Goal: Information Seeking & Learning: Learn about a topic

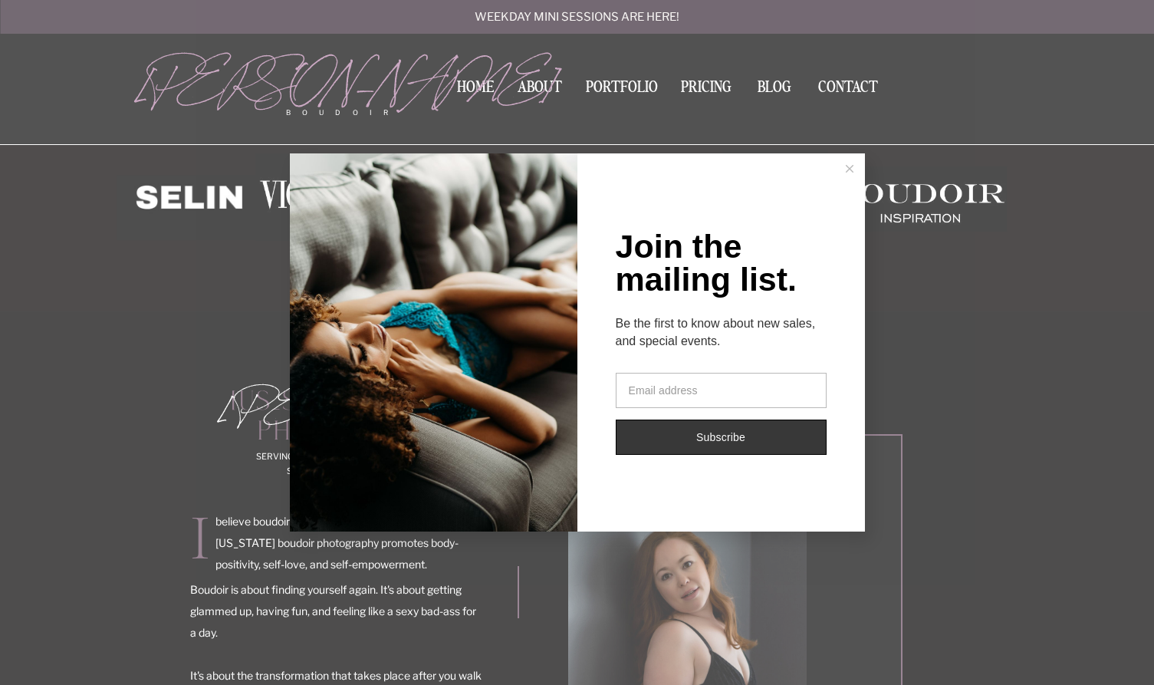
scroll to position [571, 0]
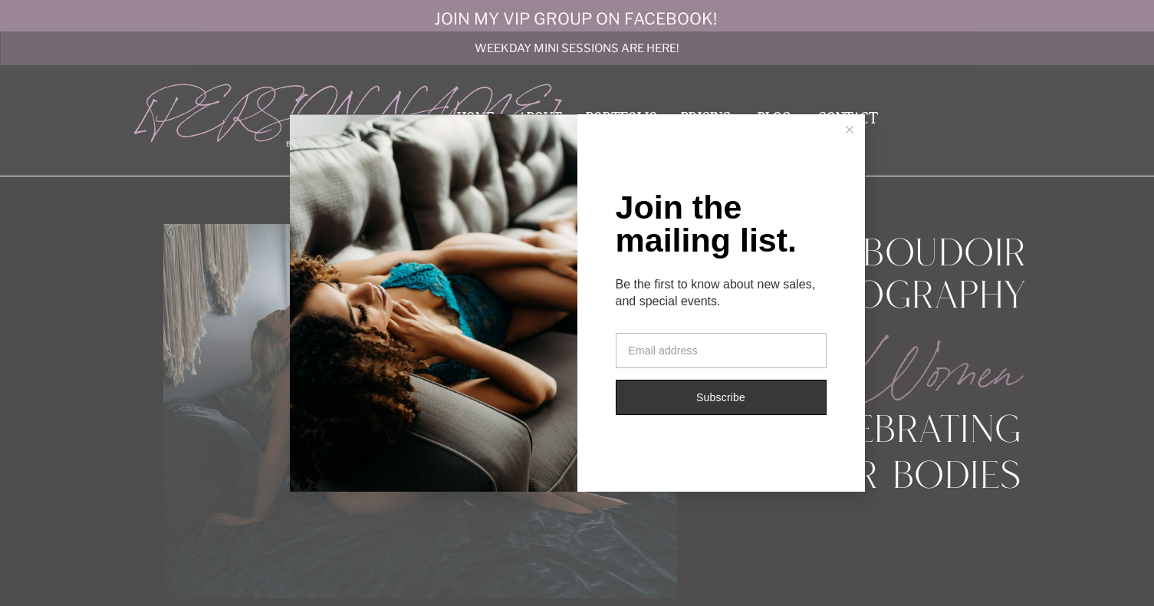
click at [859, 126] on button at bounding box center [850, 129] width 31 height 31
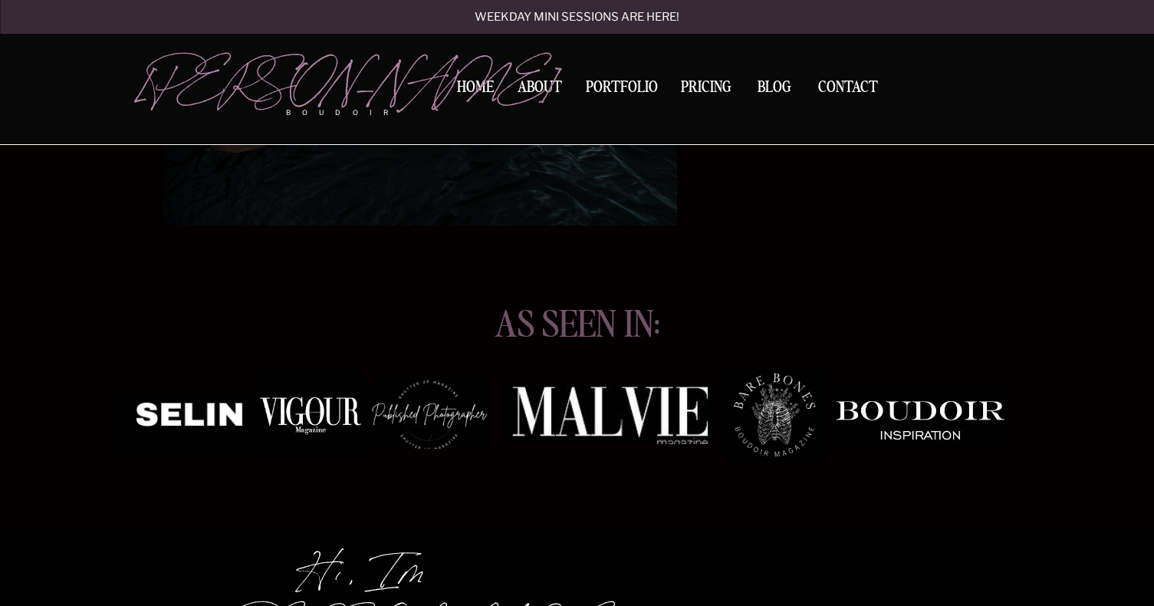
scroll to position [488, 0]
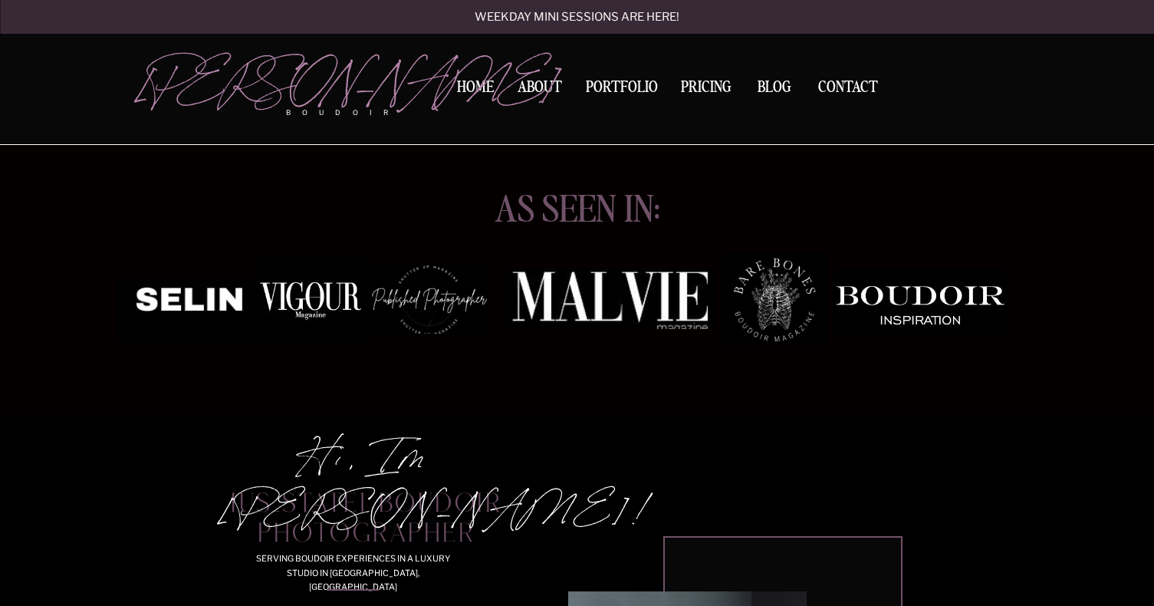
click at [298, 295] on div at bounding box center [310, 298] width 110 height 87
click at [796, 311] on div at bounding box center [776, 299] width 106 height 95
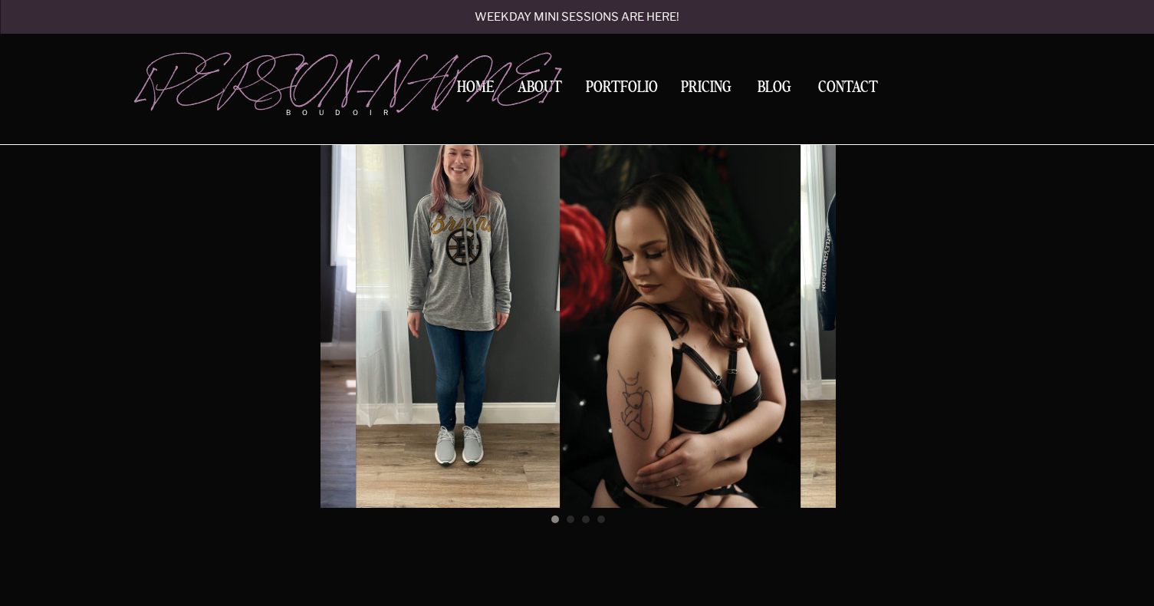
scroll to position [4594, 0]
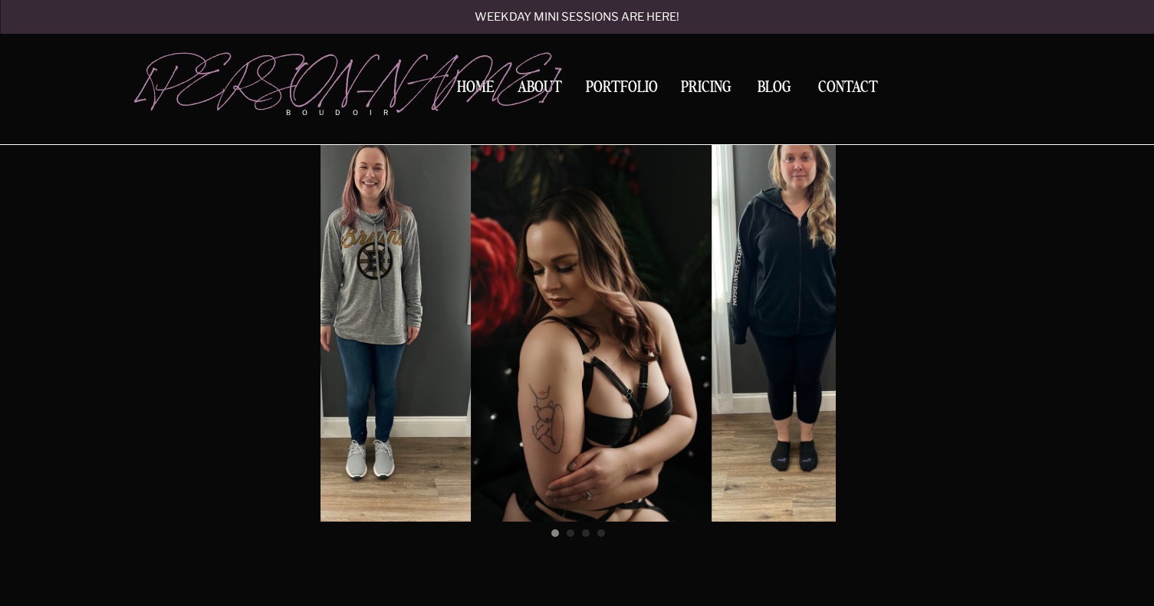
click at [556, 315] on img at bounding box center [489, 299] width 445 height 445
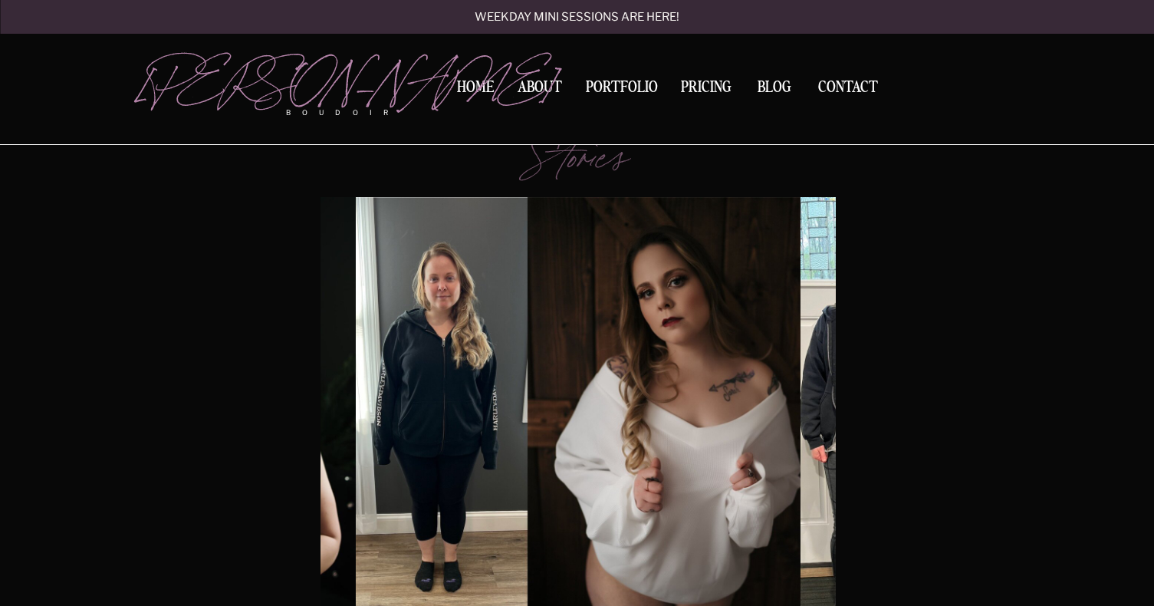
scroll to position [4471, 0]
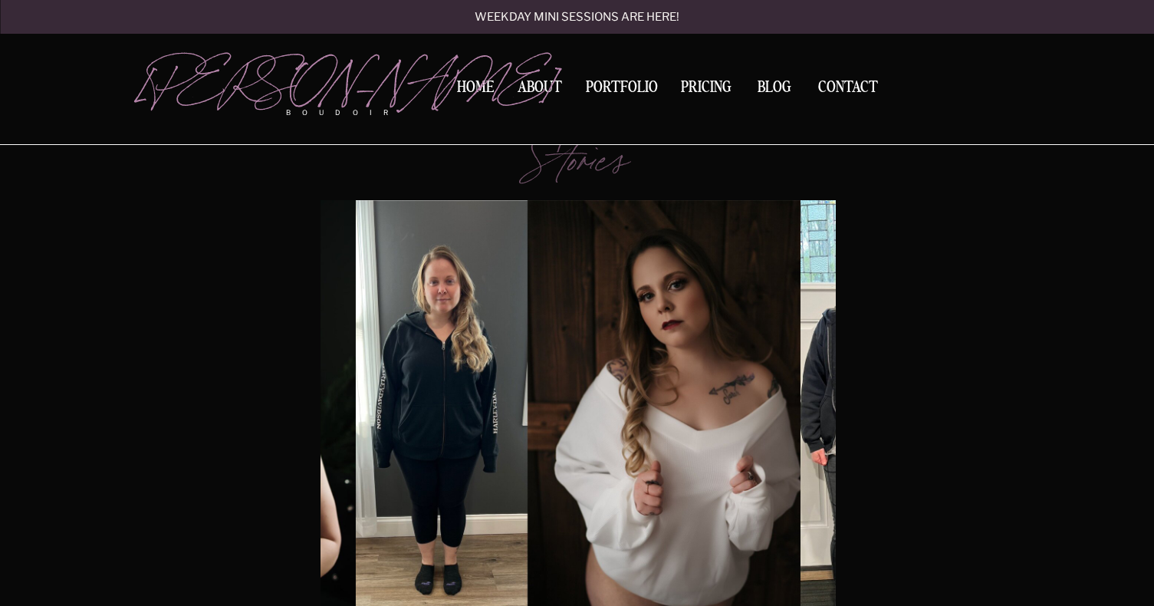
click at [528, 334] on img at bounding box center [577, 422] width 445 height 445
click at [484, 382] on img at bounding box center [577, 422] width 445 height 445
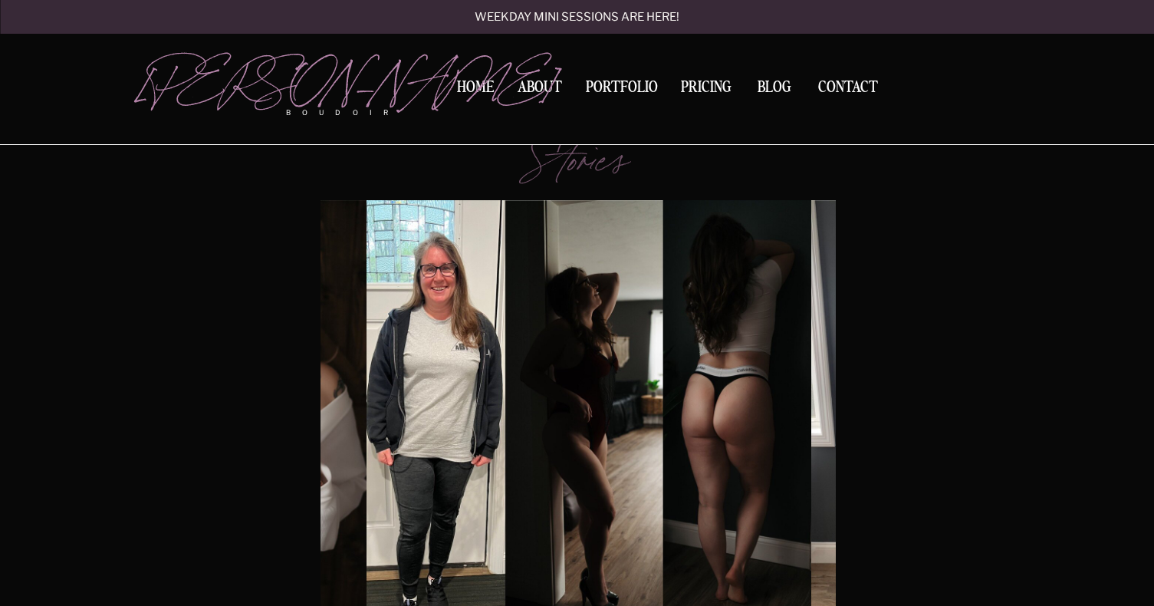
click at [545, 380] on img at bounding box center [589, 422] width 445 height 445
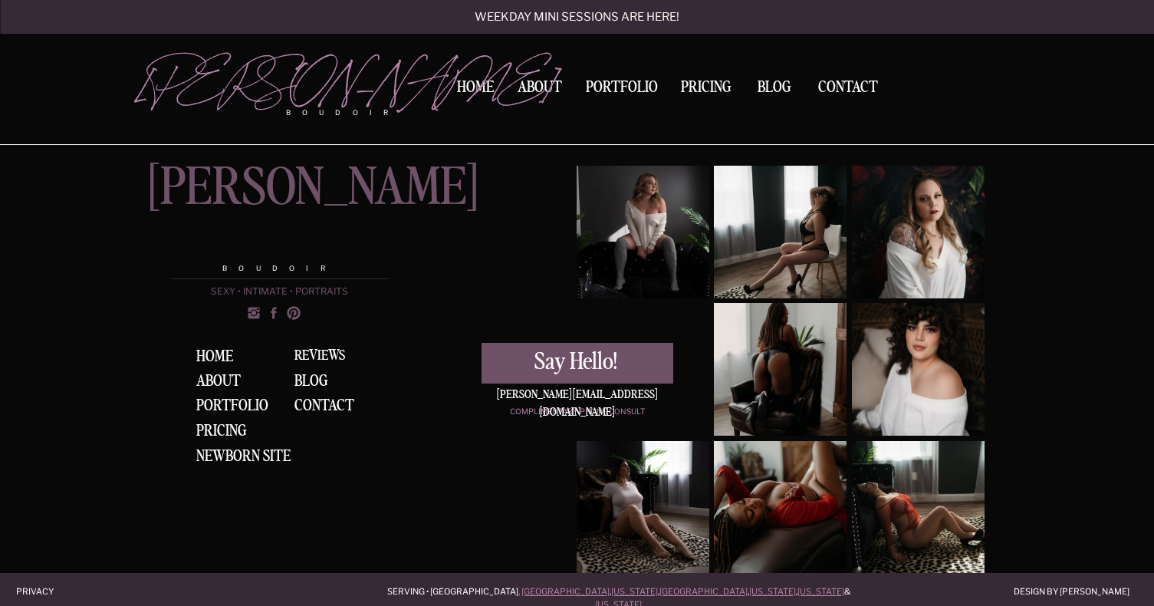
scroll to position [5070, 0]
click at [248, 408] on div "Portfolio" at bounding box center [234, 406] width 77 height 17
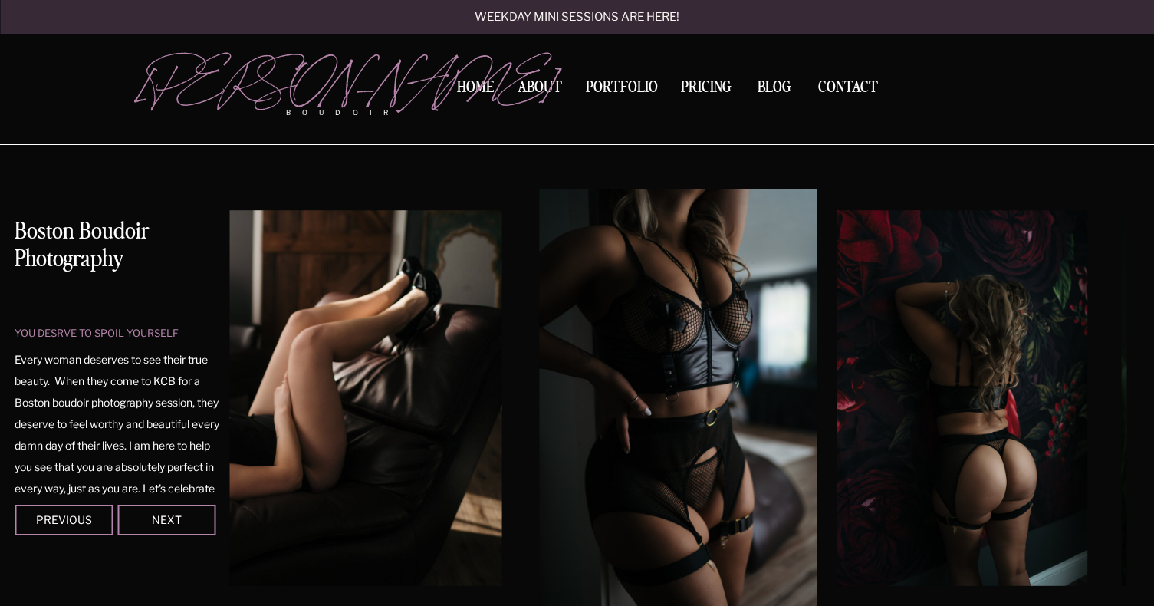
scroll to position [67, 0]
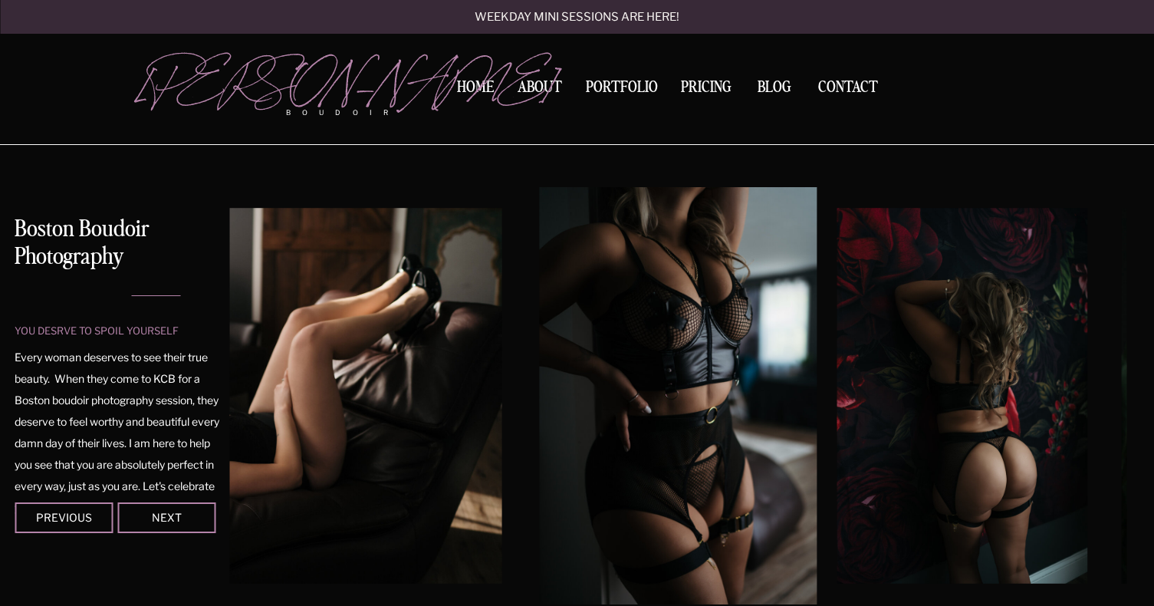
click at [838, 449] on img at bounding box center [963, 396] width 250 height 376
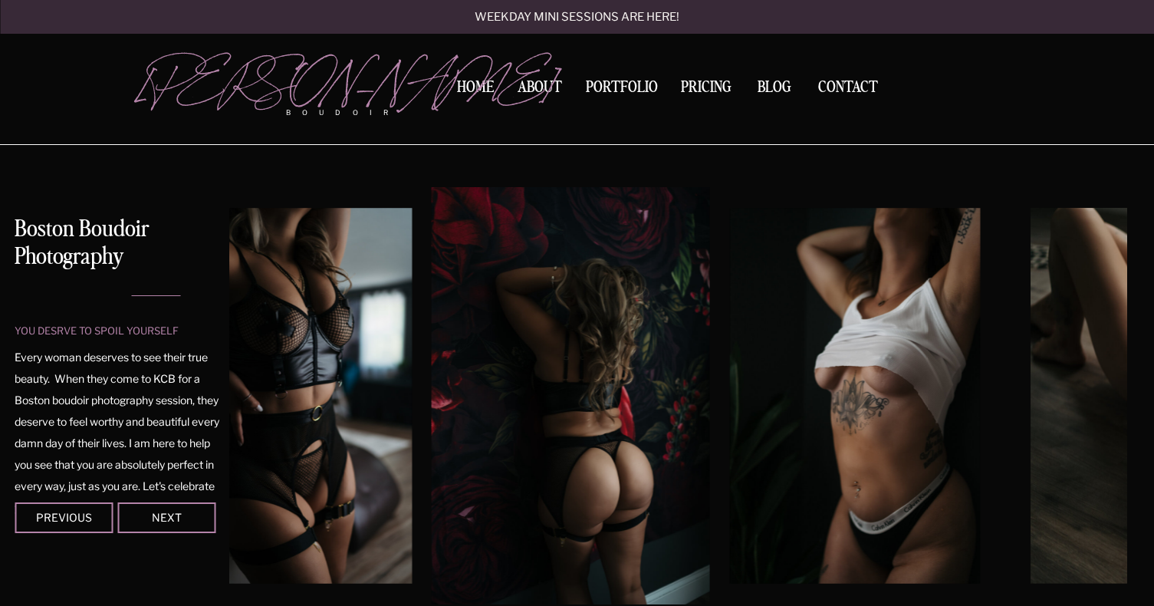
click at [627, 456] on img at bounding box center [571, 395] width 278 height 417
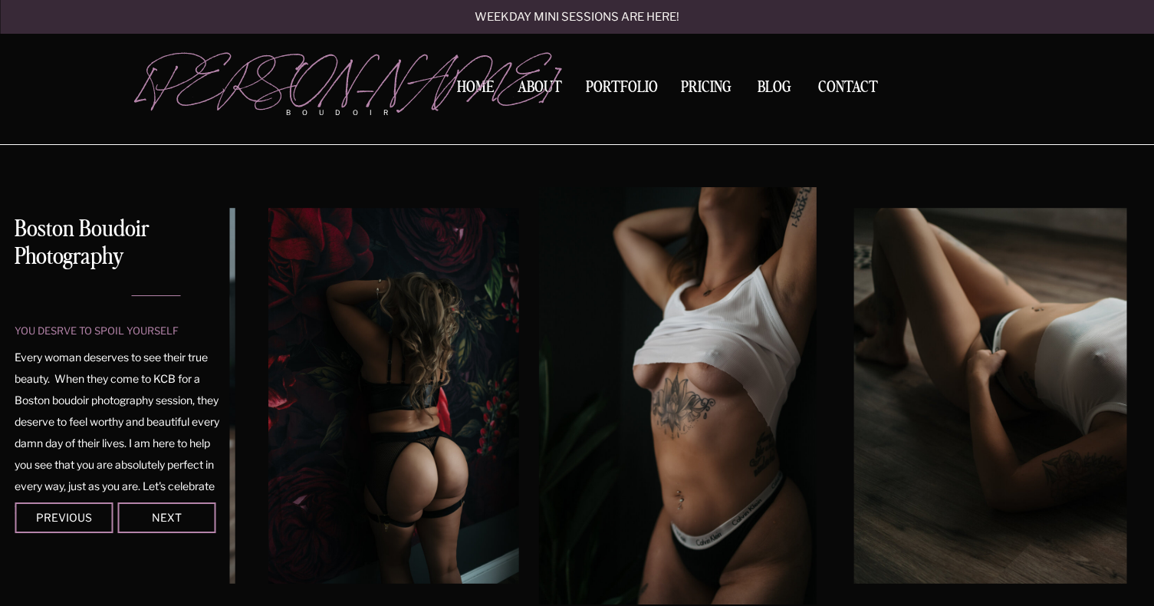
click at [607, 382] on img at bounding box center [678, 395] width 278 height 417
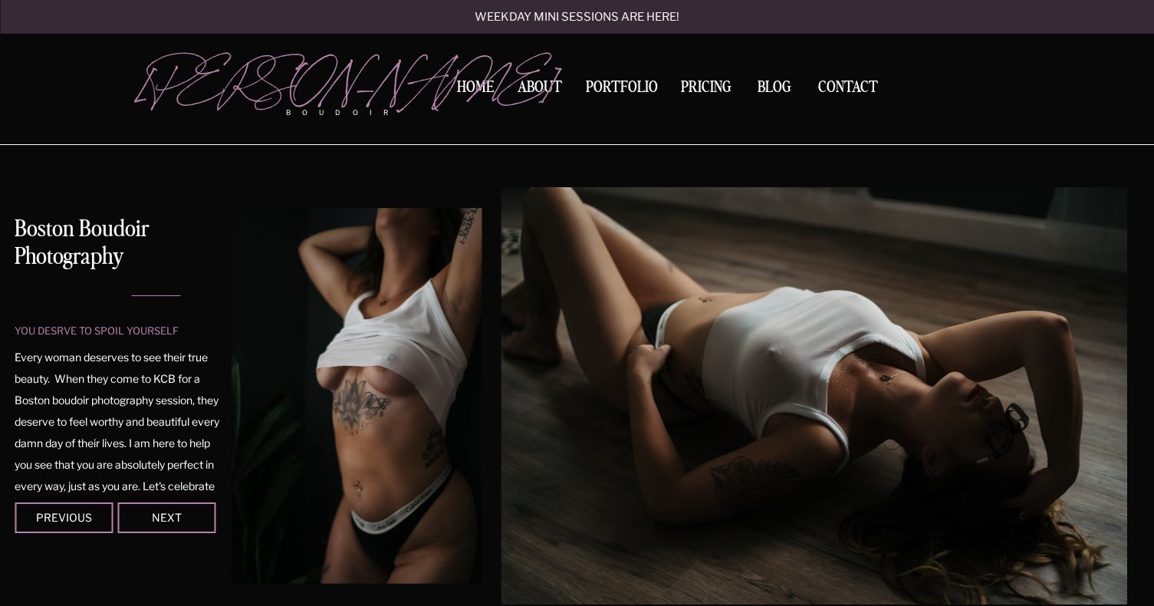
click at [768, 492] on img at bounding box center [815, 395] width 626 height 417
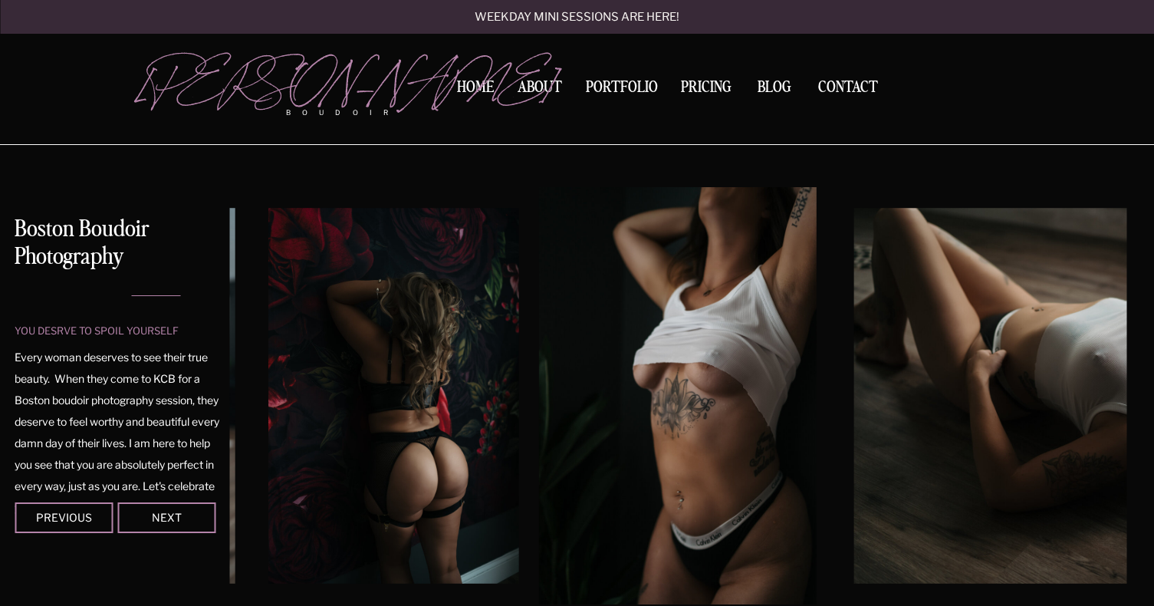
click at [690, 453] on img at bounding box center [678, 395] width 278 height 417
click at [865, 192] on div at bounding box center [418, 395] width 897 height 417
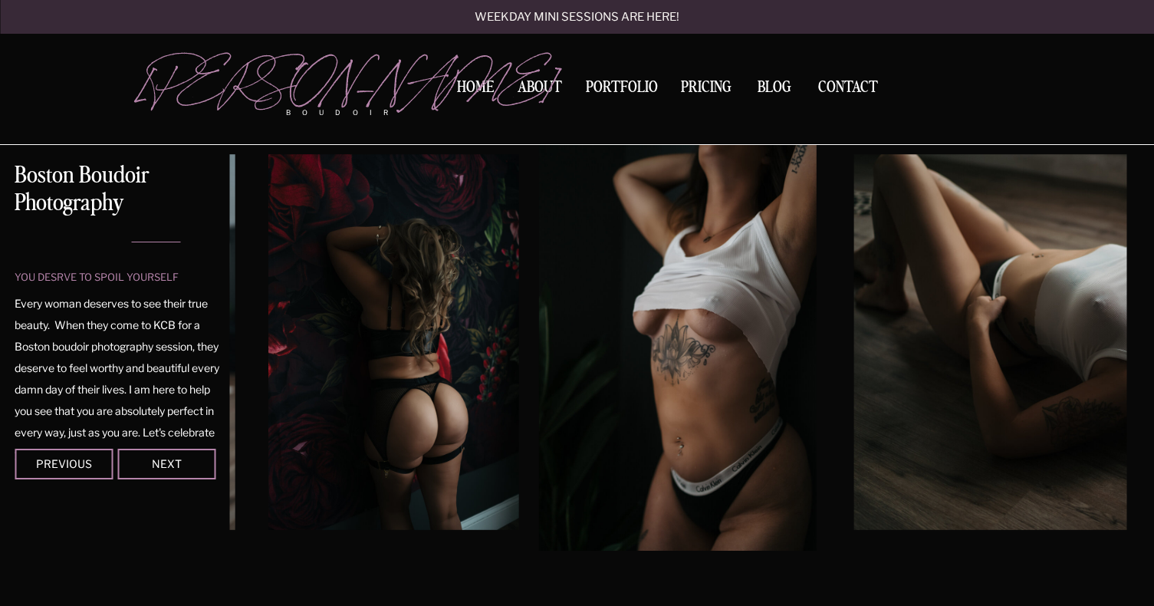
scroll to position [130, 0]
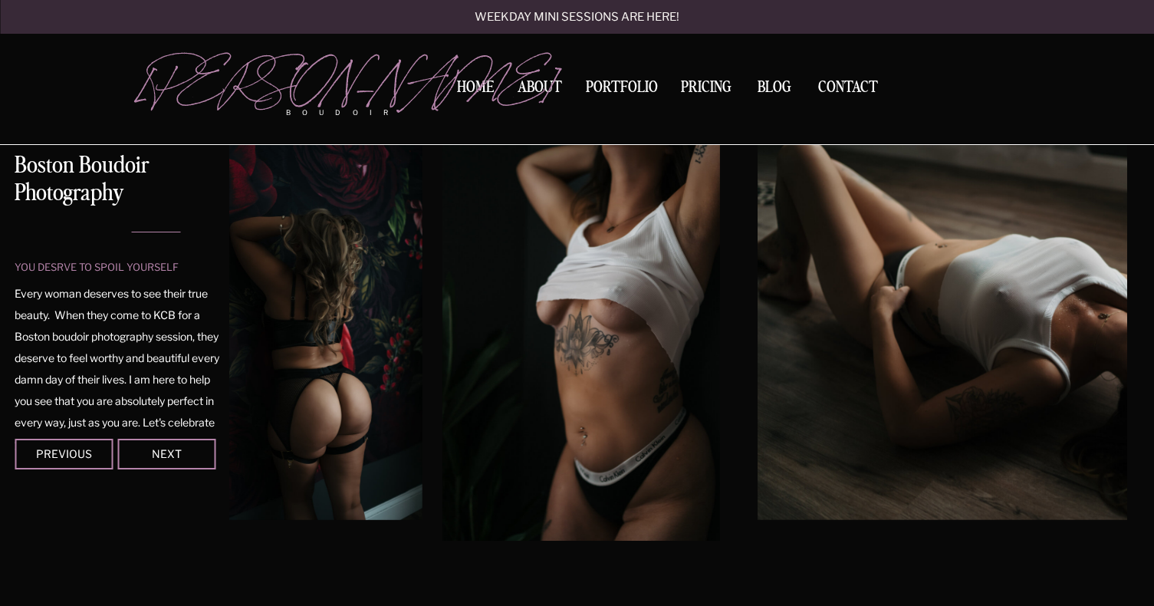
click at [591, 319] on img at bounding box center [582, 331] width 278 height 417
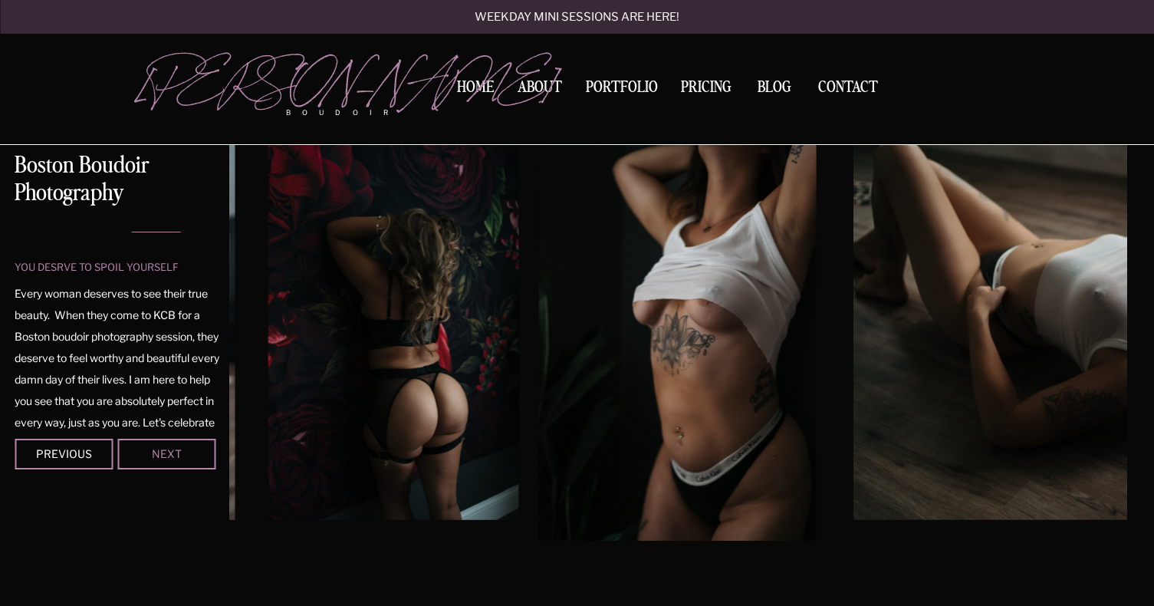
click at [174, 449] on div "Next" at bounding box center [166, 453] width 92 height 9
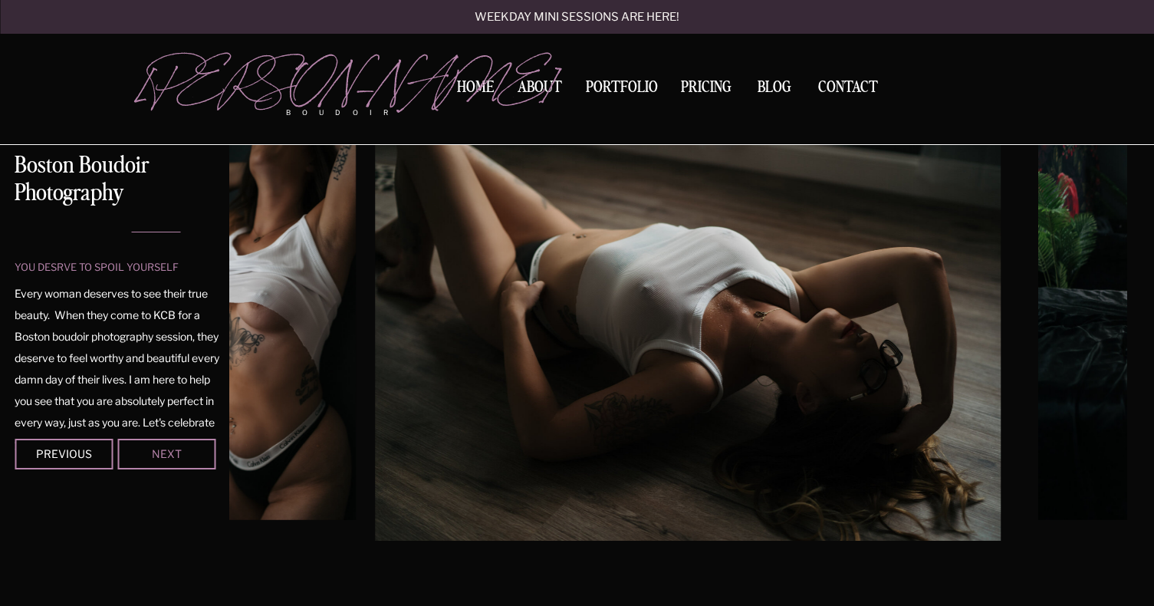
click at [174, 449] on div "Next" at bounding box center [166, 453] width 92 height 9
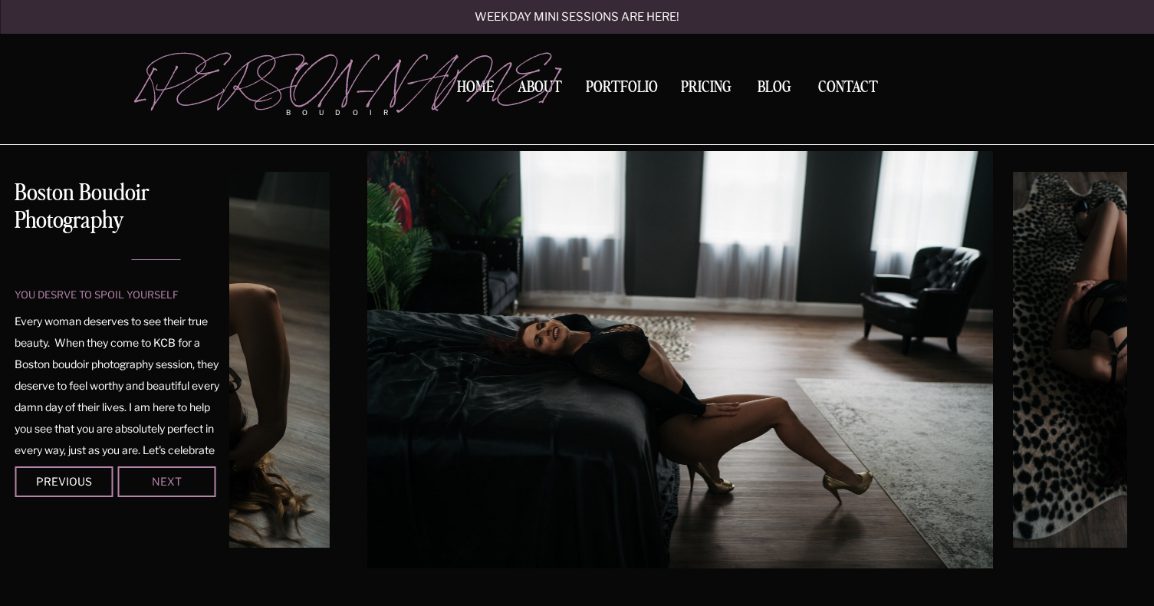
scroll to position [100, 0]
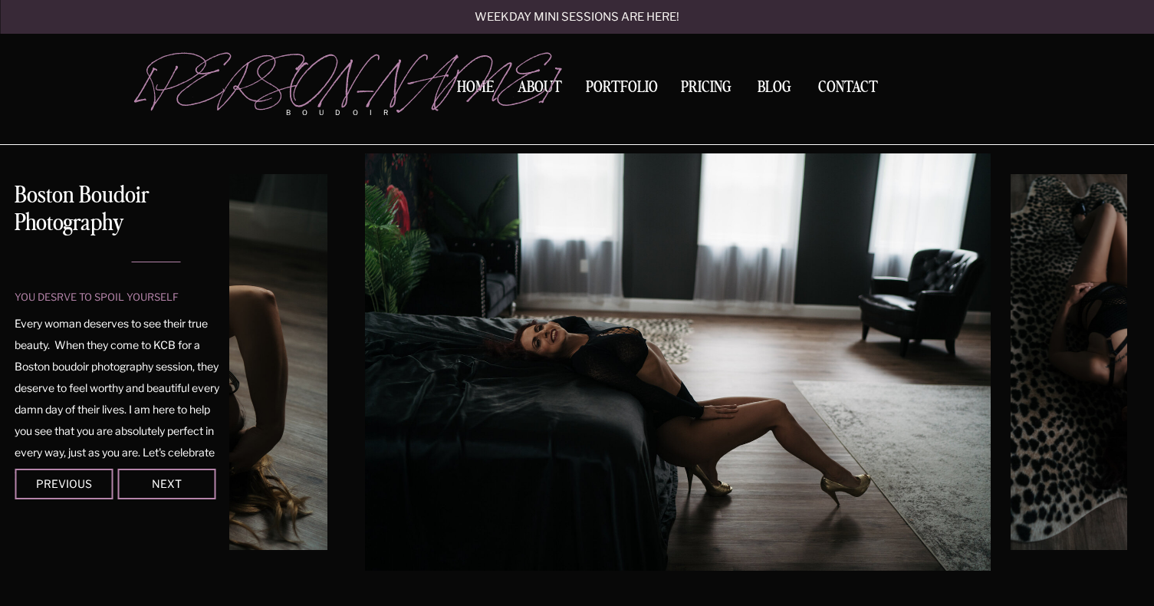
click at [174, 472] on div at bounding box center [166, 484] width 98 height 31
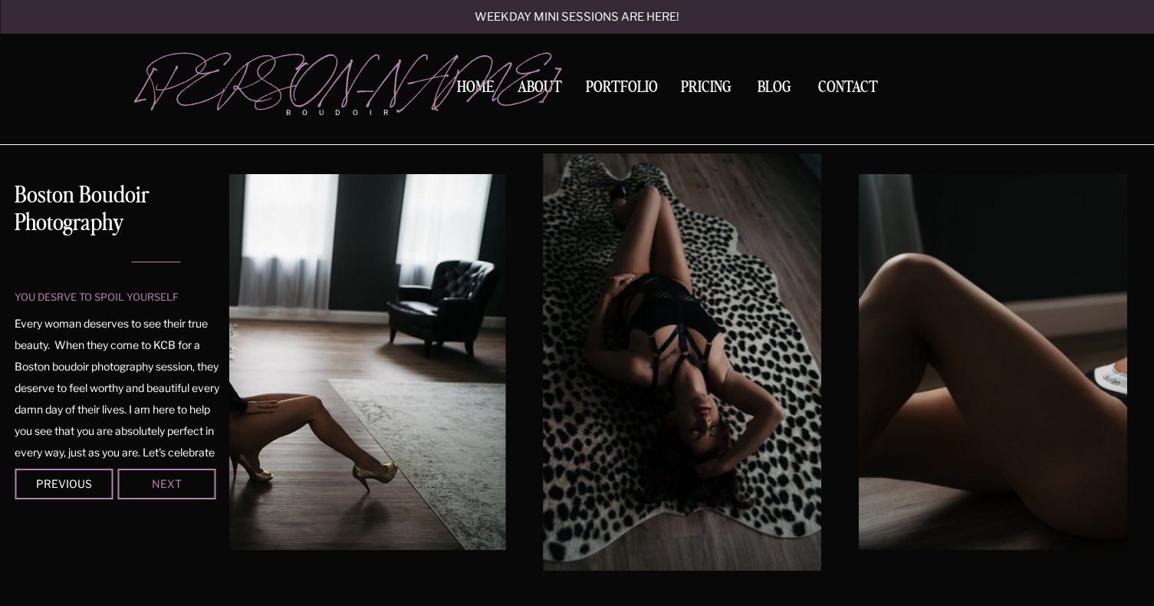
click at [174, 479] on div "Next" at bounding box center [166, 483] width 92 height 9
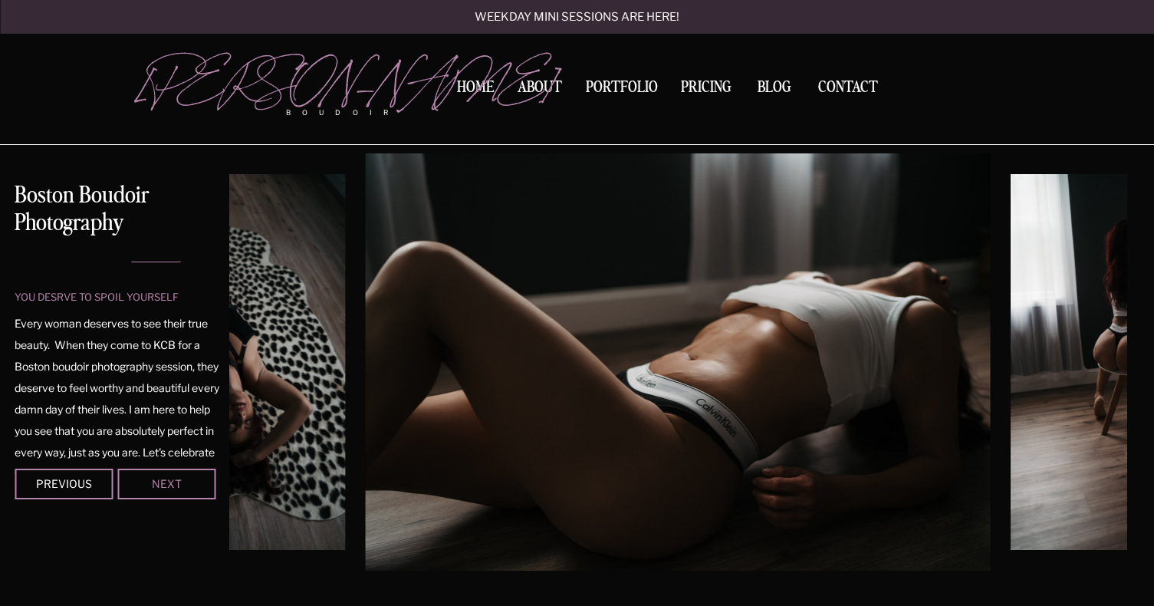
click at [174, 479] on div "Next" at bounding box center [166, 483] width 92 height 9
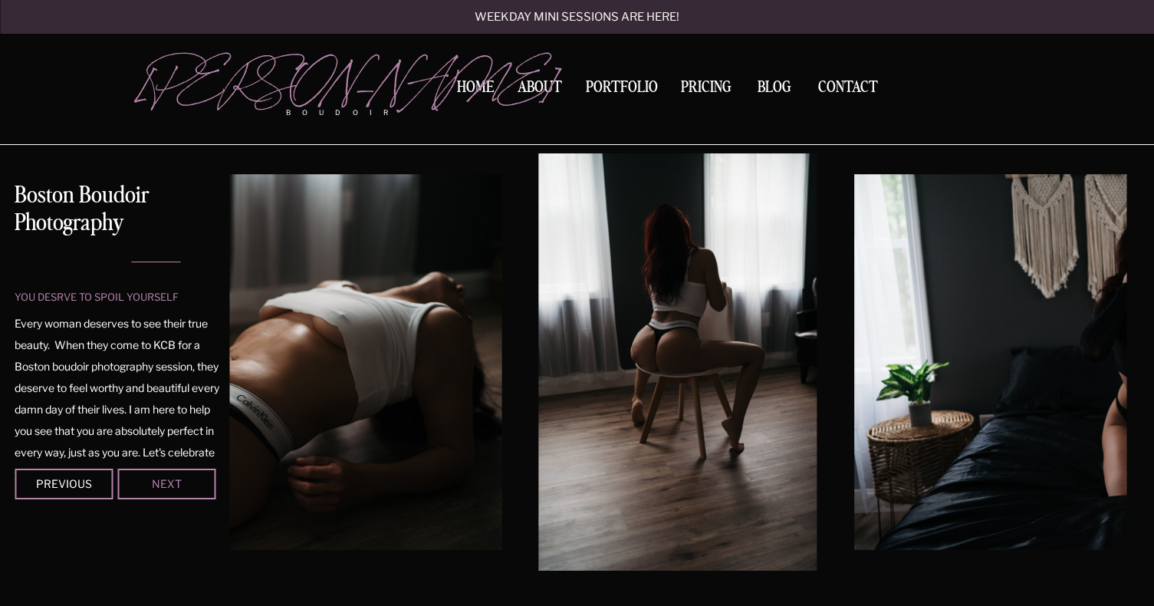
click at [159, 479] on div "Next" at bounding box center [166, 483] width 92 height 9
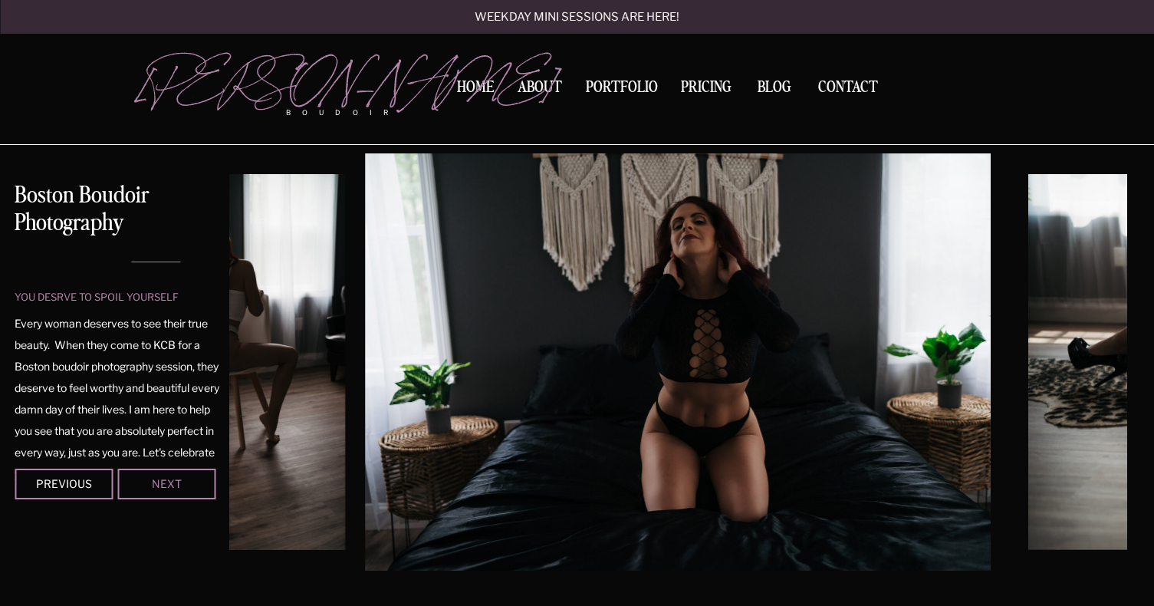
click at [159, 479] on div "Next" at bounding box center [166, 483] width 92 height 9
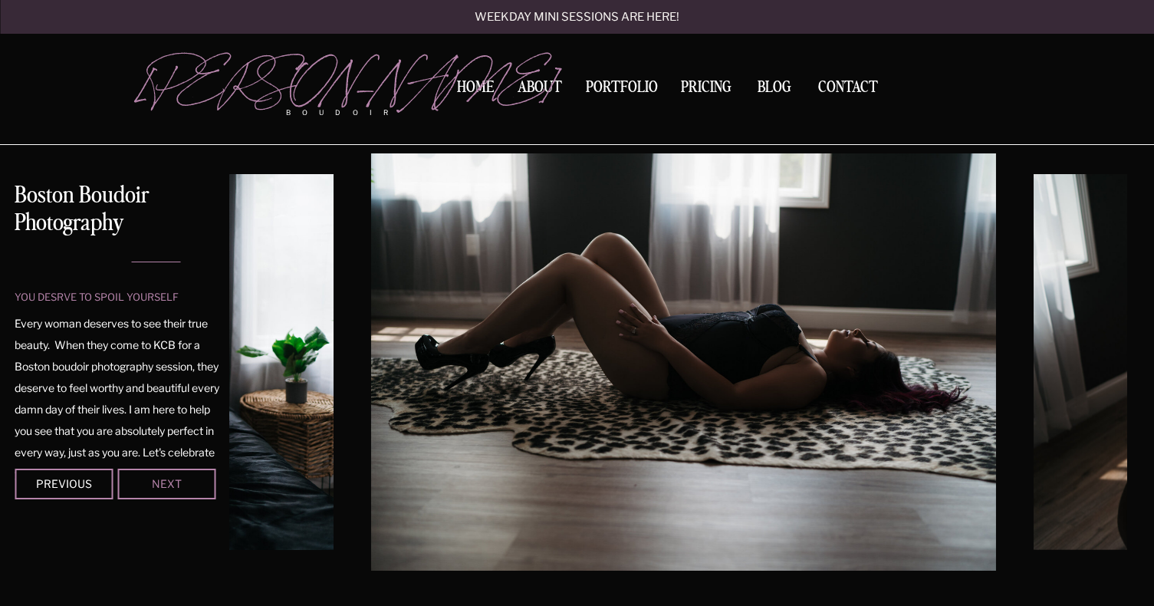
click at [159, 479] on div "Next" at bounding box center [166, 483] width 92 height 9
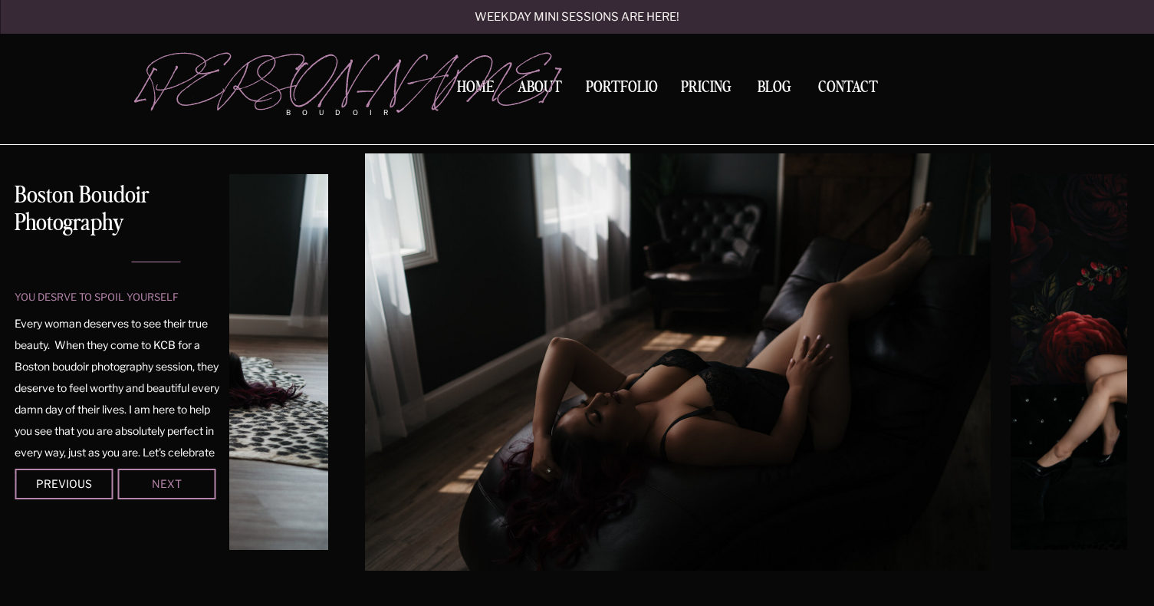
click at [159, 479] on div "Next" at bounding box center [166, 483] width 92 height 9
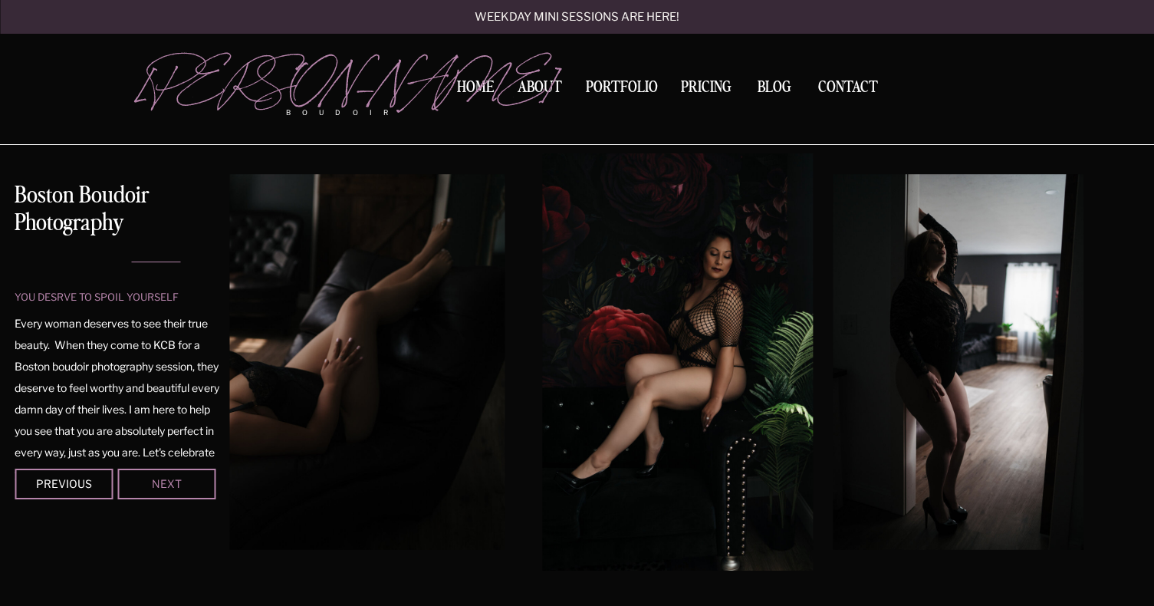
click at [201, 486] on div "Next" at bounding box center [166, 483] width 92 height 9
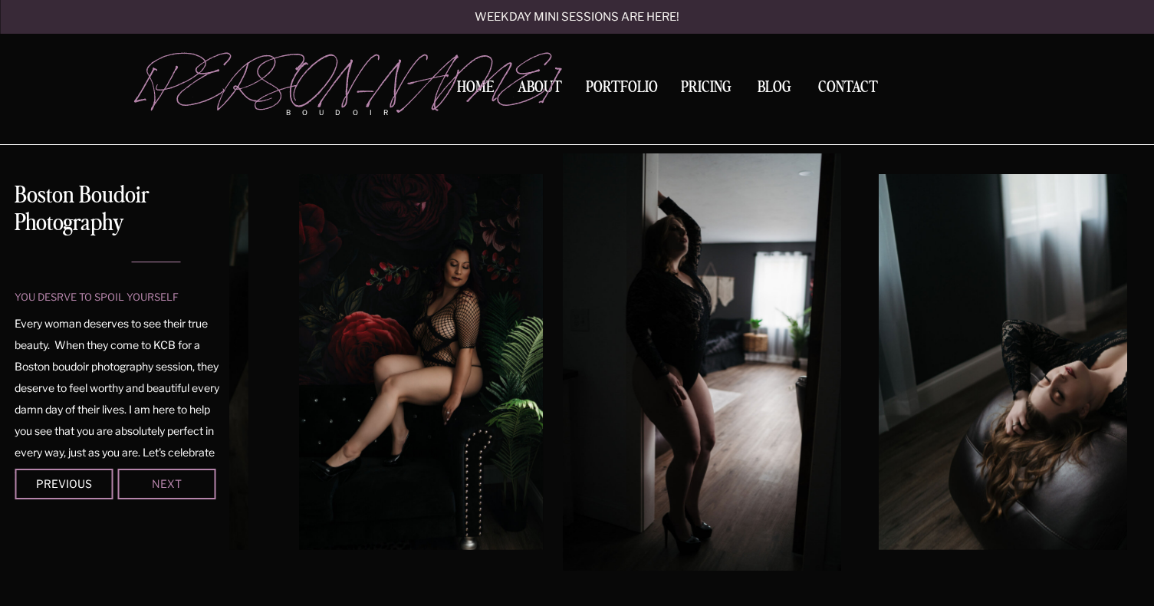
click at [201, 486] on div "Next" at bounding box center [166, 483] width 92 height 9
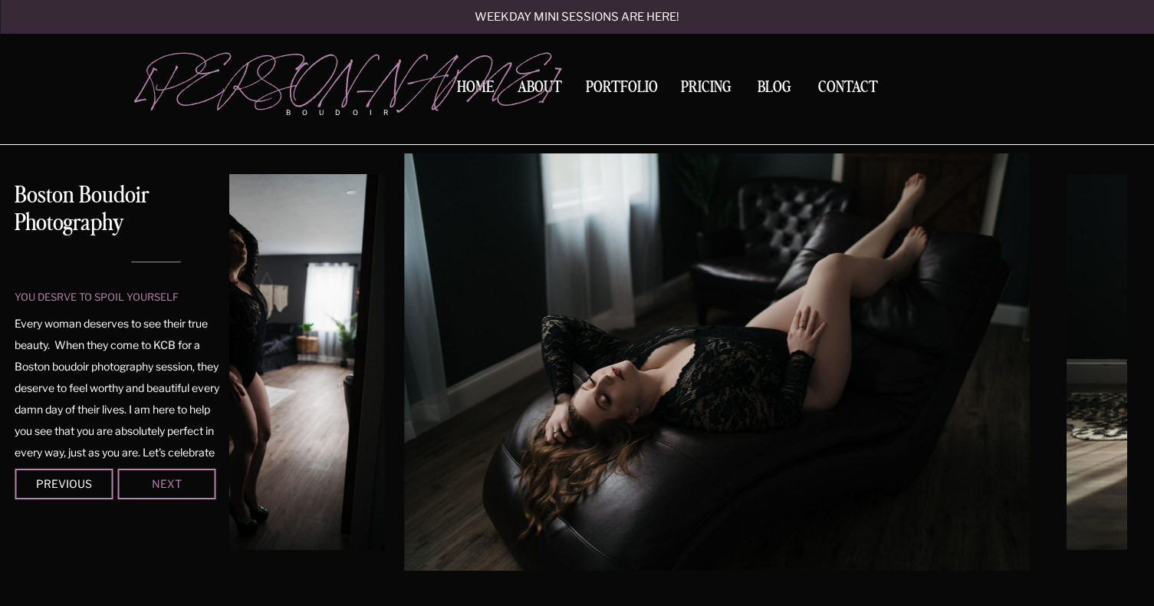
click at [201, 486] on div "Next" at bounding box center [166, 483] width 92 height 9
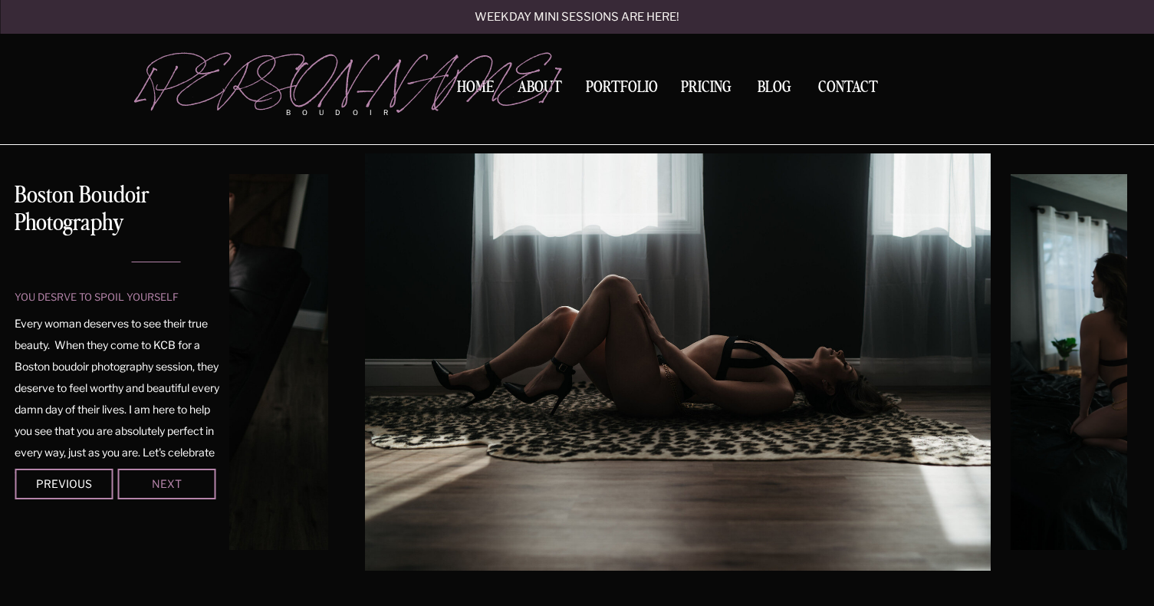
click at [201, 486] on div "Next" at bounding box center [166, 483] width 92 height 9
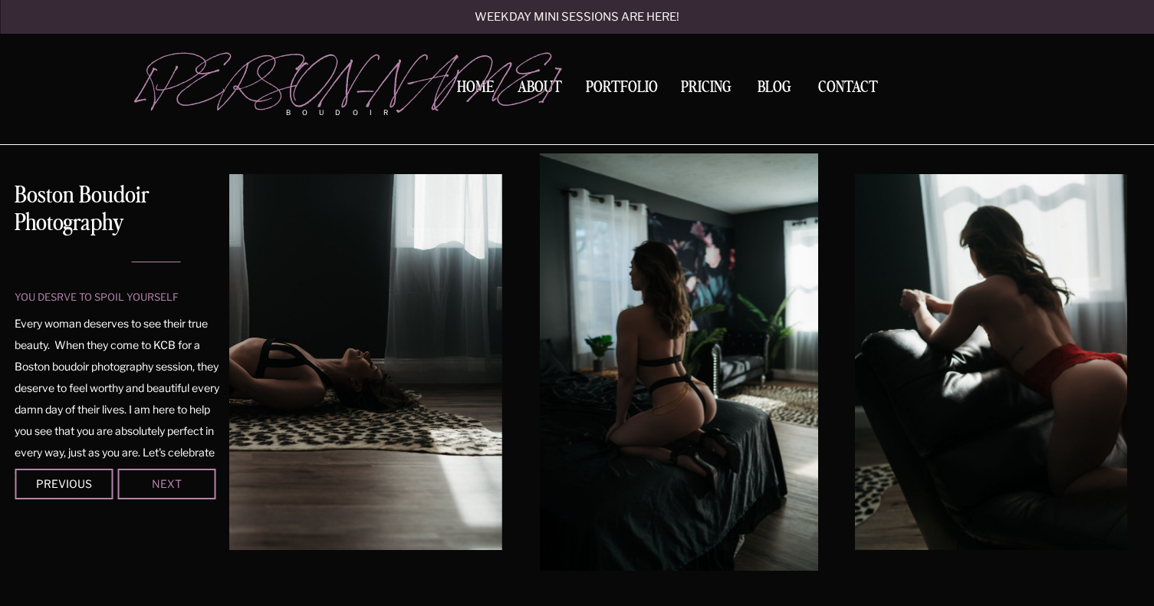
click at [201, 486] on div "Next" at bounding box center [166, 483] width 92 height 9
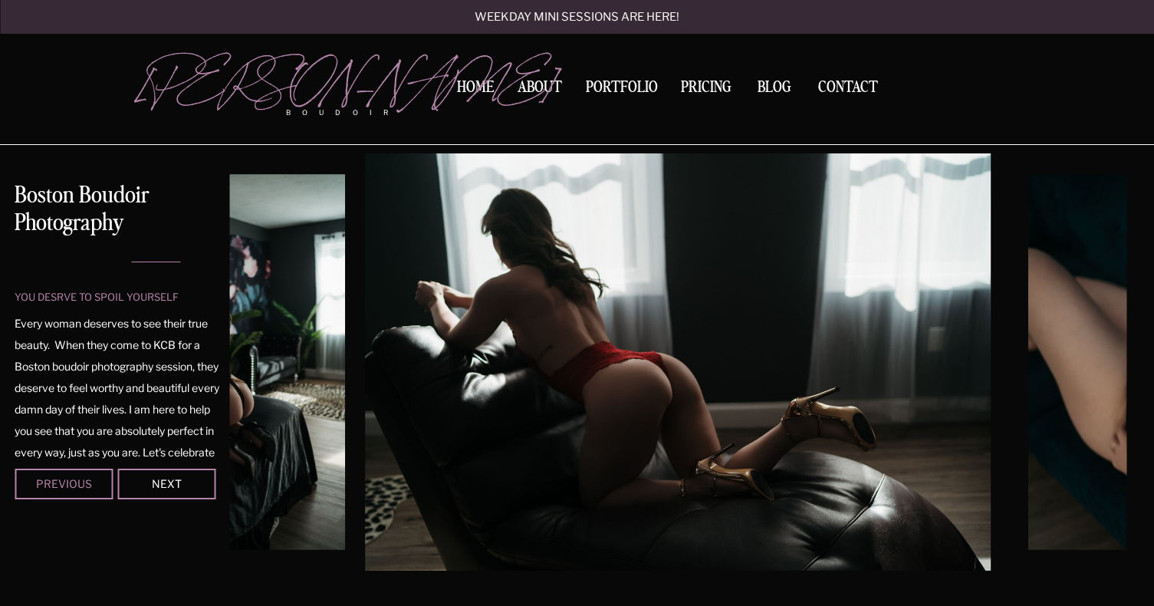
click at [94, 479] on div "Previous" at bounding box center [64, 483] width 92 height 9
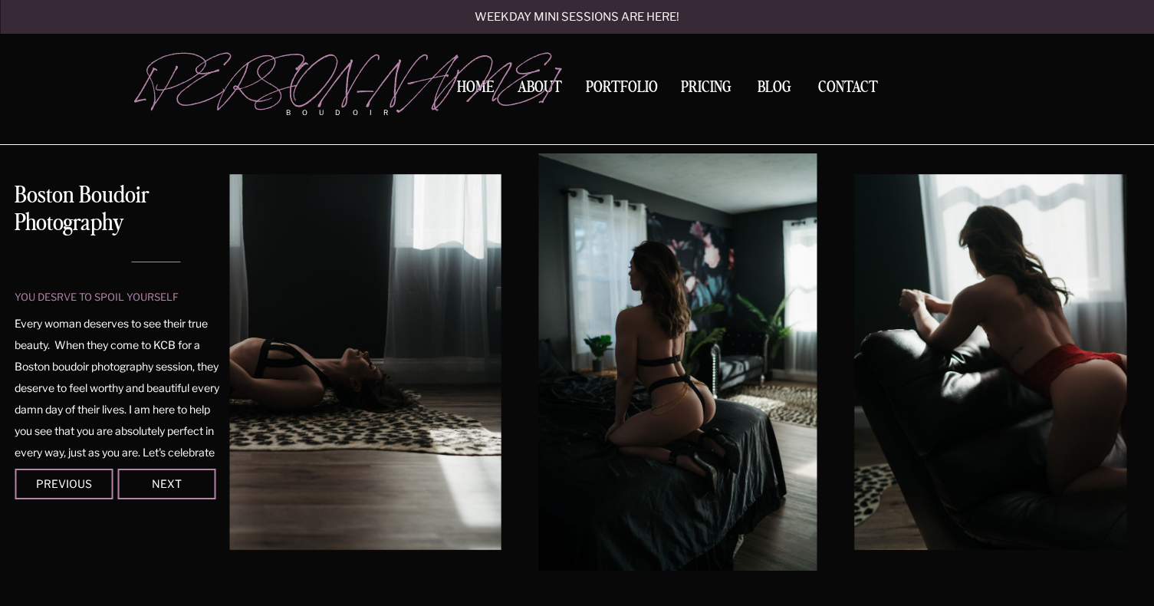
click at [200, 476] on div at bounding box center [166, 484] width 98 height 31
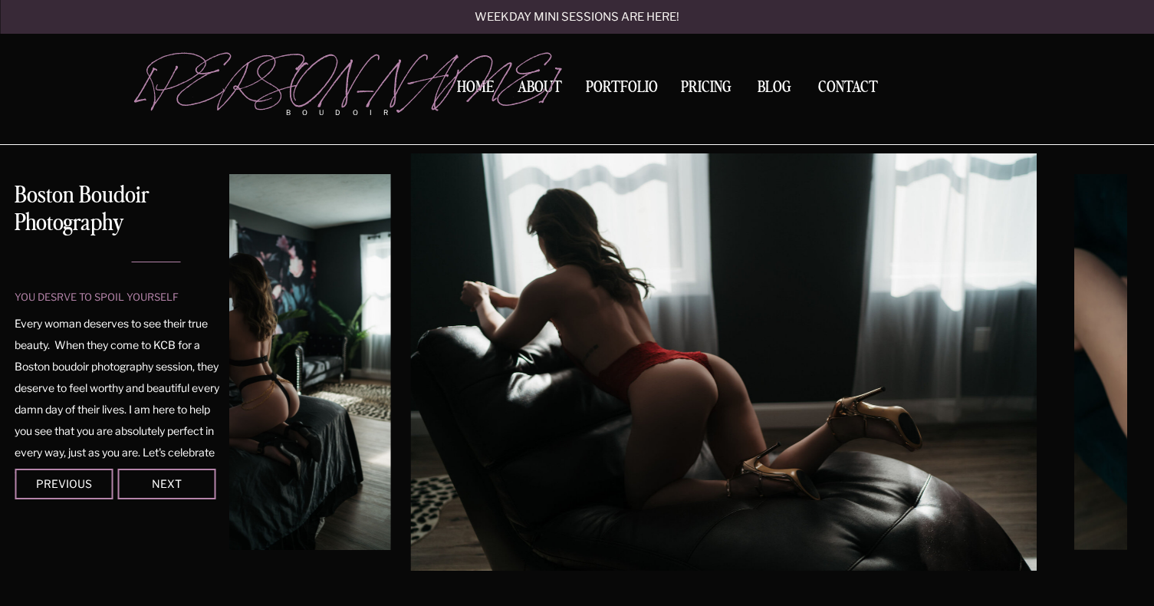
click at [200, 476] on div at bounding box center [166, 484] width 98 height 31
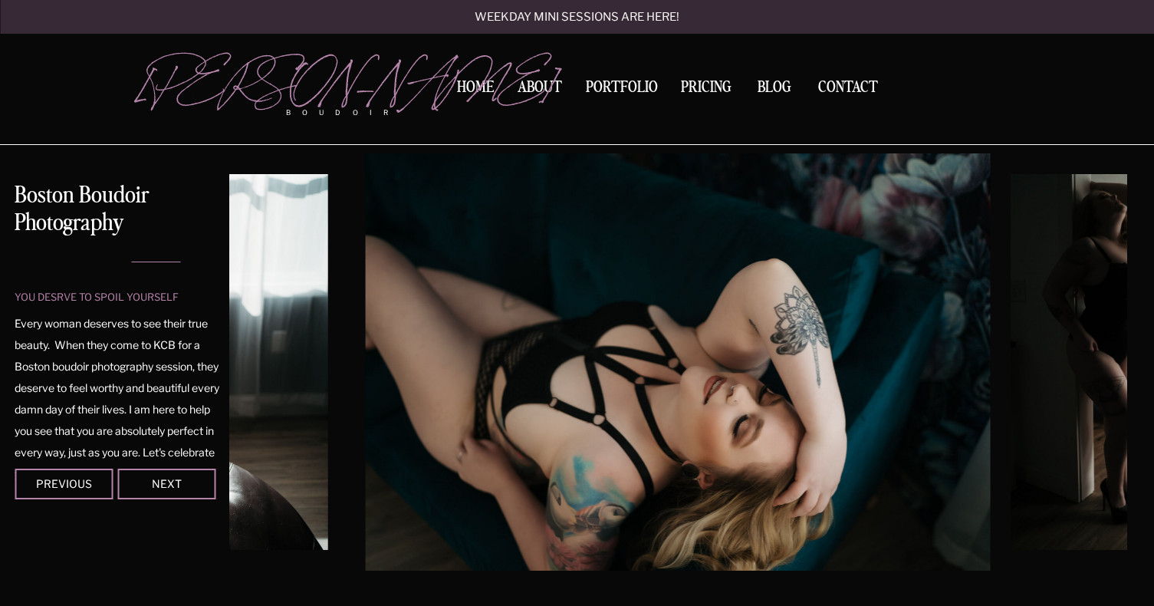
click at [200, 476] on div at bounding box center [166, 484] width 98 height 31
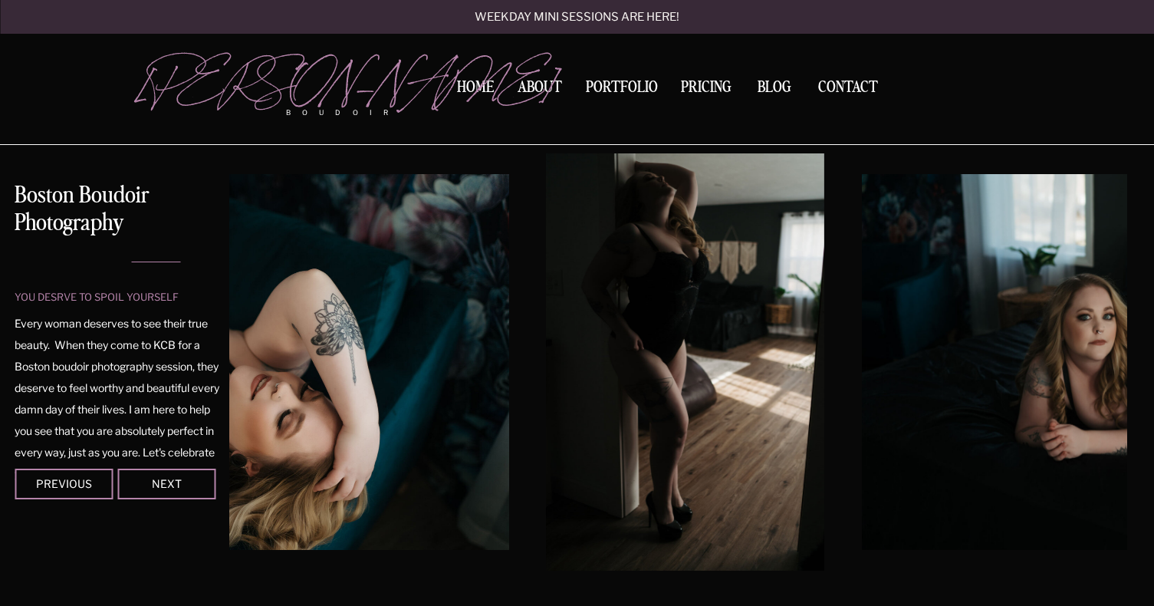
click at [200, 476] on div at bounding box center [166, 484] width 98 height 31
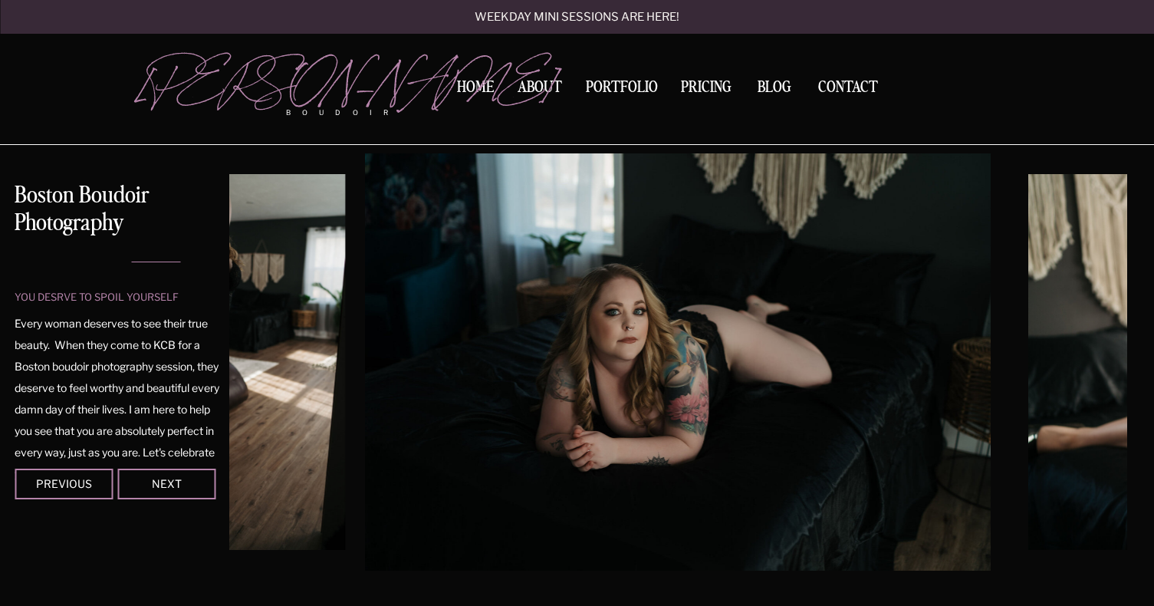
click at [200, 476] on div at bounding box center [166, 484] width 98 height 31
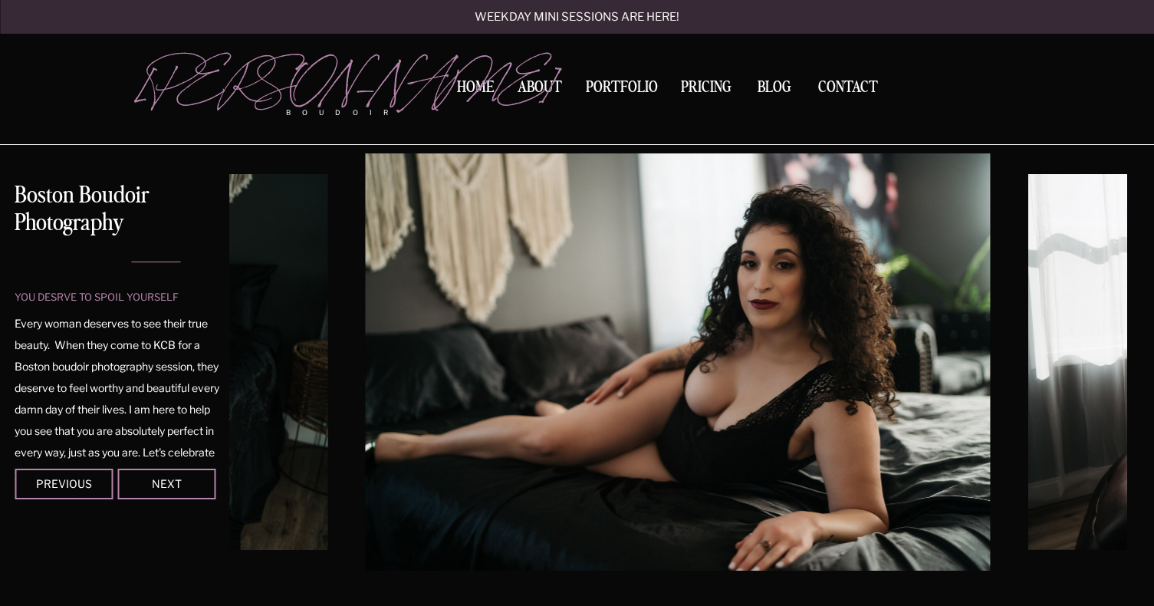
click at [200, 476] on div at bounding box center [166, 484] width 98 height 31
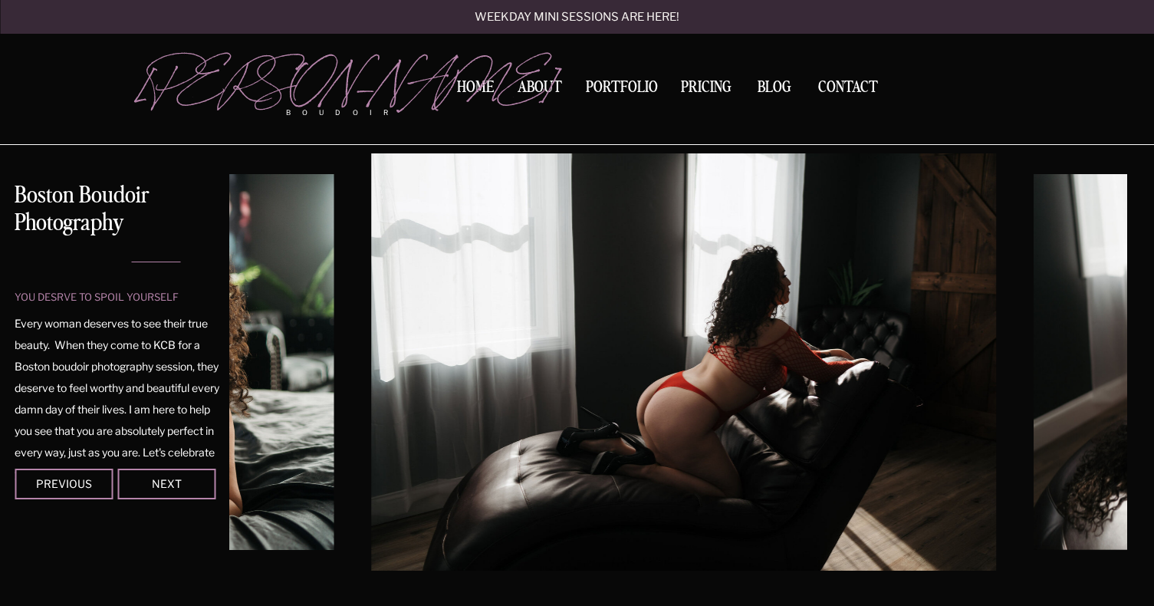
click at [200, 476] on div at bounding box center [166, 484] width 98 height 31
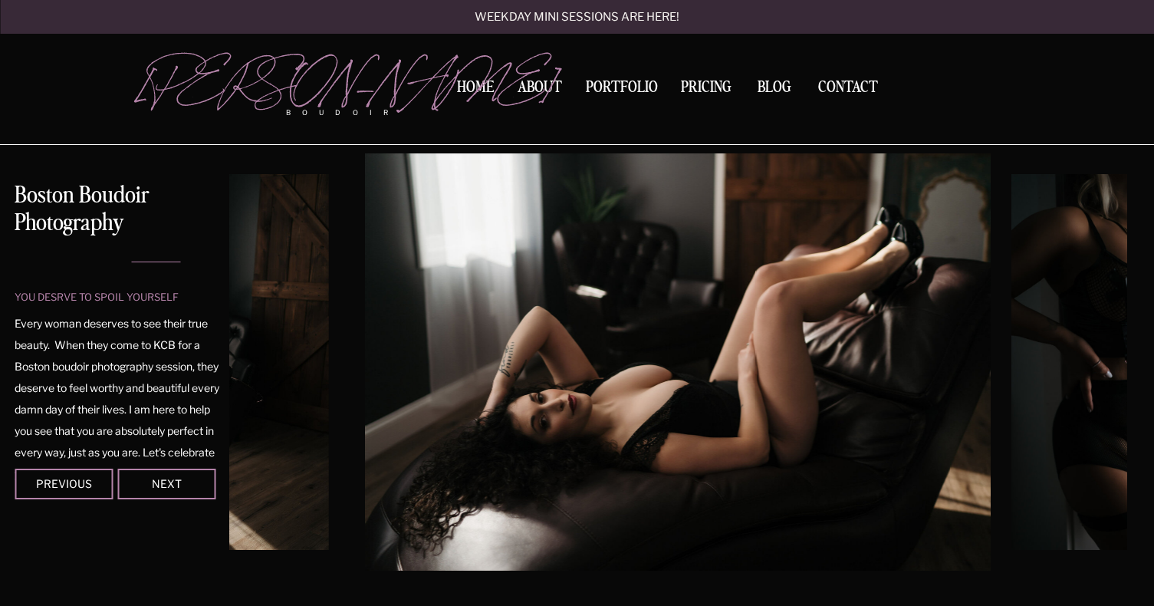
click at [200, 476] on div at bounding box center [166, 484] width 98 height 31
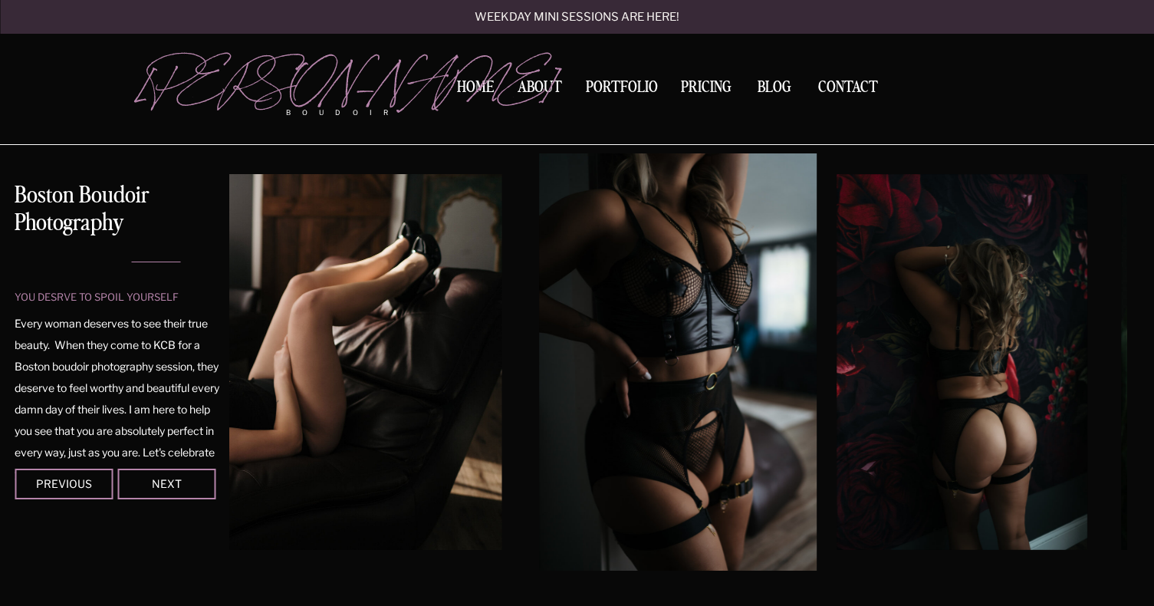
click at [200, 476] on div at bounding box center [166, 484] width 98 height 31
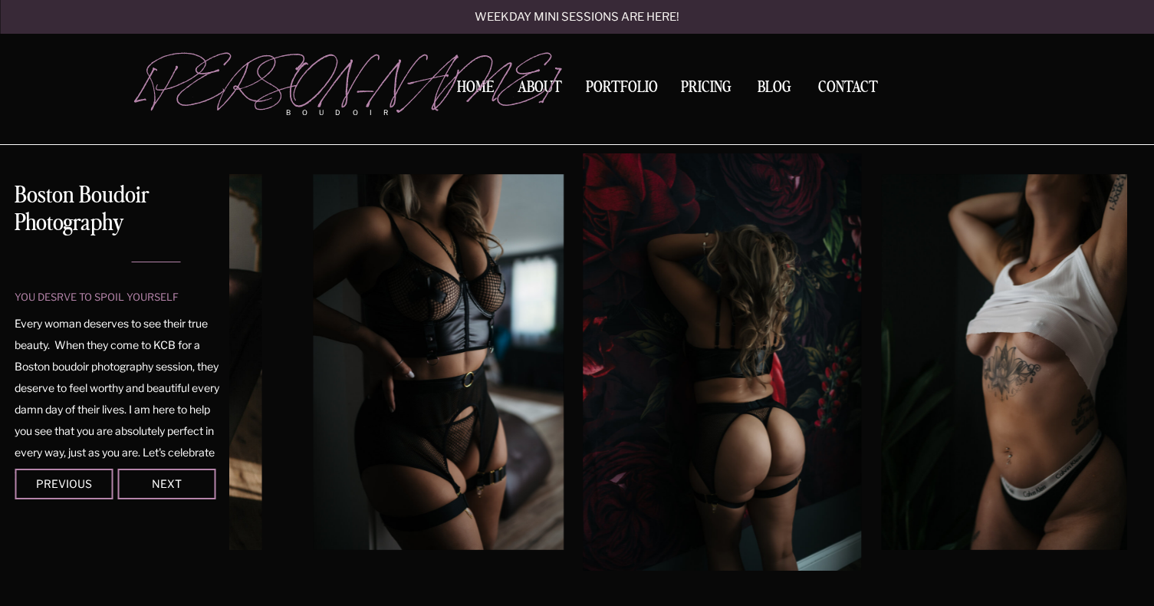
click at [200, 476] on div at bounding box center [166, 484] width 98 height 31
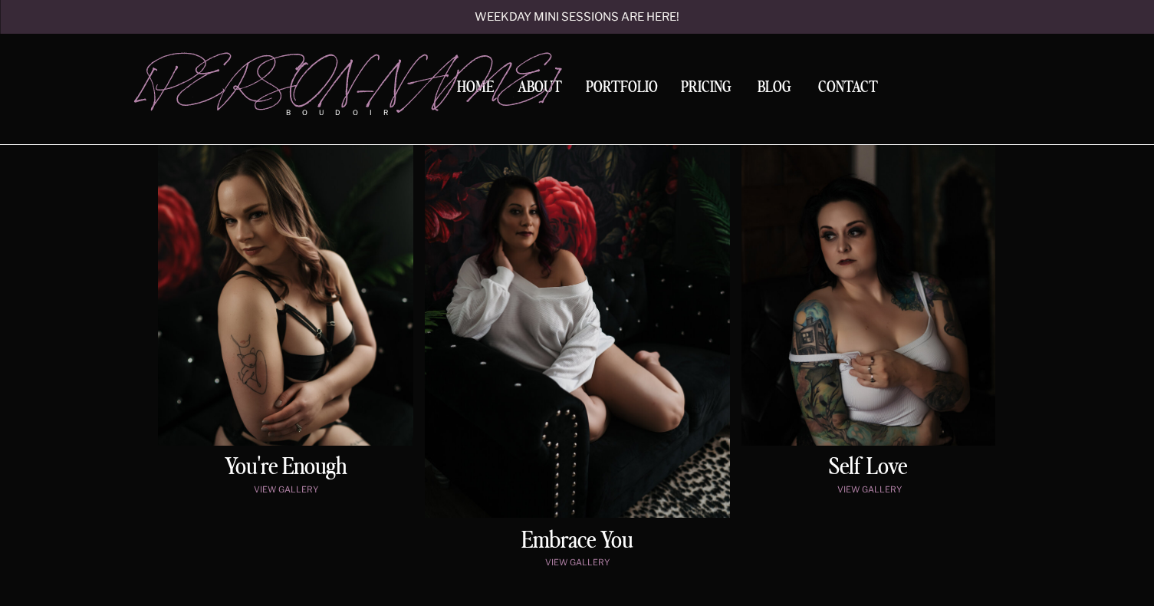
scroll to position [823, 0]
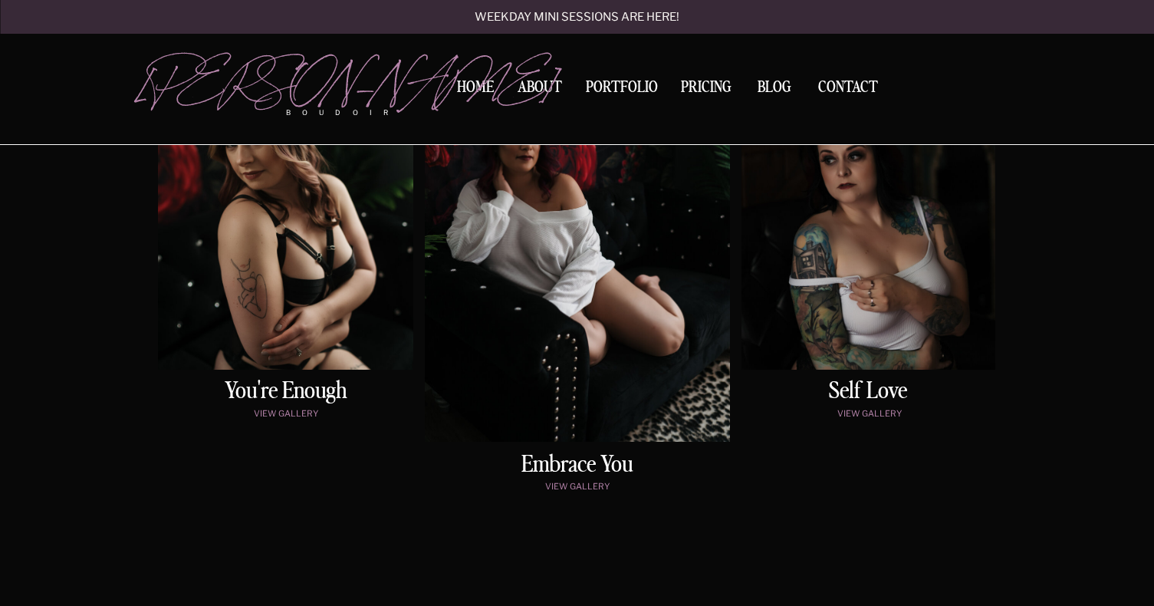
scroll to position [861, 0]
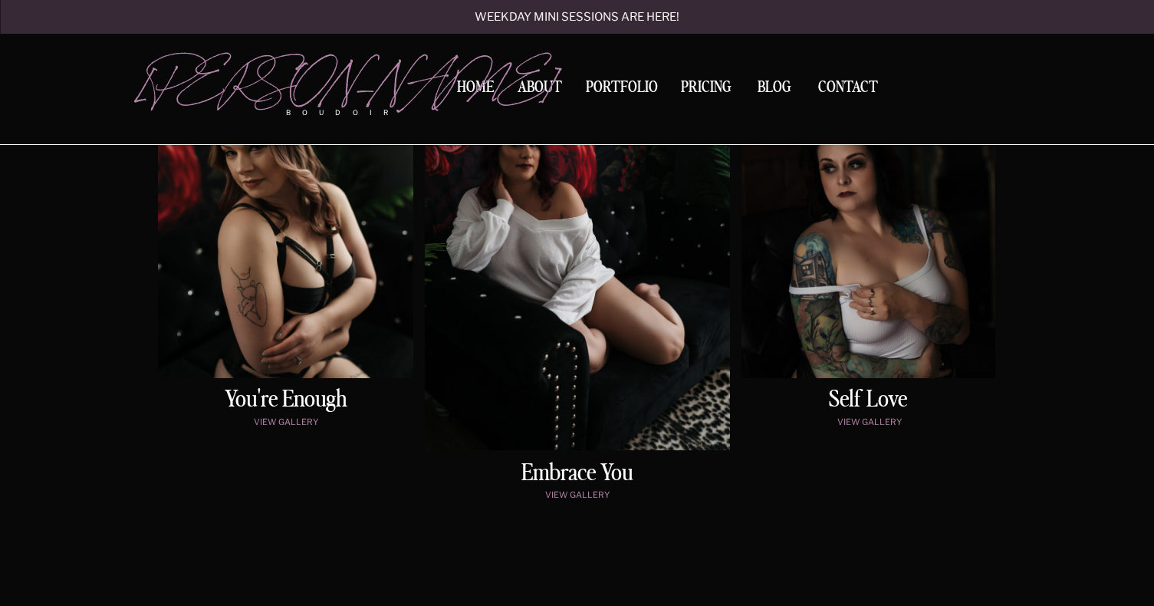
click at [575, 477] on h2 "embrace You" at bounding box center [577, 474] width 257 height 24
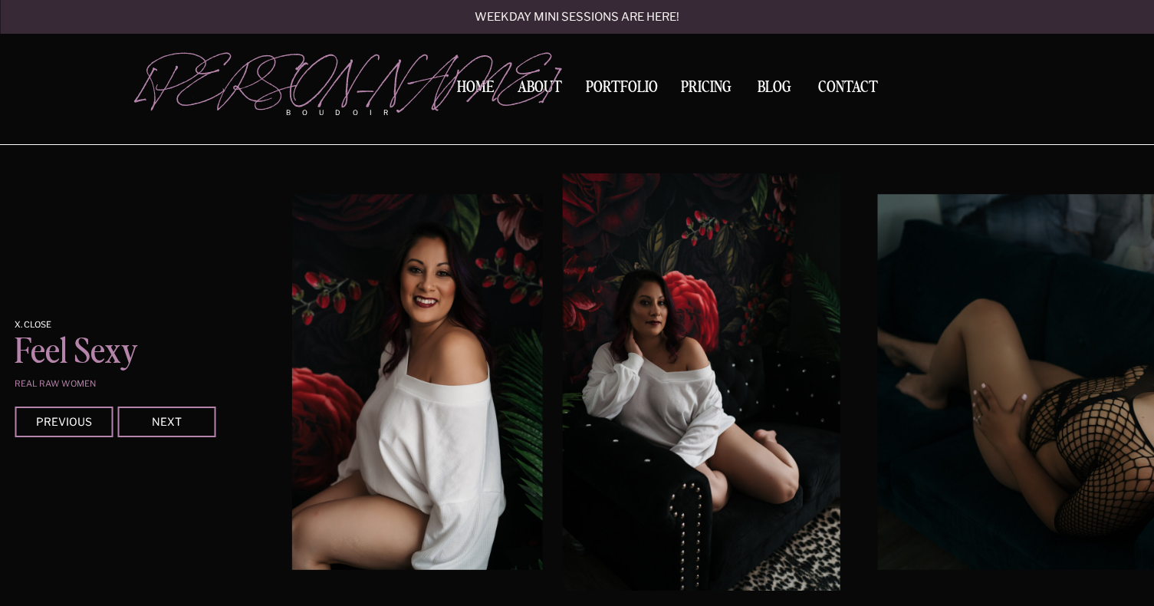
scroll to position [1350, 0]
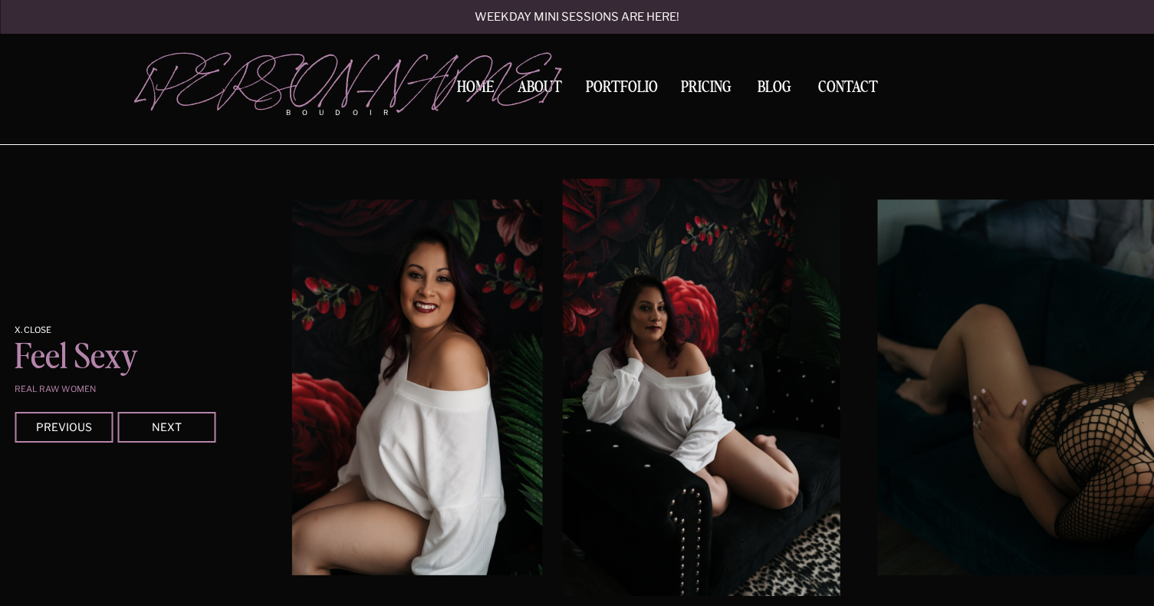
click at [205, 432] on div at bounding box center [166, 427] width 98 height 31
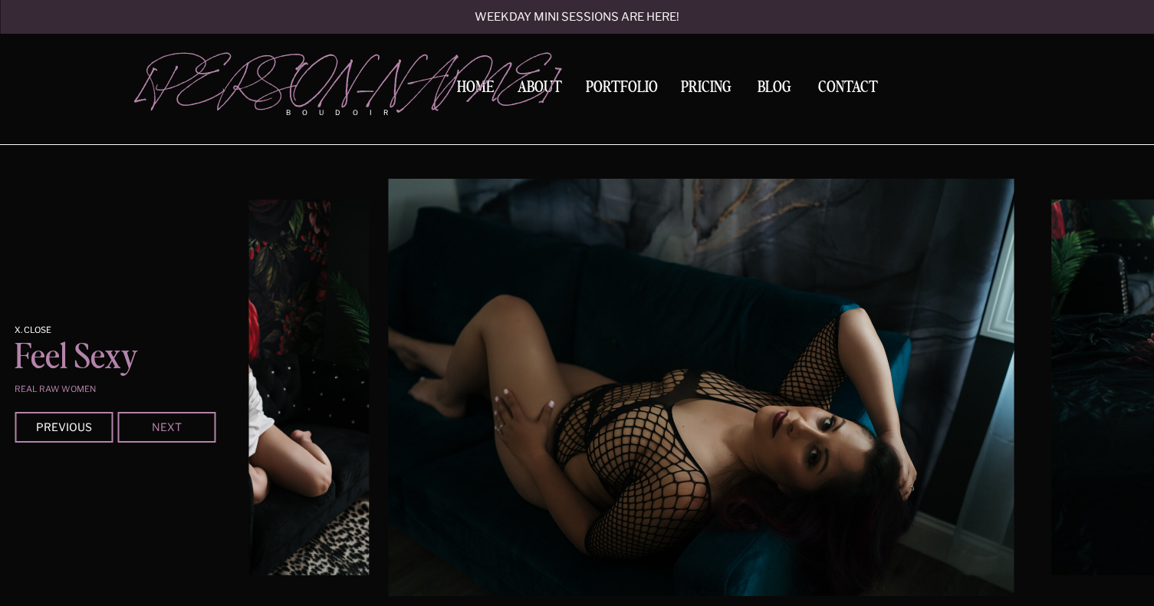
click at [198, 430] on div "Next" at bounding box center [166, 426] width 92 height 9
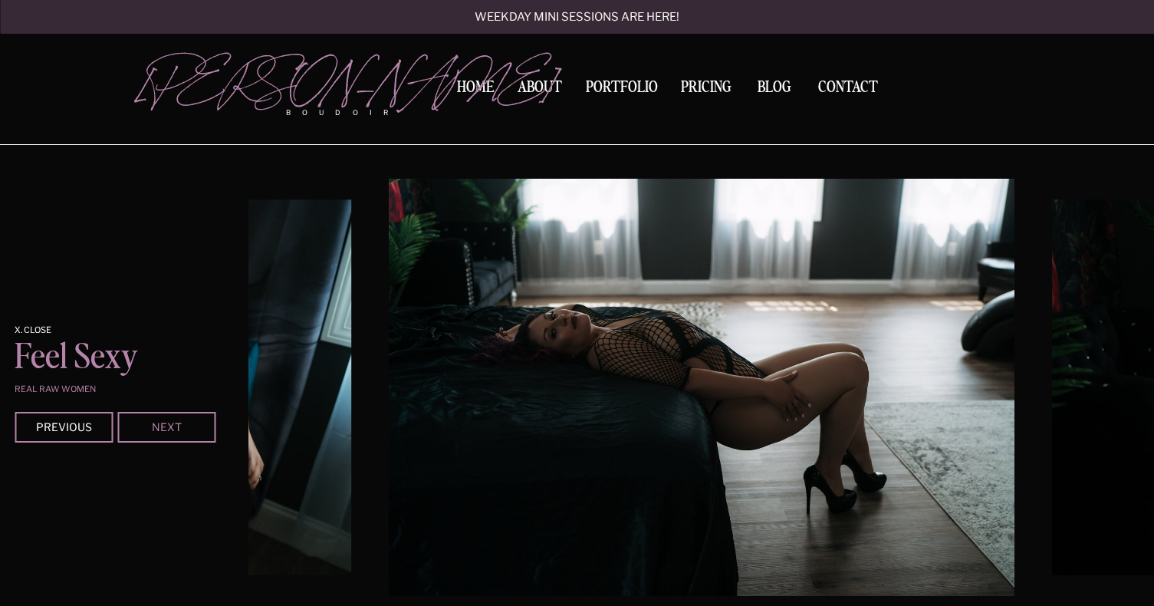
click at [198, 430] on div "Next" at bounding box center [166, 426] width 92 height 9
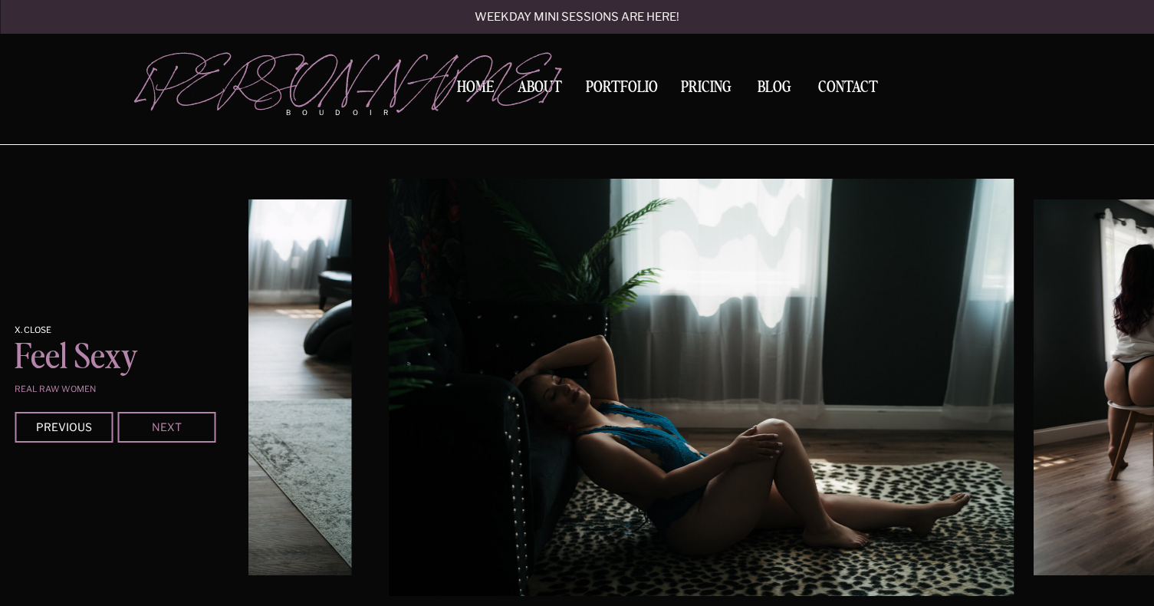
click at [198, 430] on div "Next" at bounding box center [166, 426] width 92 height 9
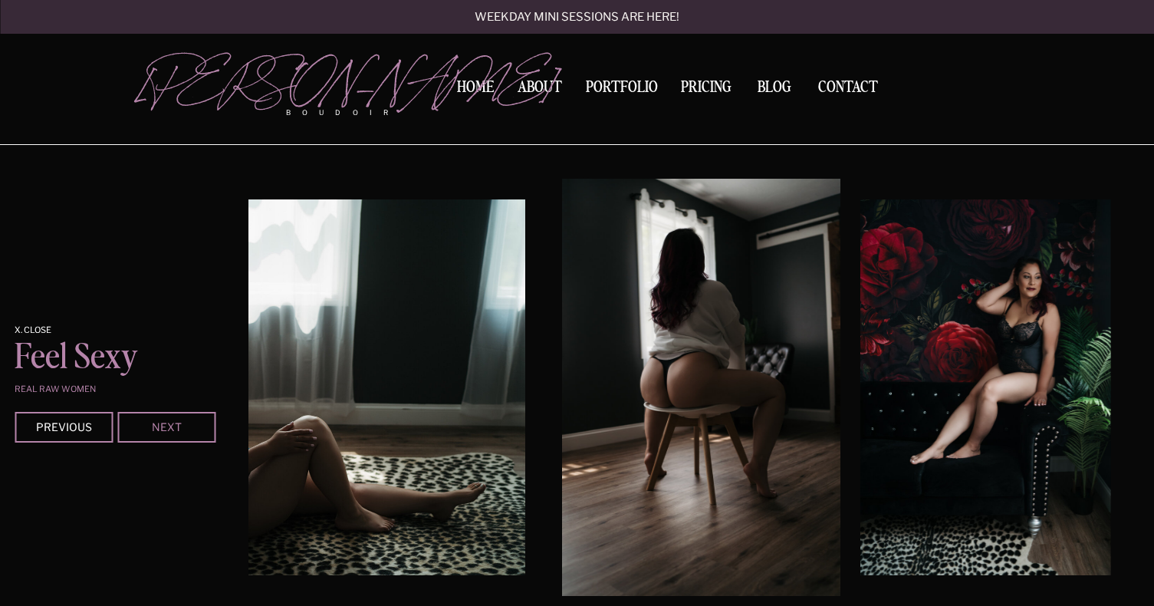
click at [198, 430] on div "Next" at bounding box center [166, 426] width 92 height 9
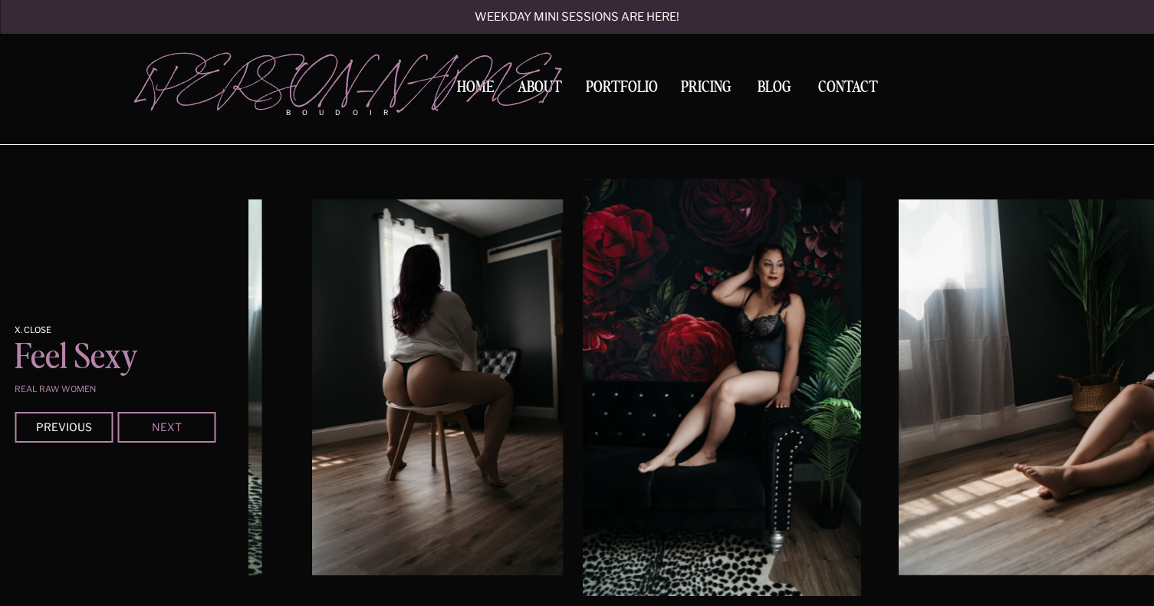
click at [198, 430] on div "Next" at bounding box center [166, 426] width 92 height 9
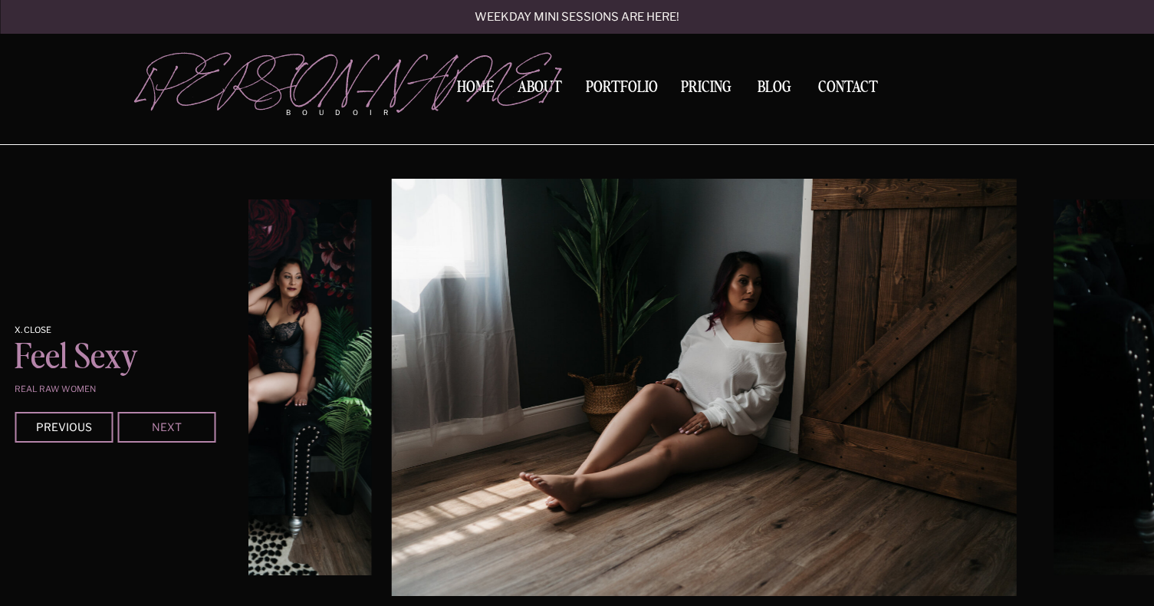
click at [198, 430] on div "Next" at bounding box center [166, 426] width 92 height 9
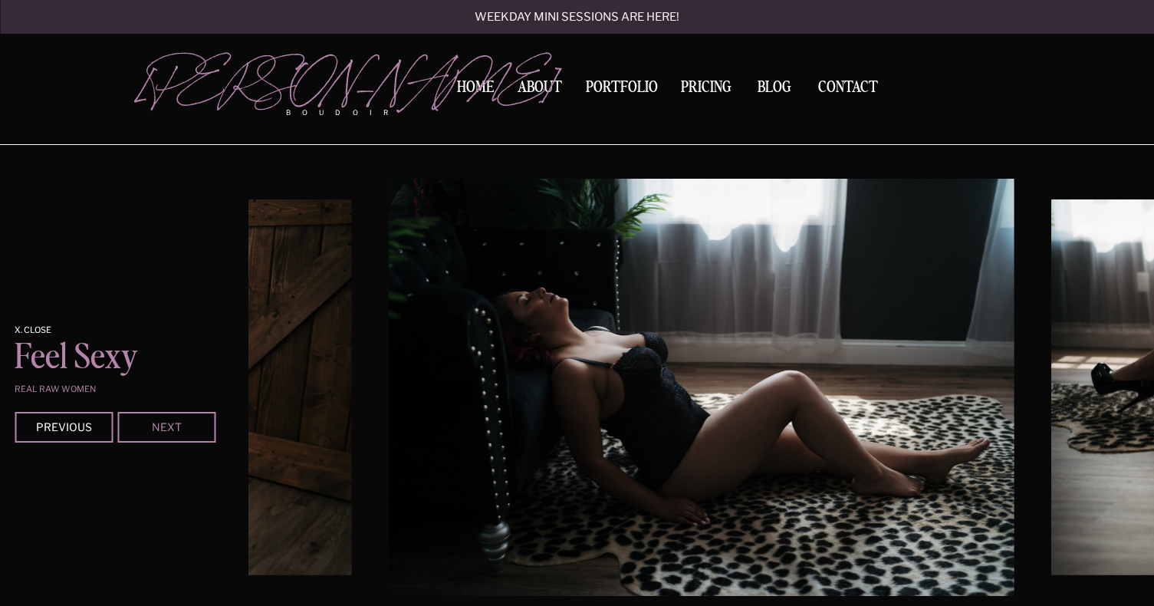
click at [198, 430] on div "Next" at bounding box center [166, 426] width 92 height 9
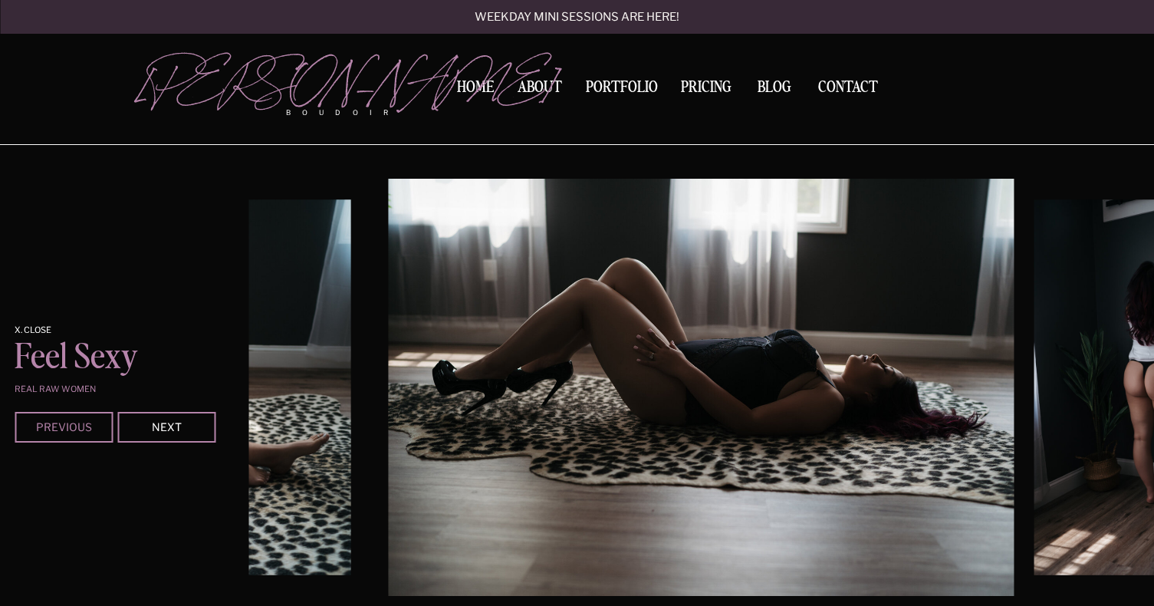
click at [88, 429] on div "Previous" at bounding box center [64, 426] width 92 height 9
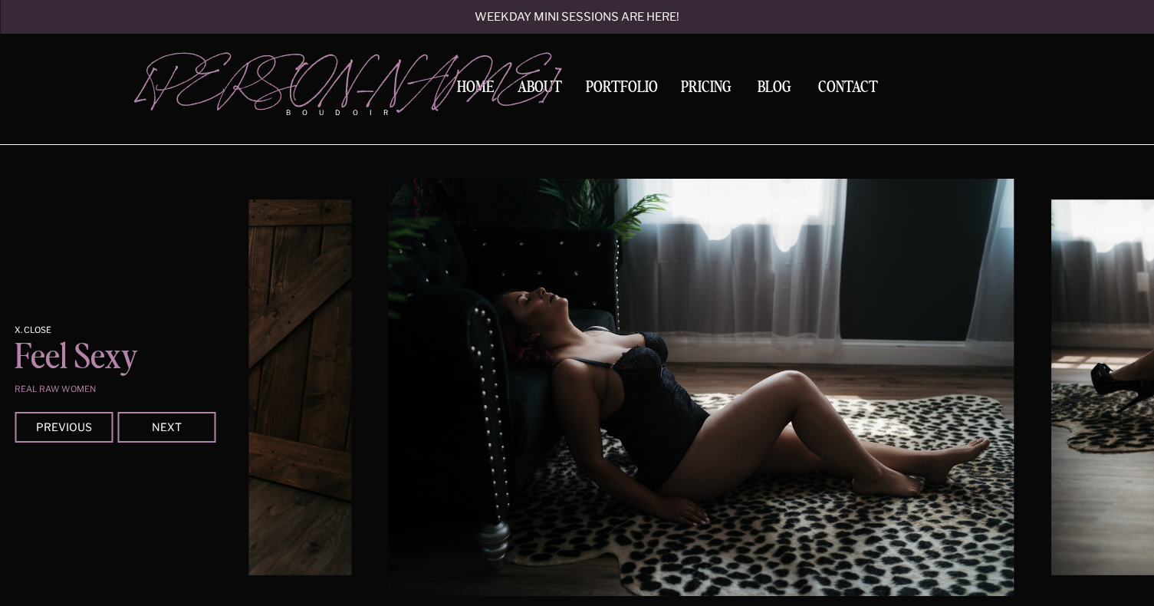
click at [183, 418] on div at bounding box center [166, 427] width 98 height 31
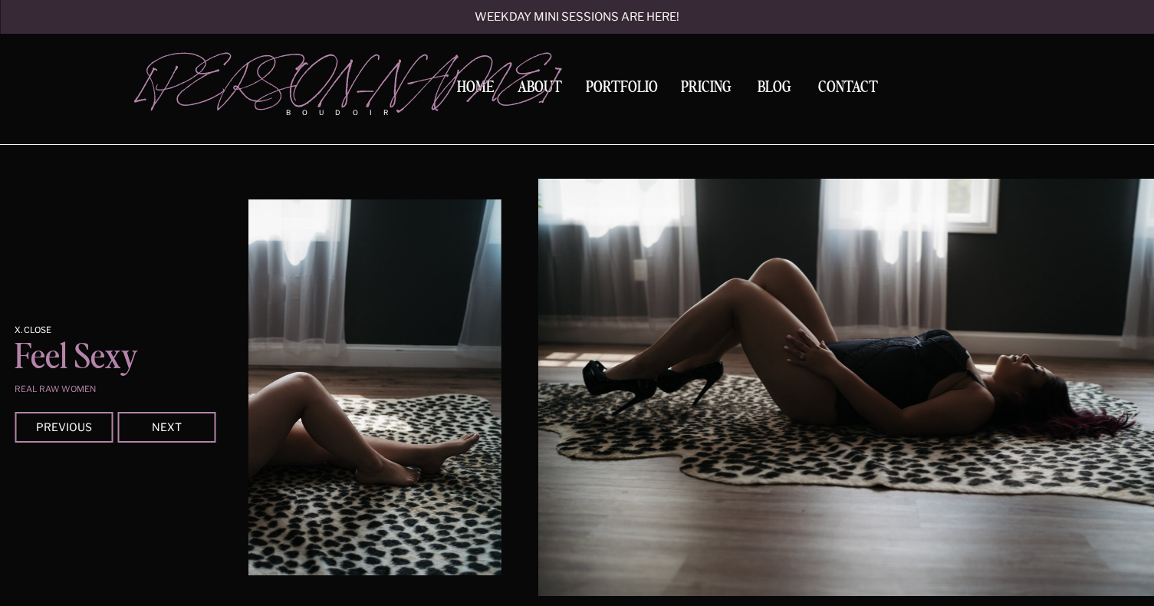
click at [183, 418] on div at bounding box center [166, 427] width 98 height 31
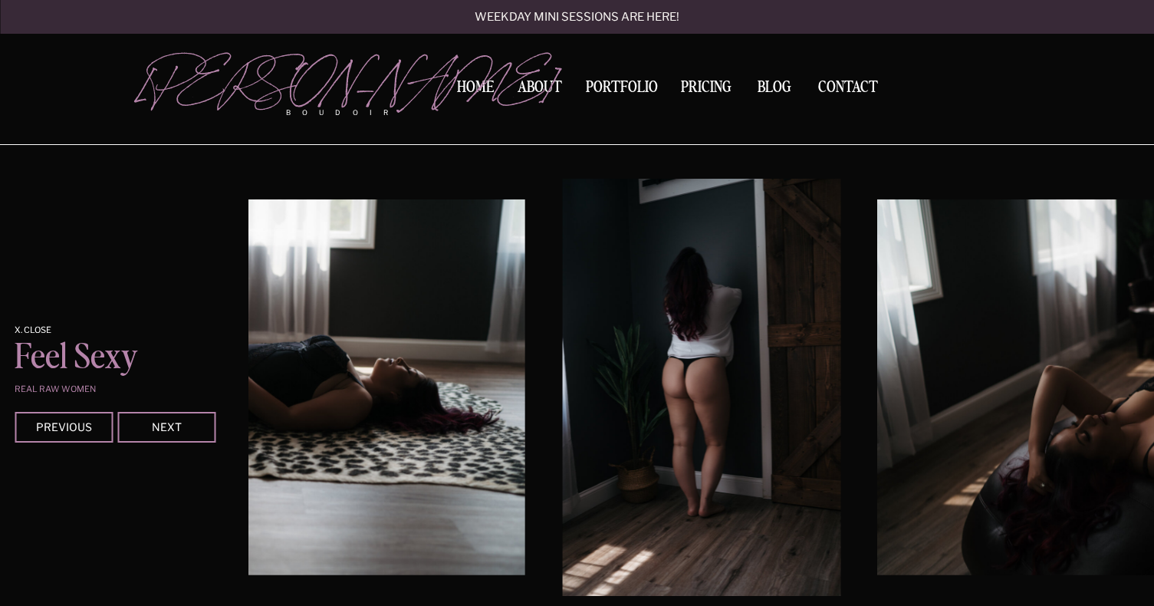
click at [183, 418] on div at bounding box center [166, 427] width 98 height 31
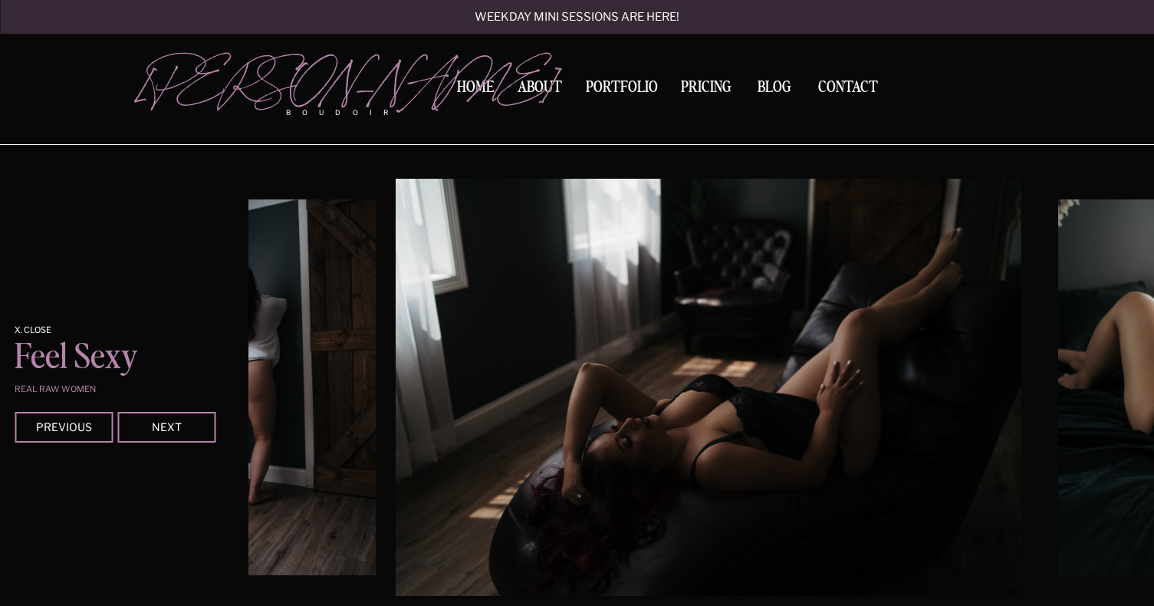
click at [183, 418] on div at bounding box center [166, 427] width 98 height 31
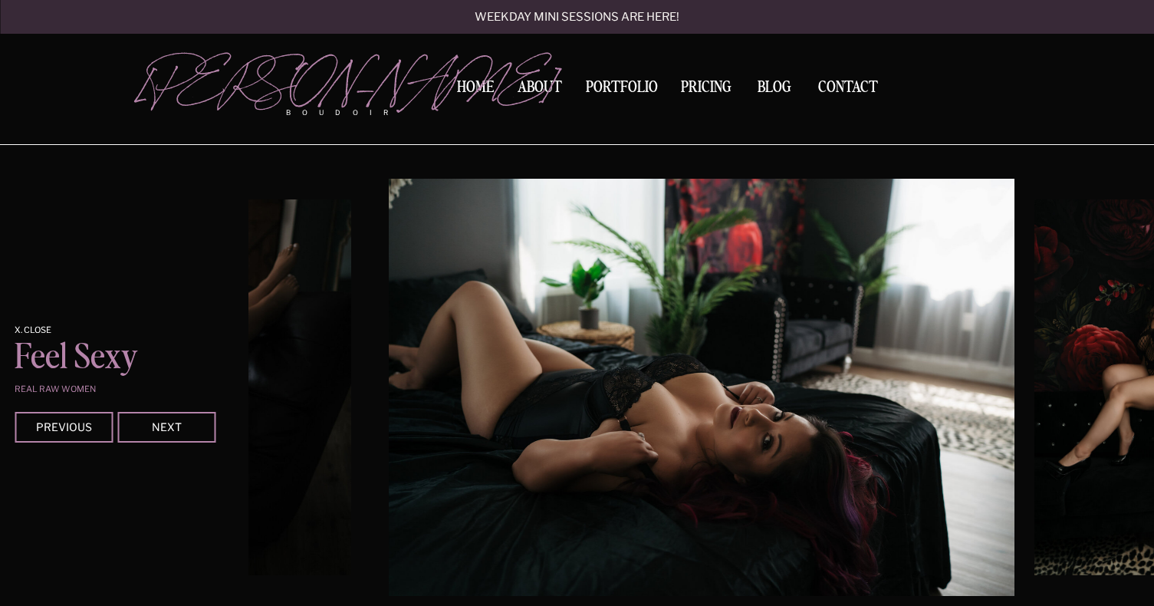
click at [183, 418] on div at bounding box center [166, 427] width 98 height 31
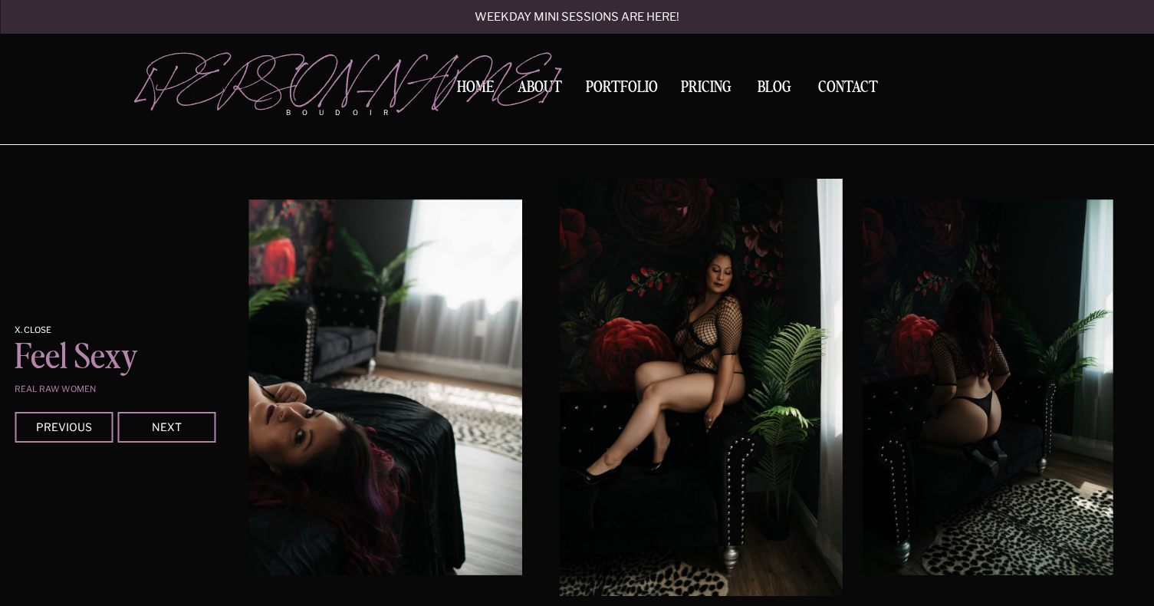
click at [183, 418] on div at bounding box center [166, 427] width 98 height 31
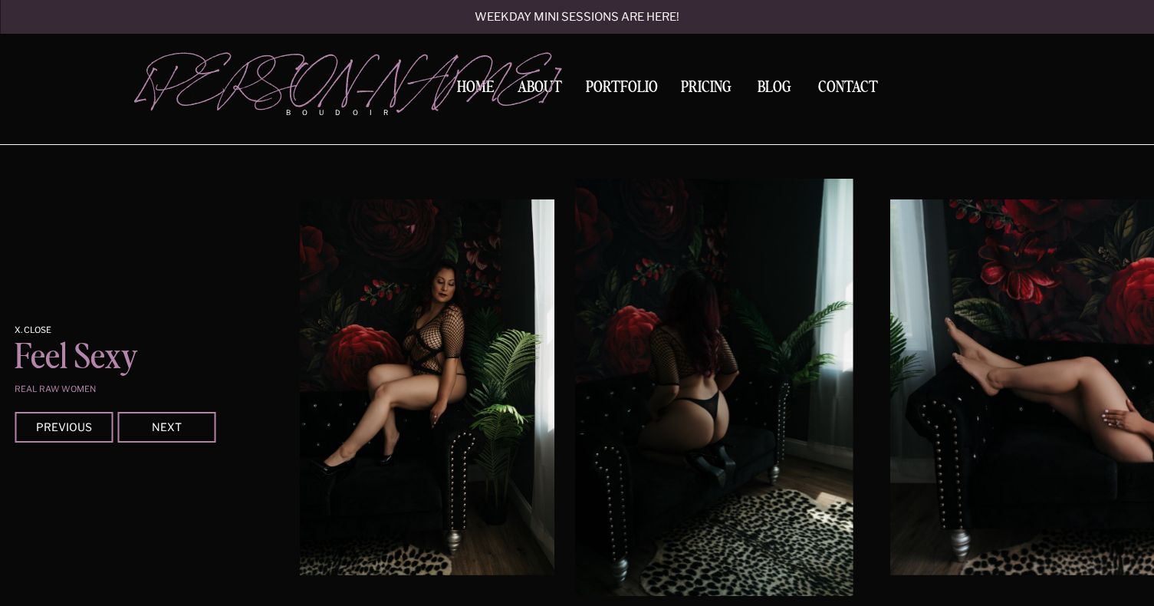
click at [183, 418] on div at bounding box center [166, 427] width 98 height 31
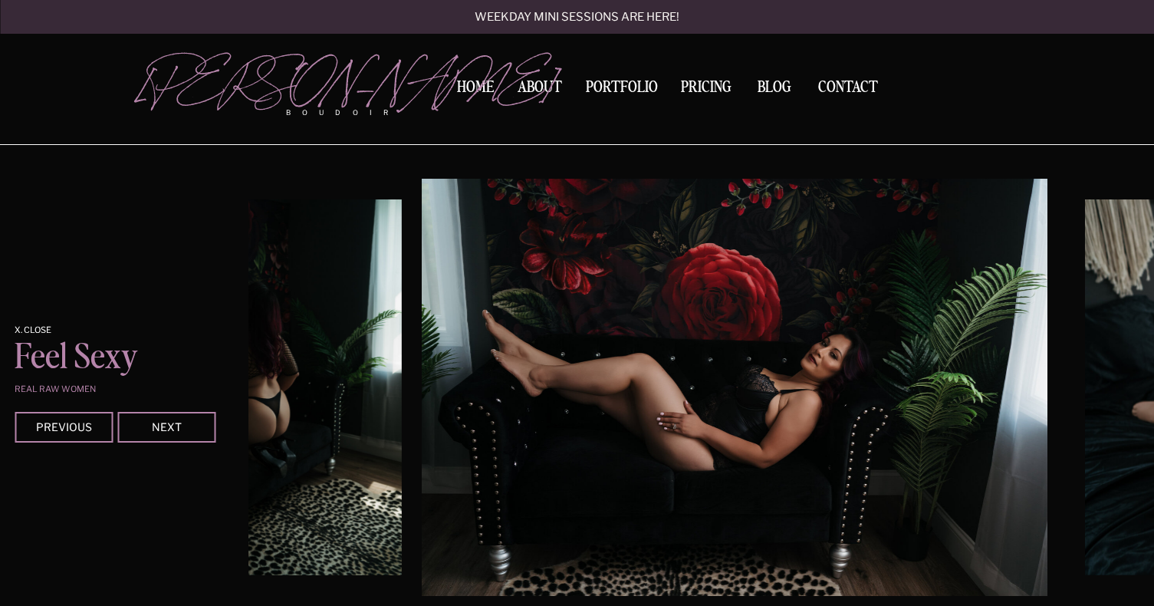
click at [183, 418] on div at bounding box center [166, 427] width 98 height 31
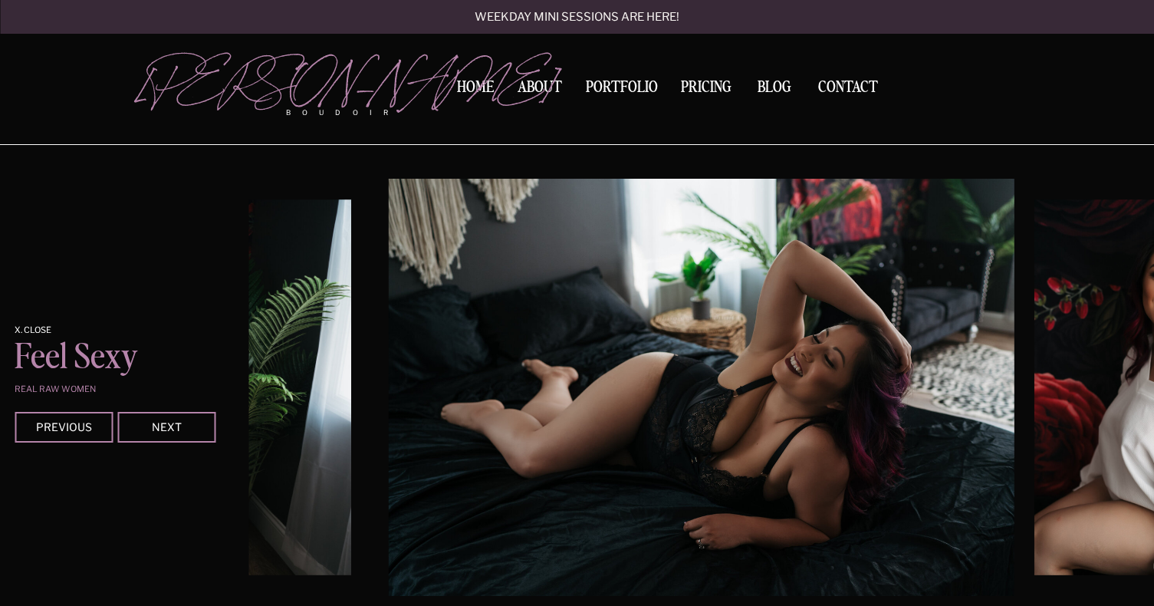
click at [183, 418] on div at bounding box center [166, 427] width 98 height 31
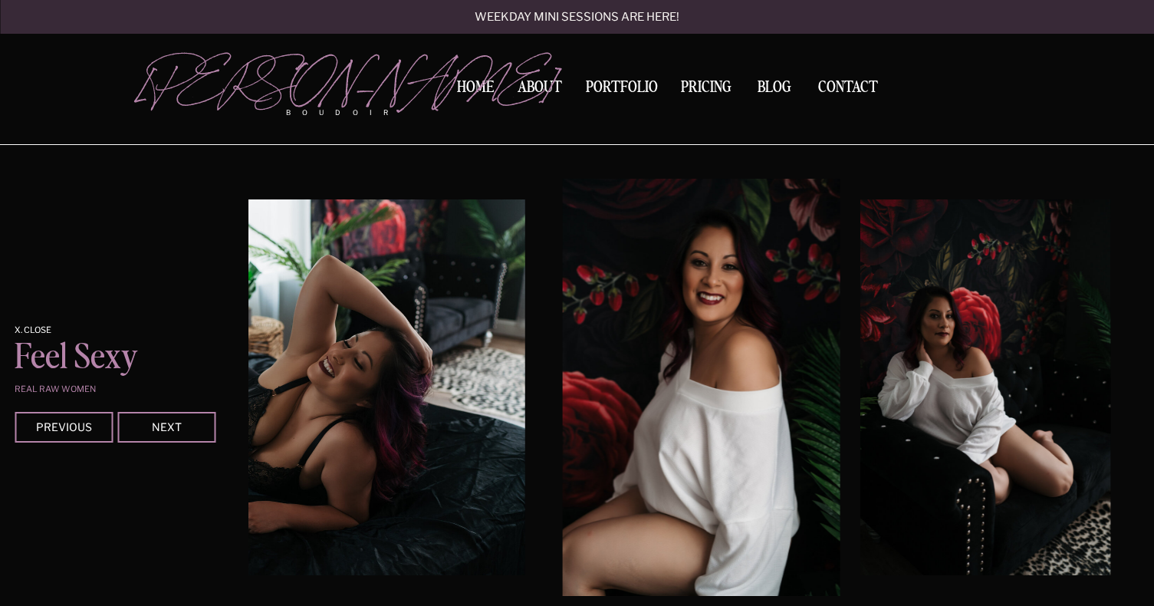
click at [183, 418] on div at bounding box center [166, 427] width 98 height 31
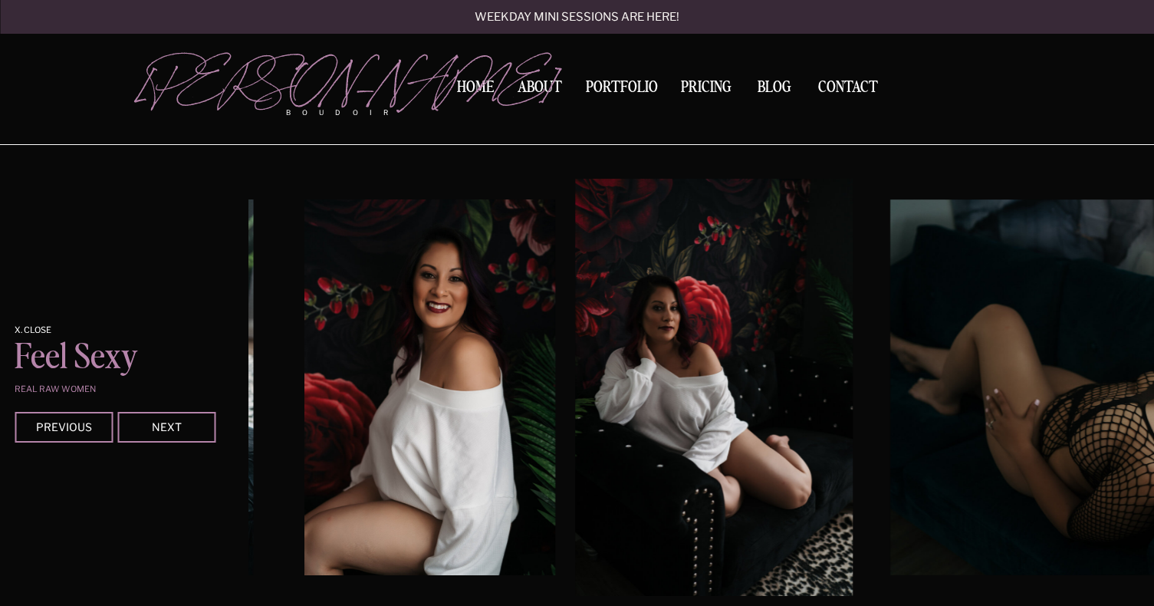
click at [183, 418] on div at bounding box center [166, 427] width 98 height 31
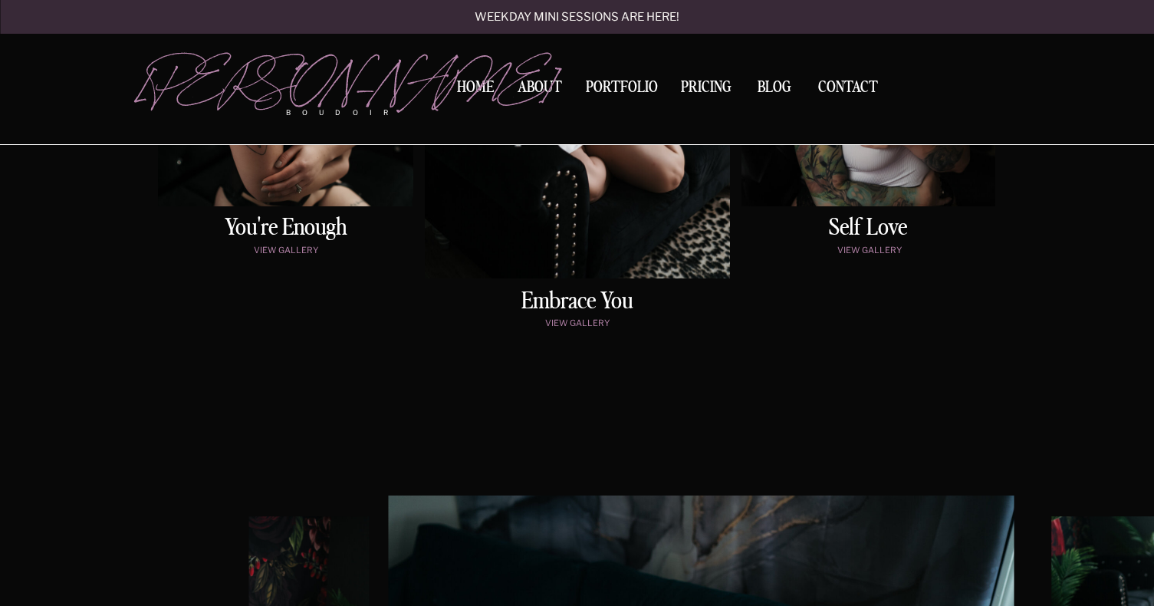
scroll to position [904, 0]
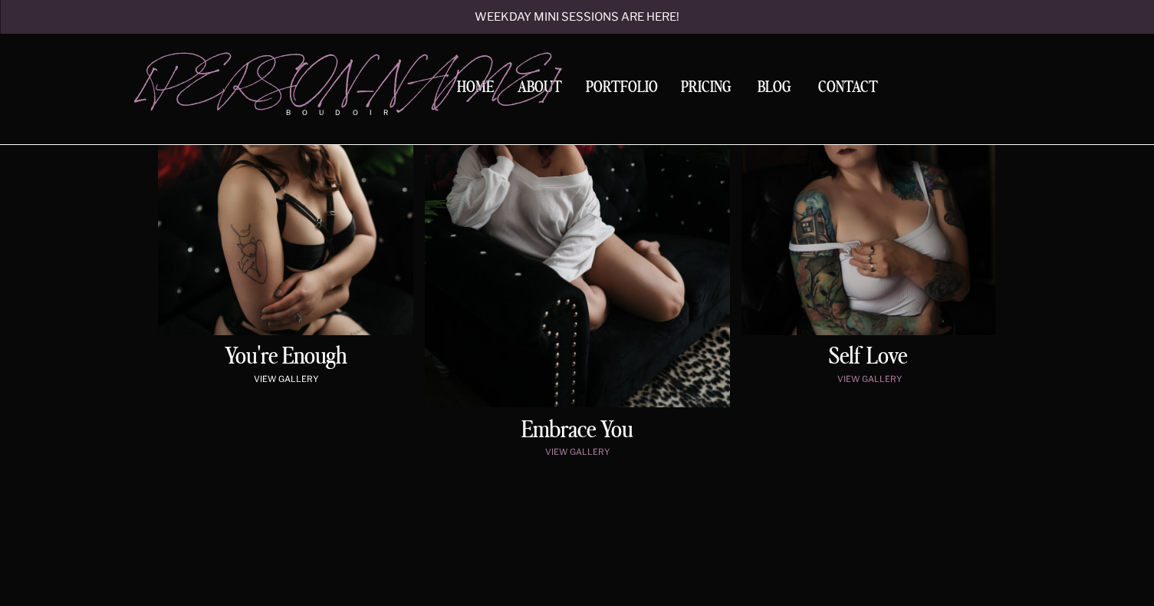
click at [305, 378] on p "view gallery" at bounding box center [286, 380] width 249 height 13
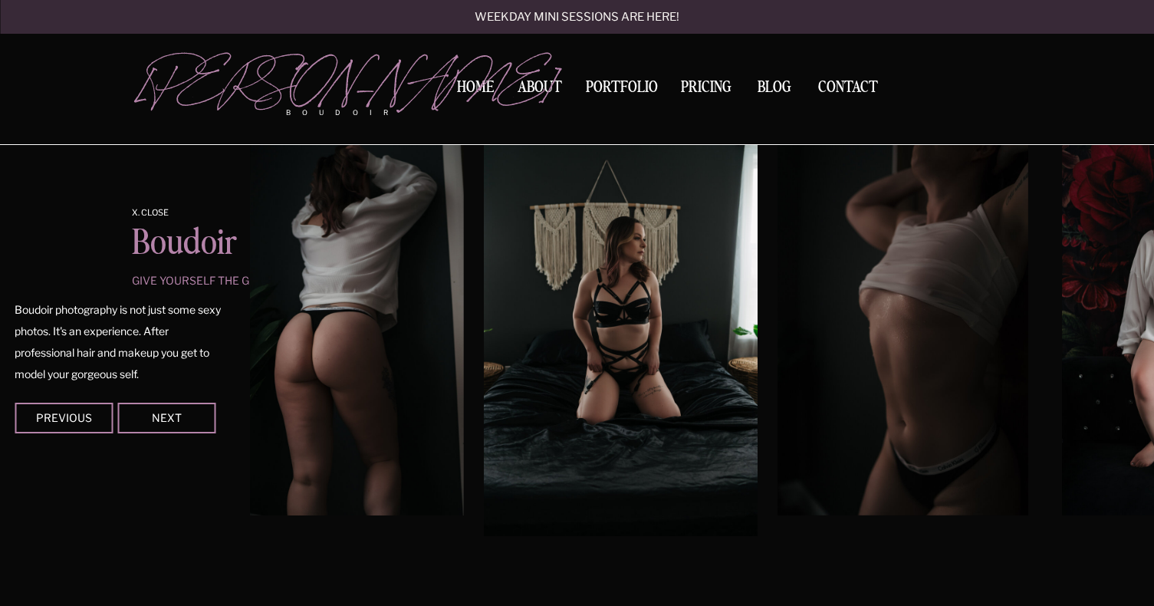
scroll to position [1424, 0]
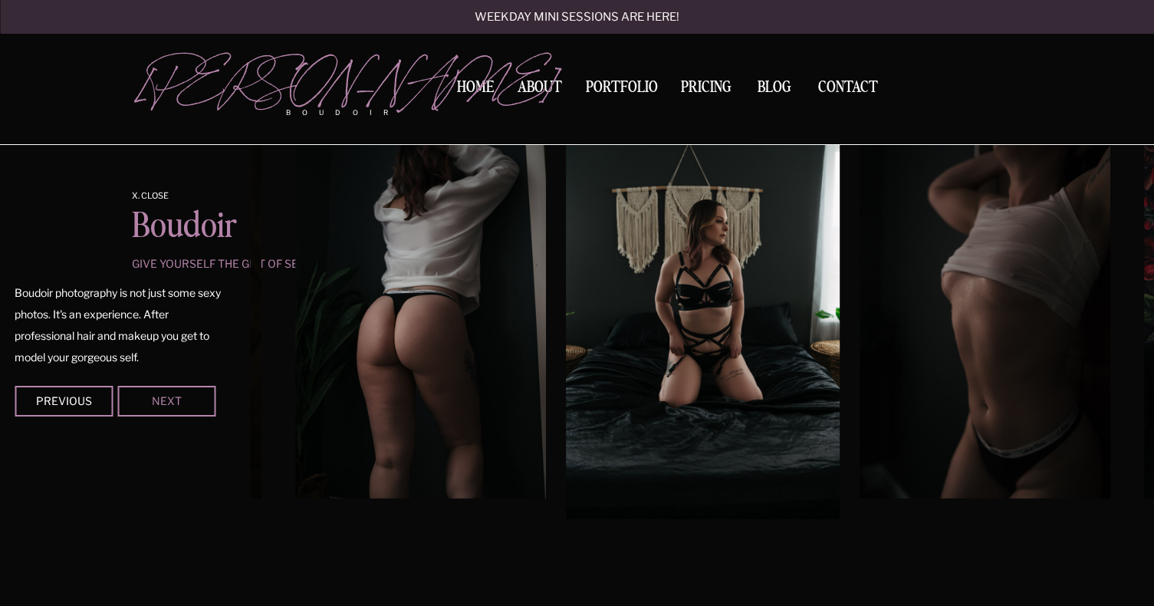
click at [161, 403] on div "Next" at bounding box center [166, 400] width 92 height 9
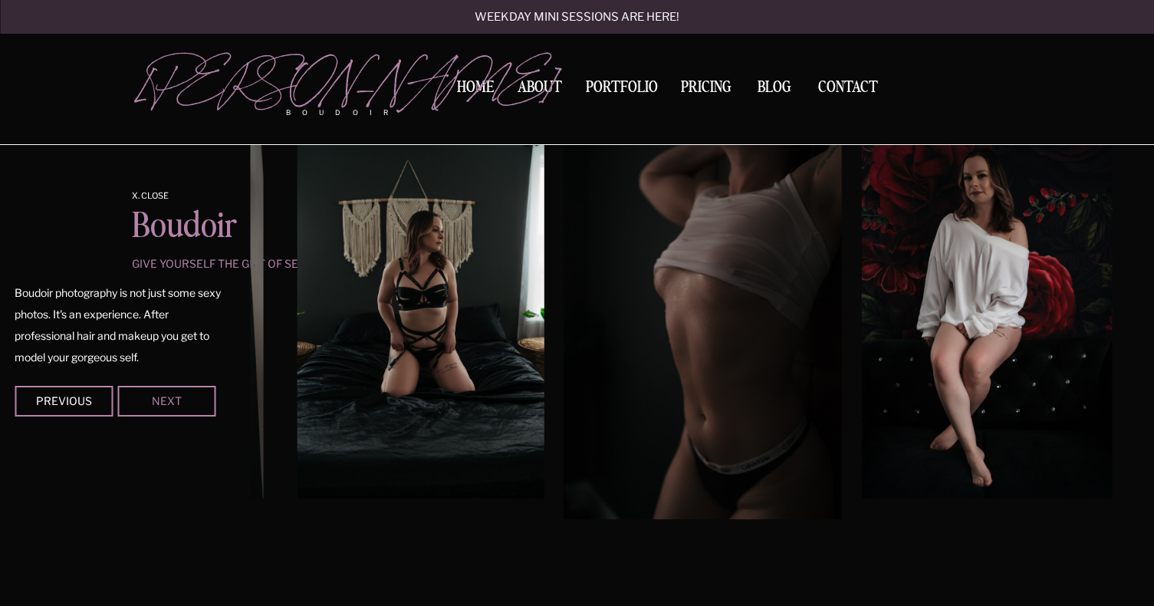
click at [205, 397] on div "Next" at bounding box center [166, 400] width 92 height 9
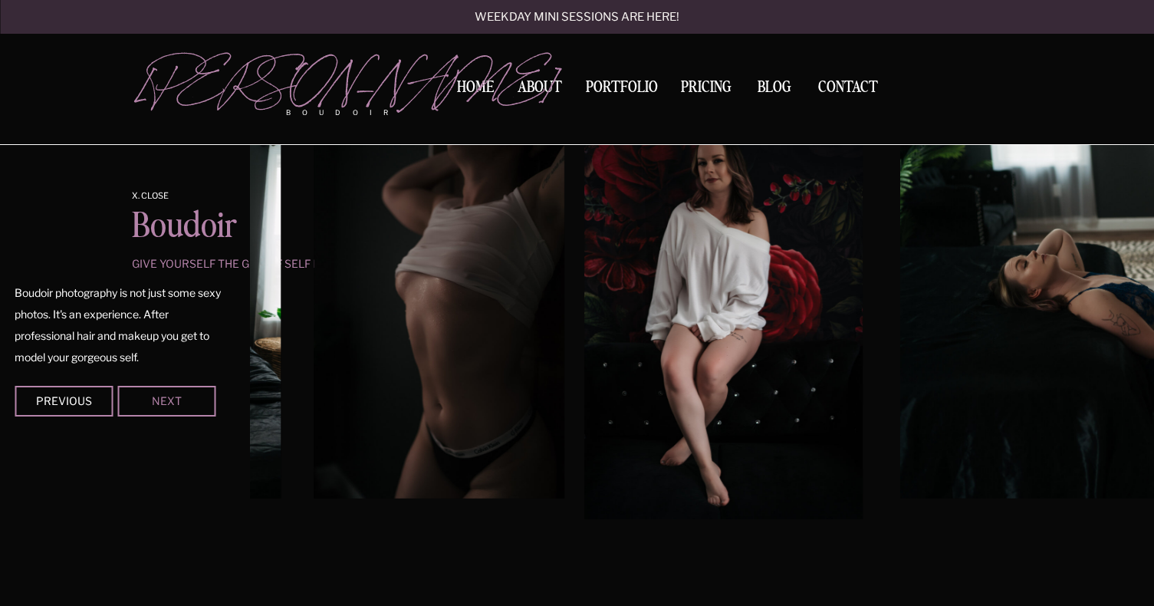
click at [205, 397] on div "Next" at bounding box center [166, 400] width 92 height 9
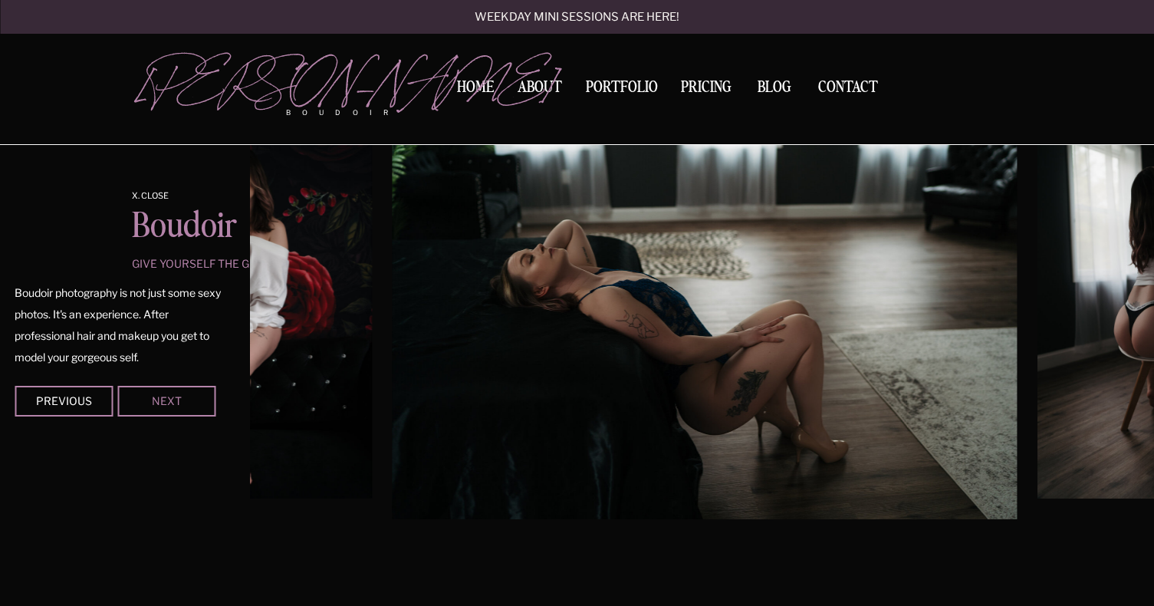
click at [205, 397] on div "Next" at bounding box center [166, 400] width 92 height 9
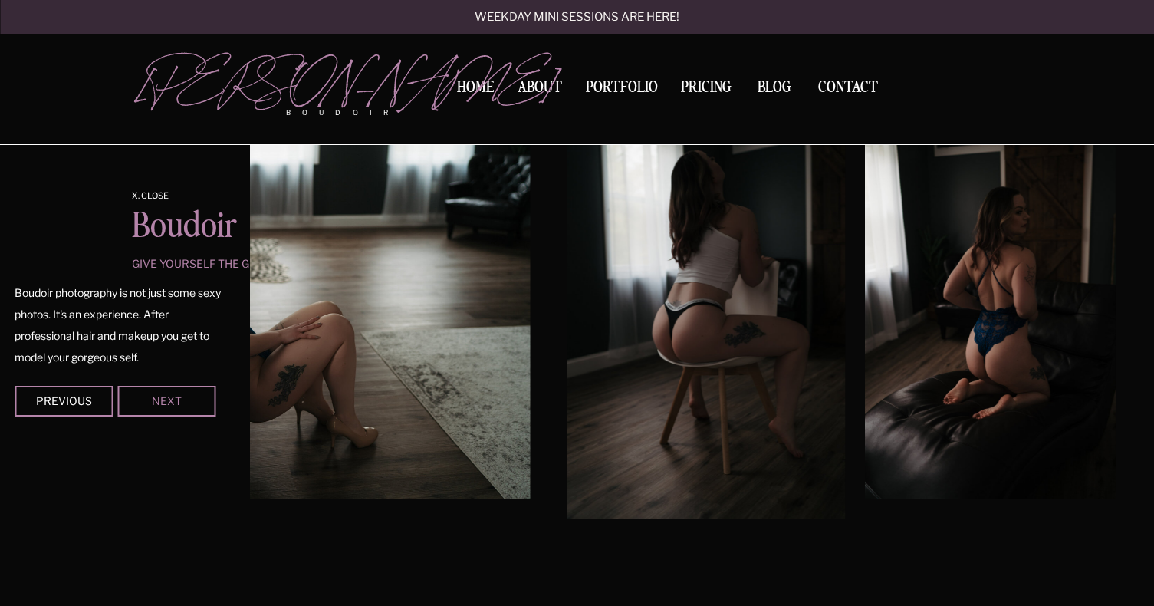
click at [205, 397] on div "Next" at bounding box center [166, 400] width 92 height 9
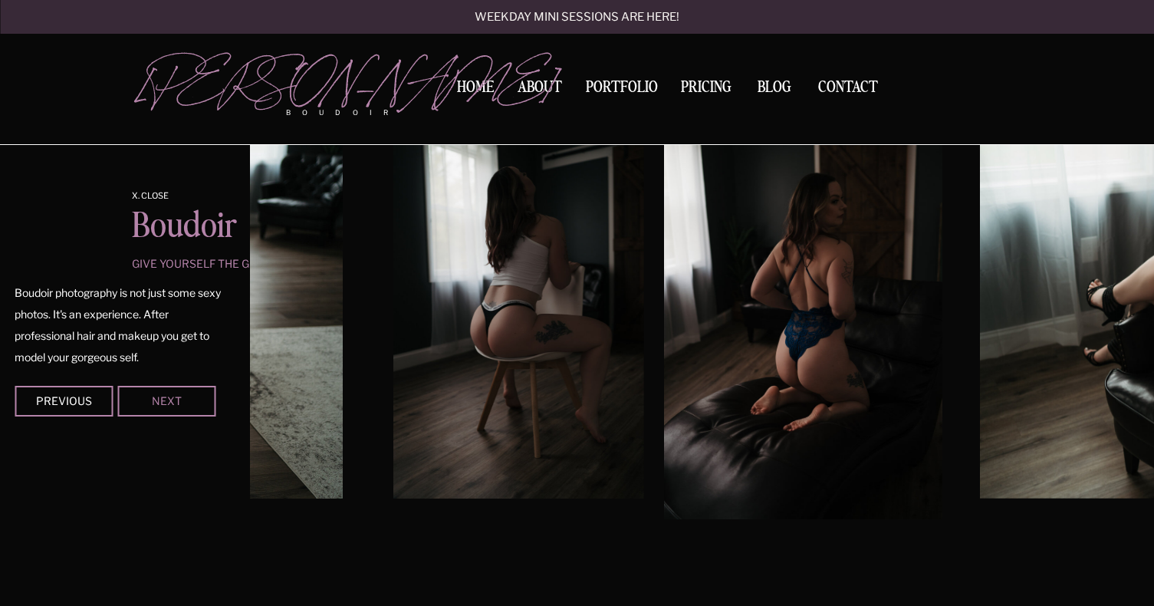
click at [205, 397] on div "Next" at bounding box center [166, 400] width 92 height 9
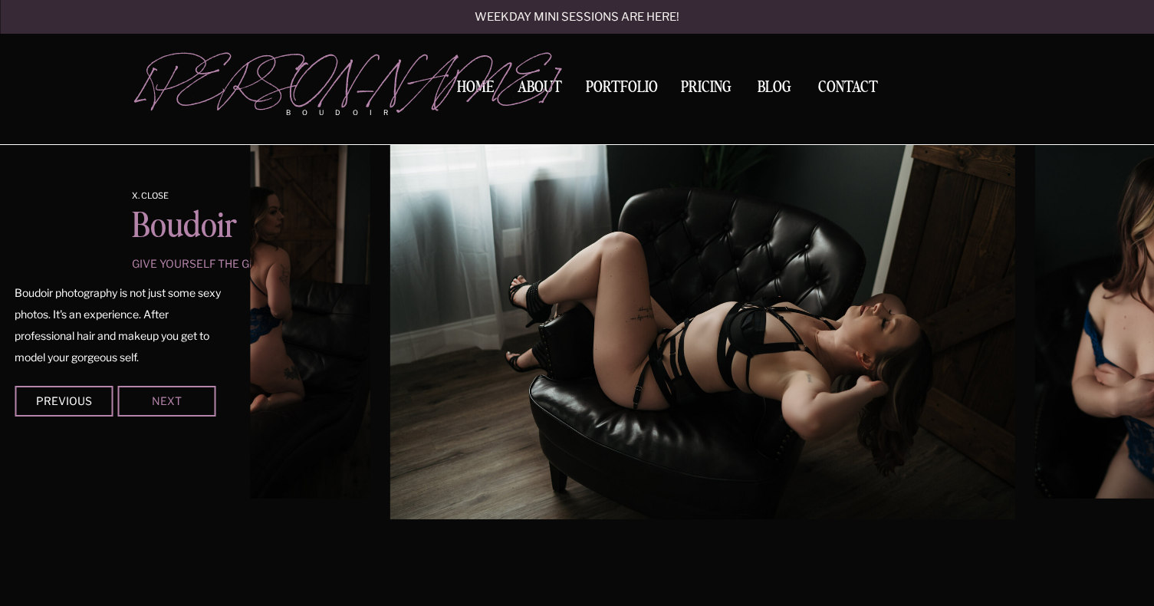
click at [195, 403] on div "Next" at bounding box center [166, 400] width 92 height 9
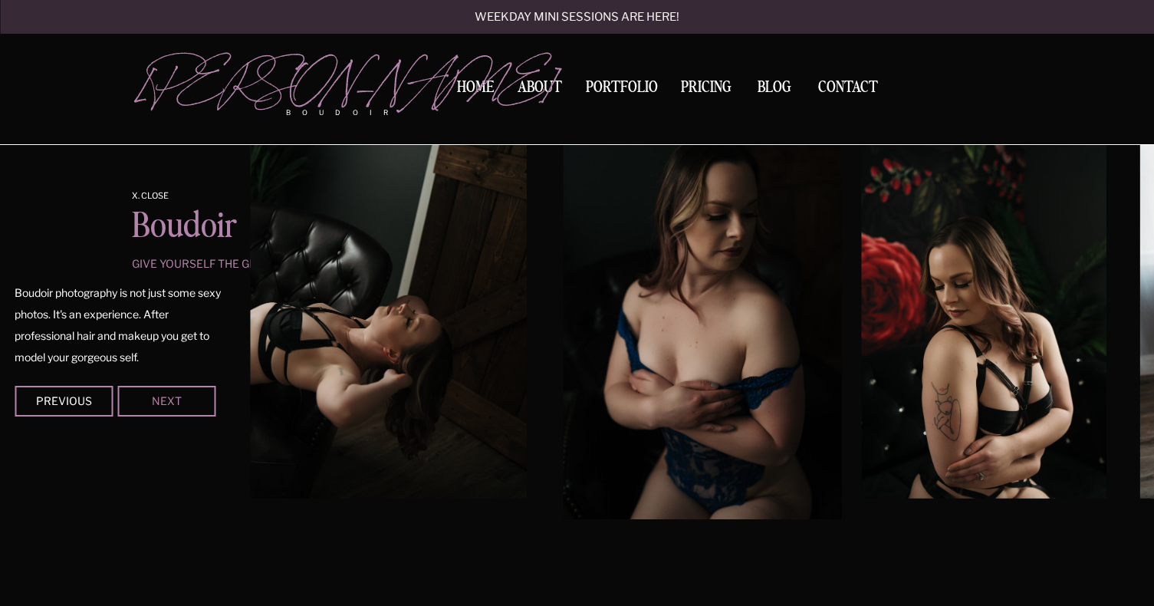
click at [195, 403] on div "Next" at bounding box center [166, 400] width 92 height 9
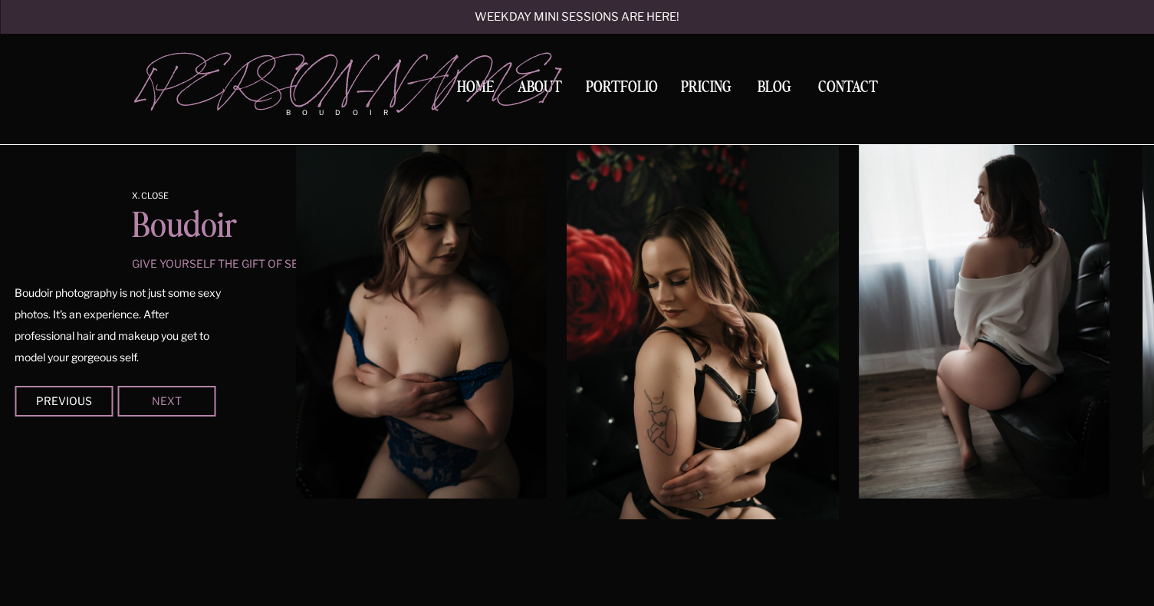
click at [160, 402] on div "Next" at bounding box center [166, 400] width 92 height 9
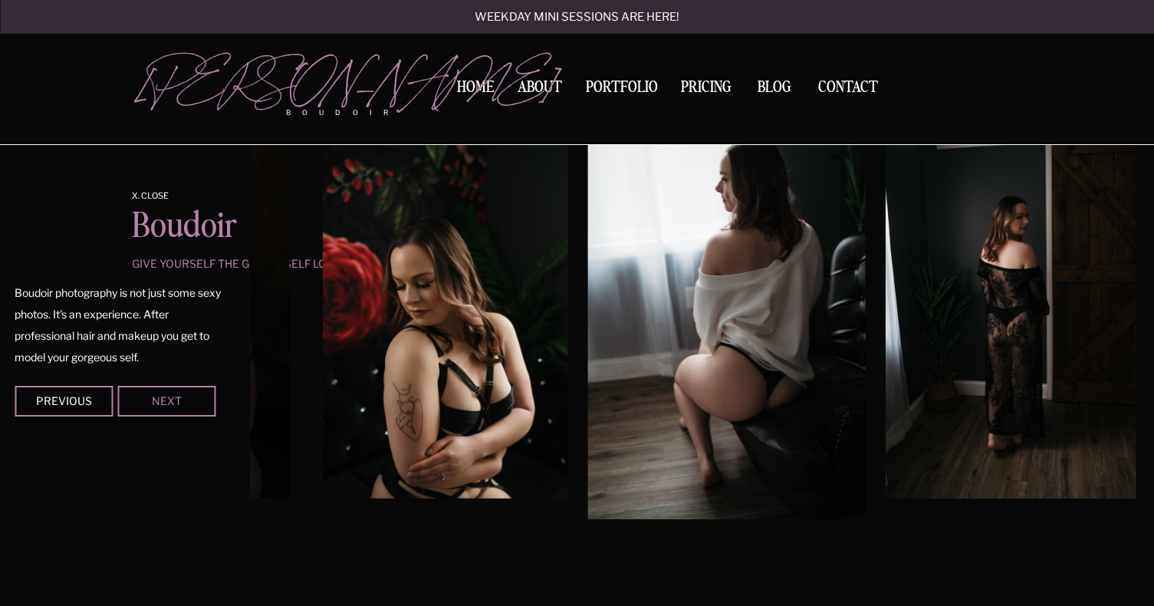
click at [160, 402] on div "Next" at bounding box center [166, 400] width 92 height 9
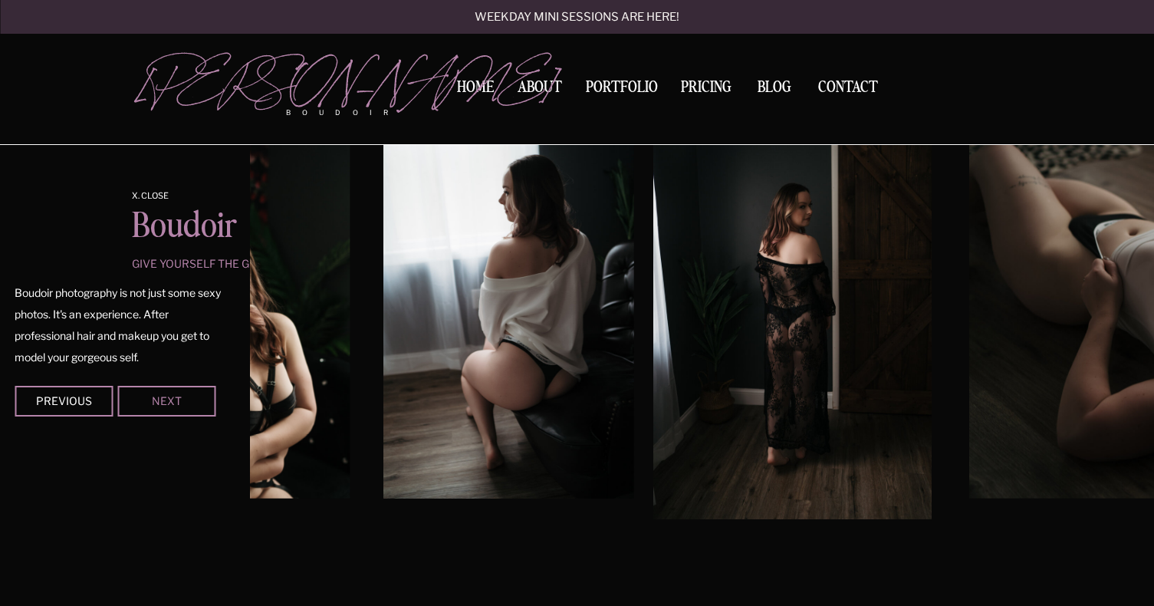
click at [160, 402] on div "Next" at bounding box center [166, 400] width 92 height 9
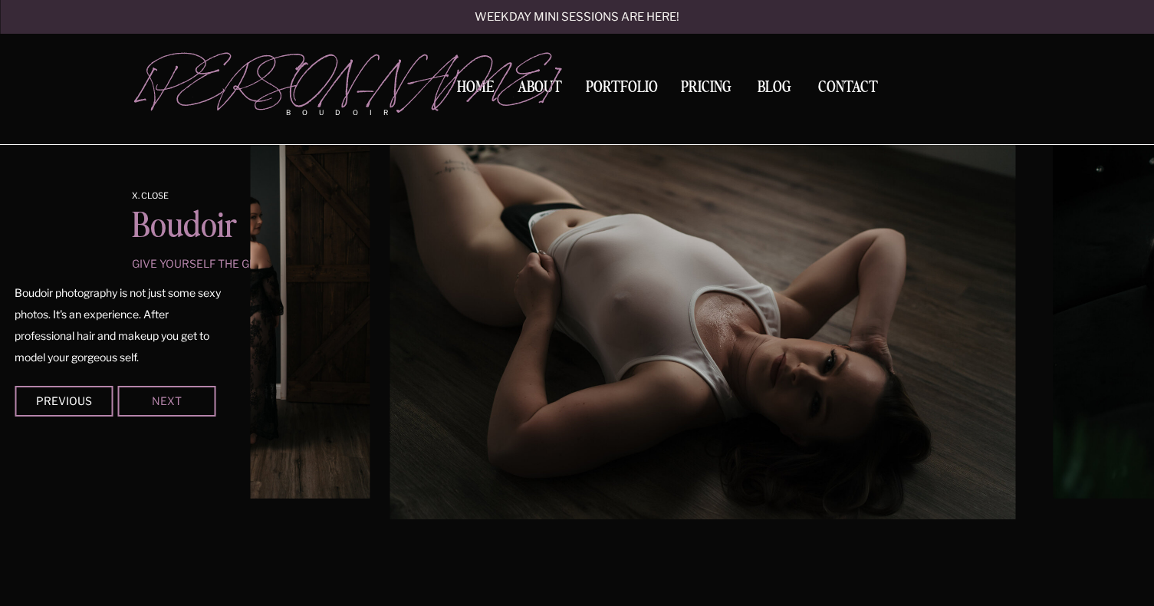
click at [160, 402] on div "Next" at bounding box center [166, 400] width 92 height 9
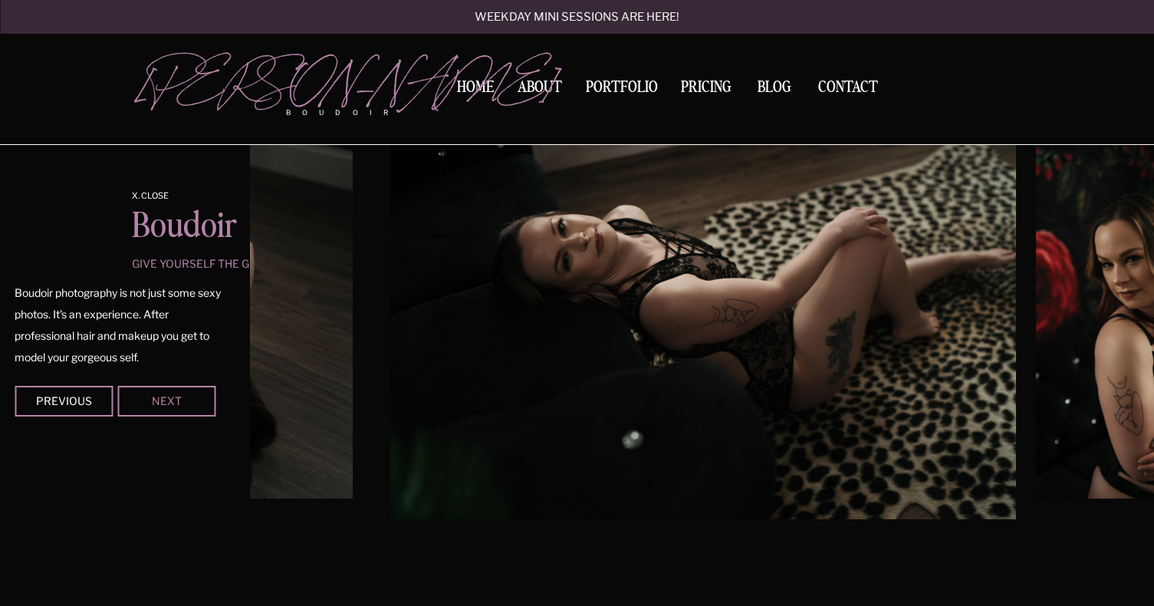
click at [160, 402] on div "Next" at bounding box center [166, 400] width 92 height 9
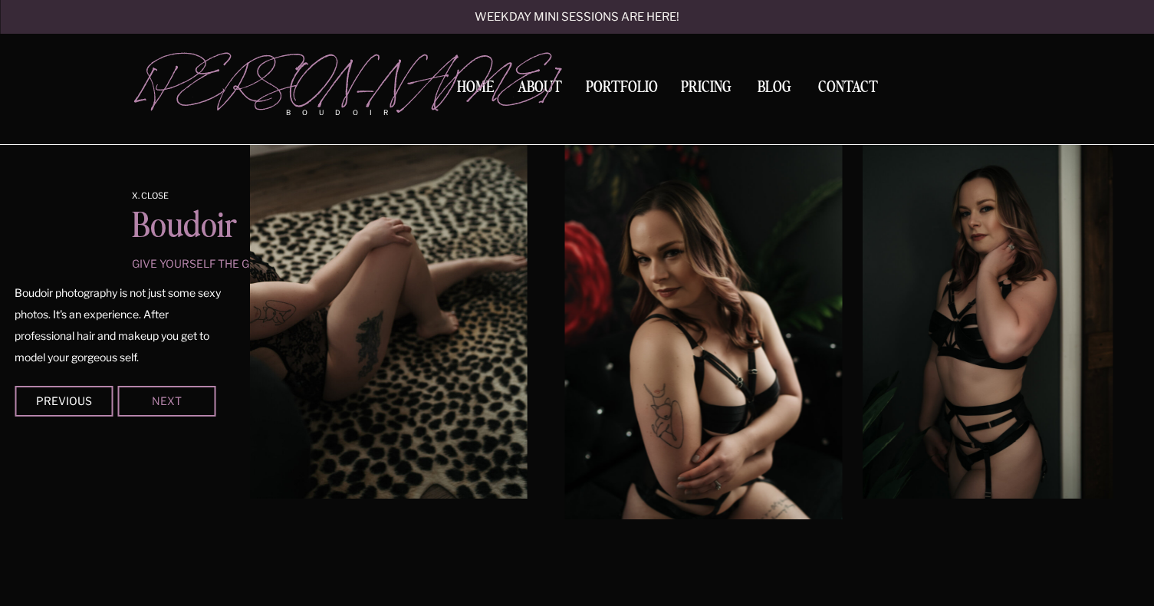
click at [160, 402] on div "Next" at bounding box center [166, 400] width 92 height 9
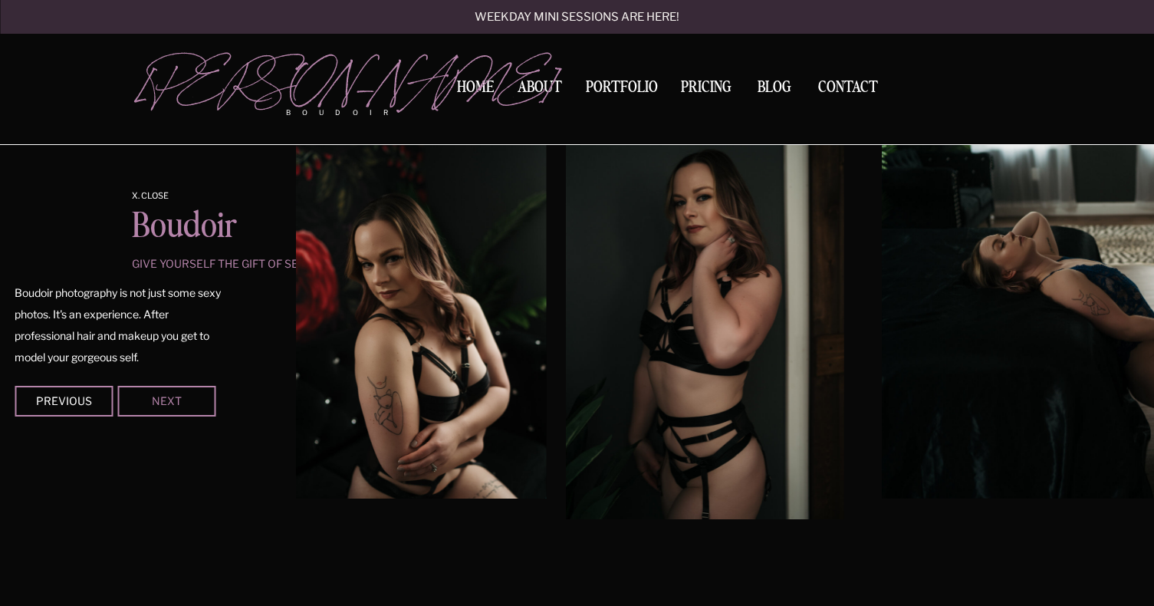
click at [160, 402] on div "Next" at bounding box center [166, 400] width 92 height 9
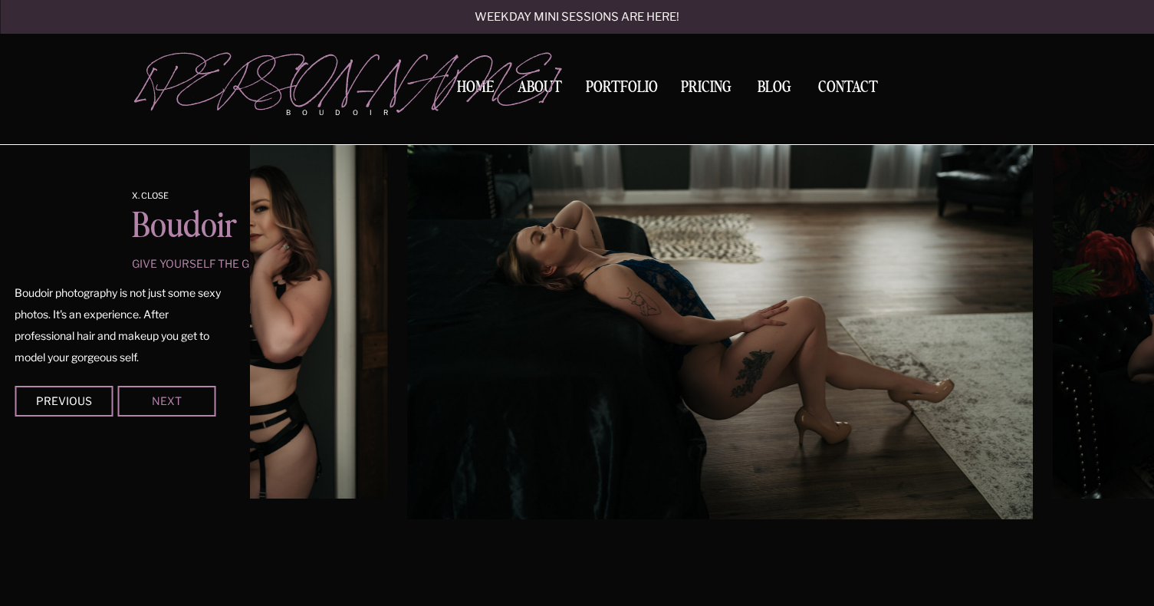
click at [160, 402] on div "Next" at bounding box center [166, 400] width 92 height 9
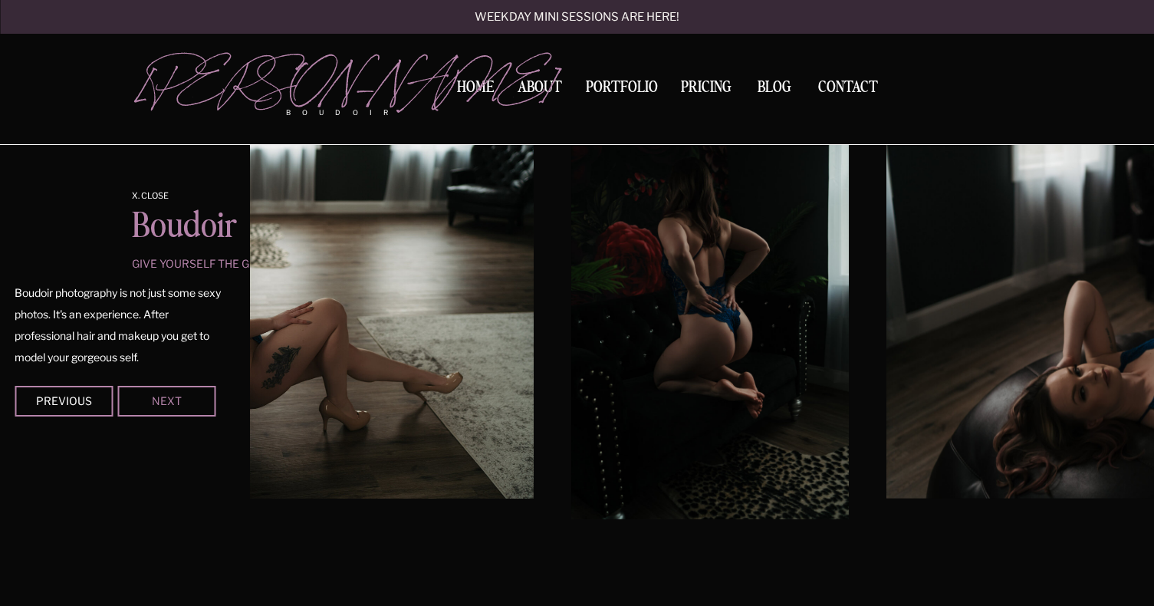
click at [160, 402] on div "Next" at bounding box center [166, 400] width 92 height 9
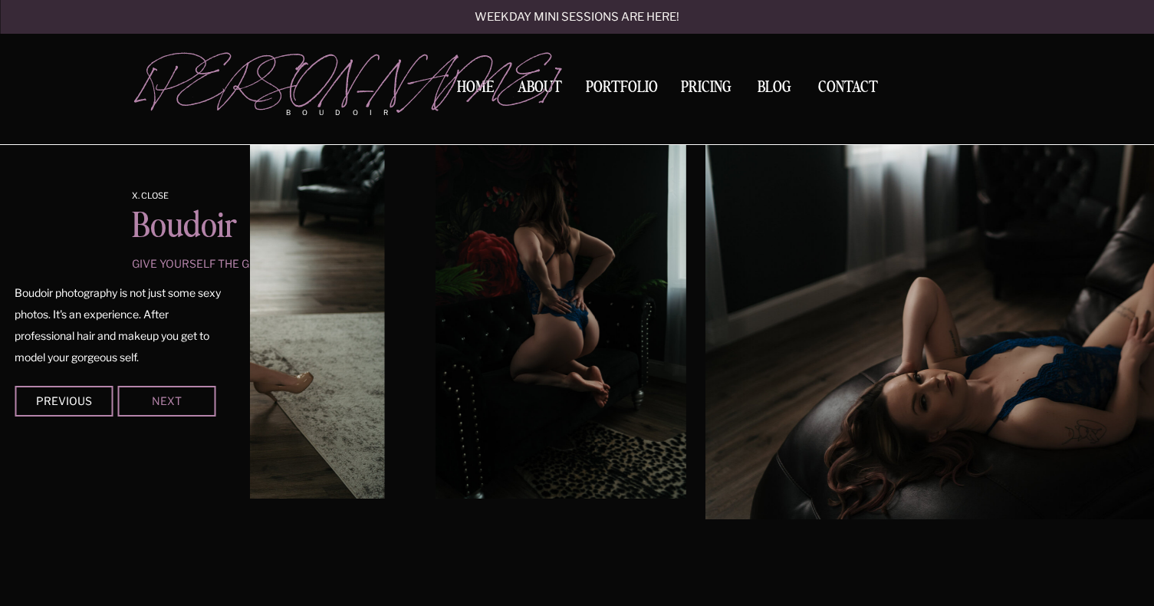
click at [160, 402] on div "Next" at bounding box center [166, 400] width 92 height 9
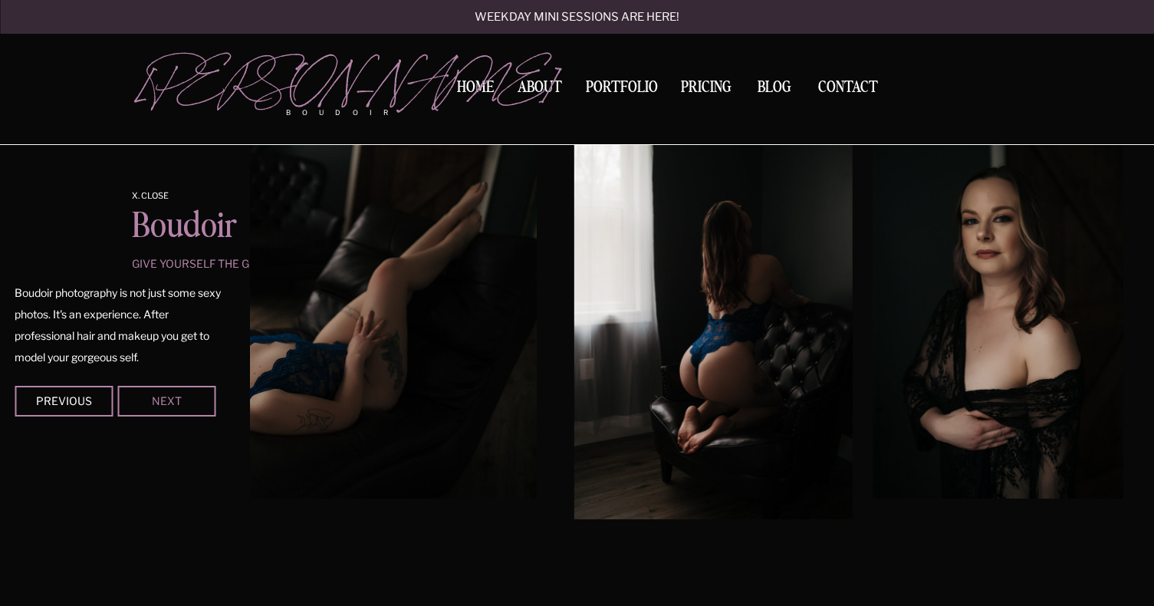
click at [160, 402] on div "Next" at bounding box center [166, 400] width 92 height 9
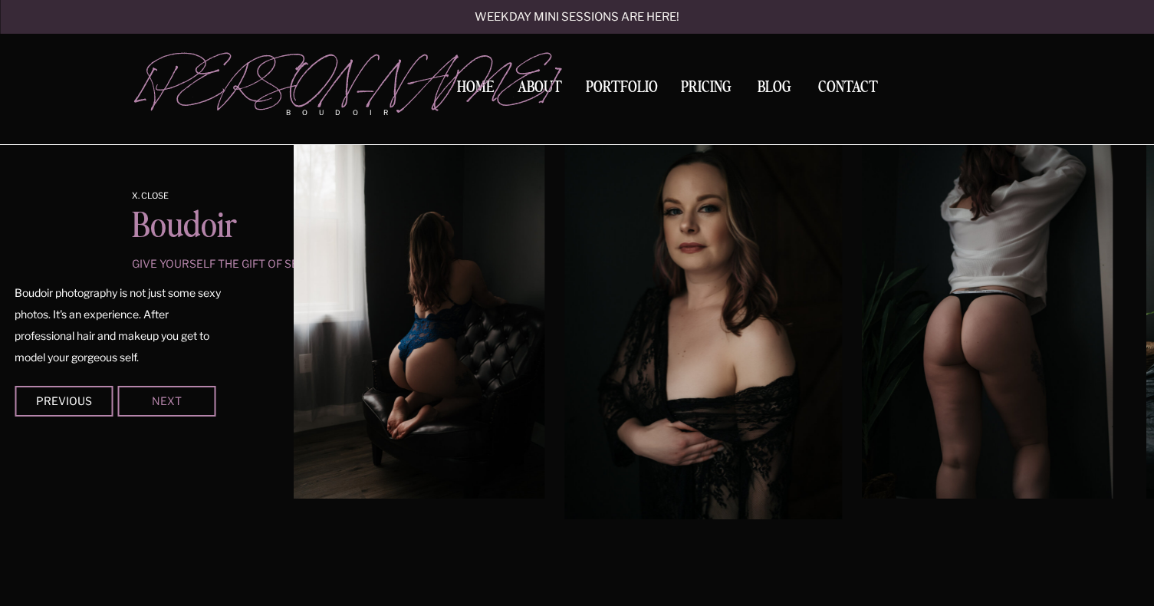
click at [160, 402] on div "Next" at bounding box center [166, 400] width 92 height 9
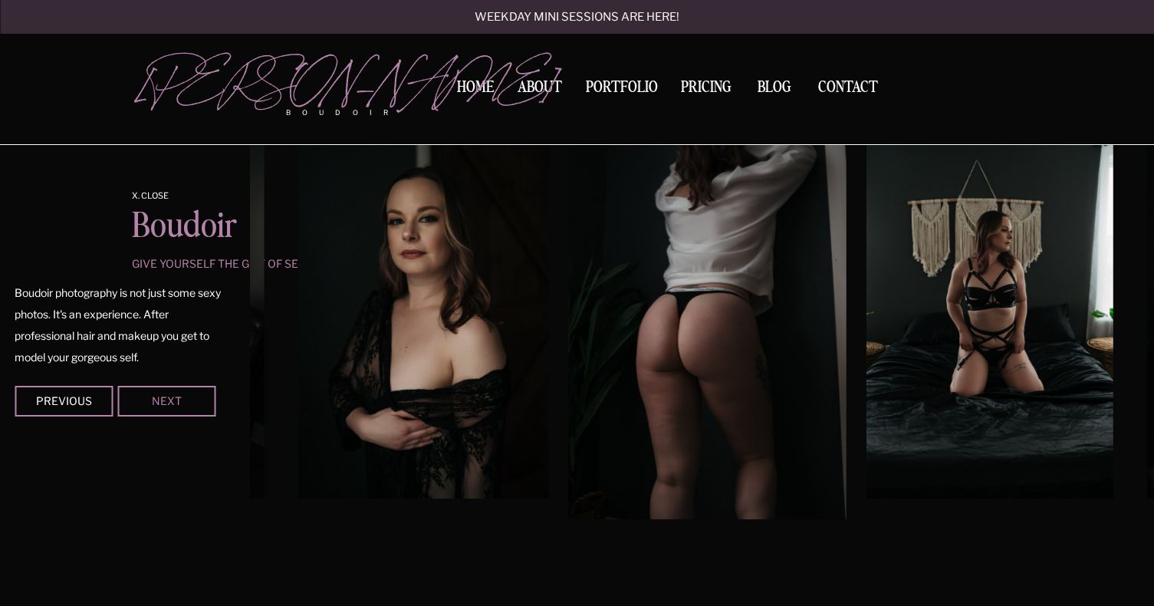
click at [160, 402] on div "Next" at bounding box center [166, 400] width 92 height 9
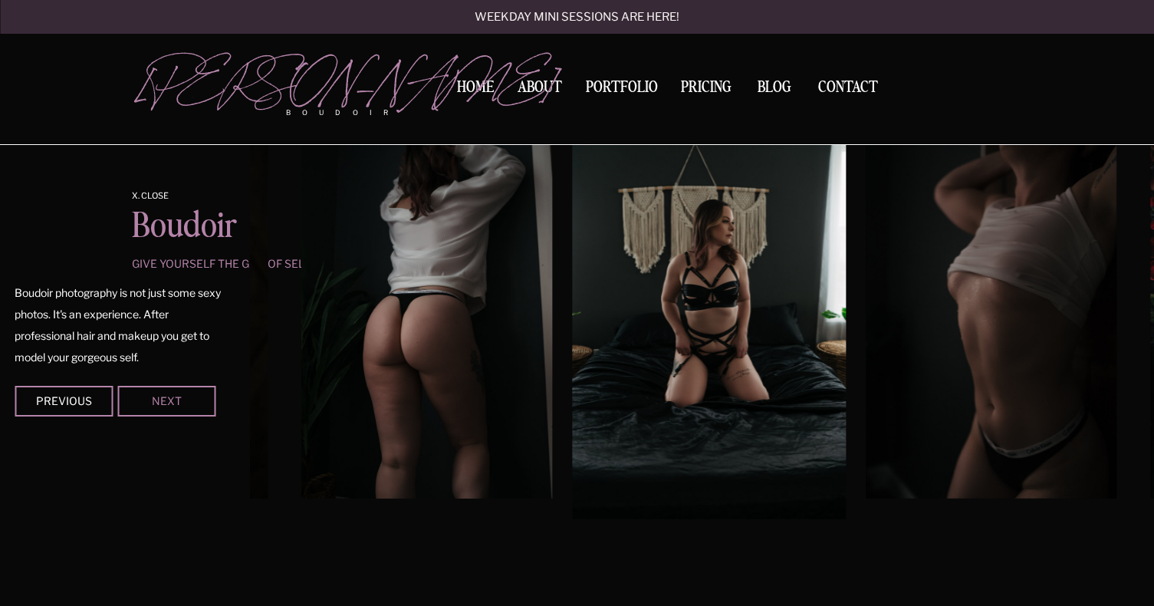
click at [160, 402] on div "Next" at bounding box center [166, 400] width 92 height 9
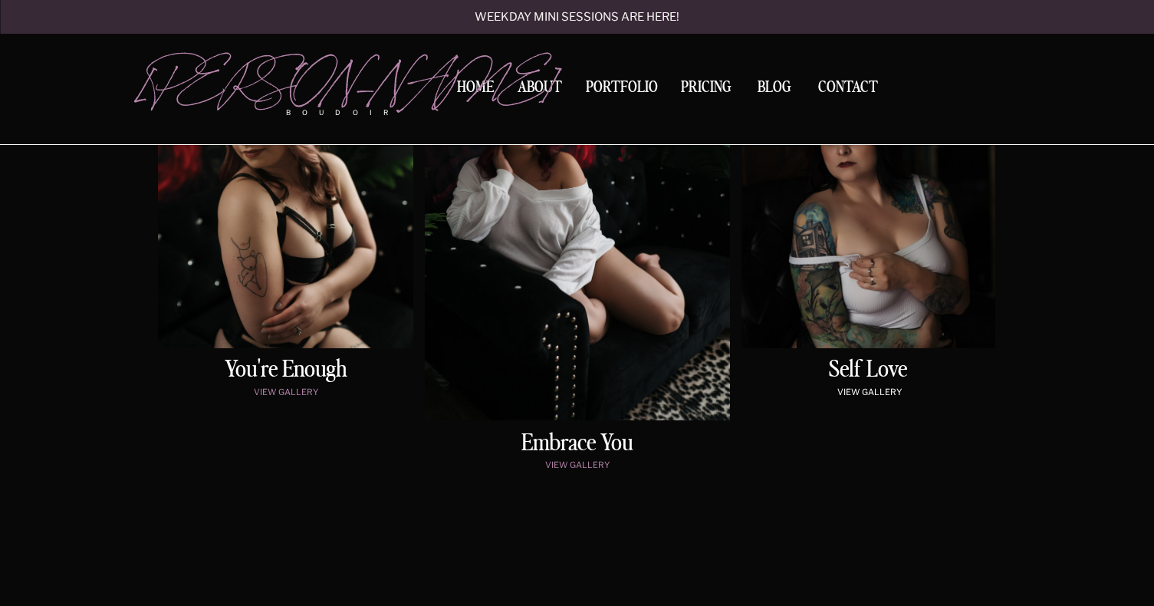
scroll to position [793, 0]
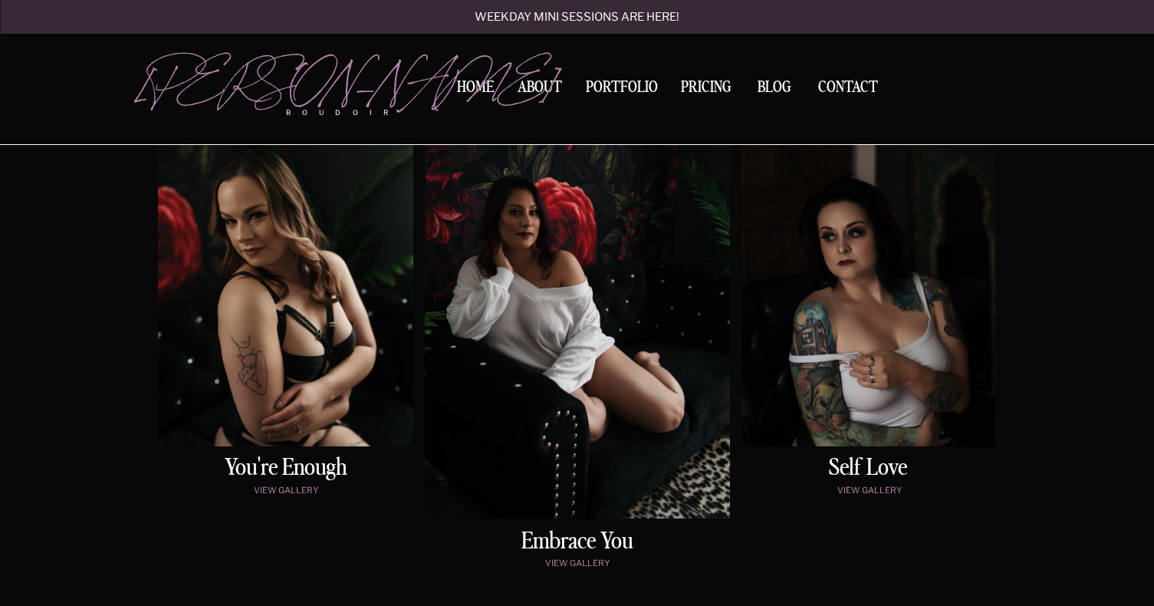
click at [867, 490] on p "view gallery" at bounding box center [870, 492] width 249 height 13
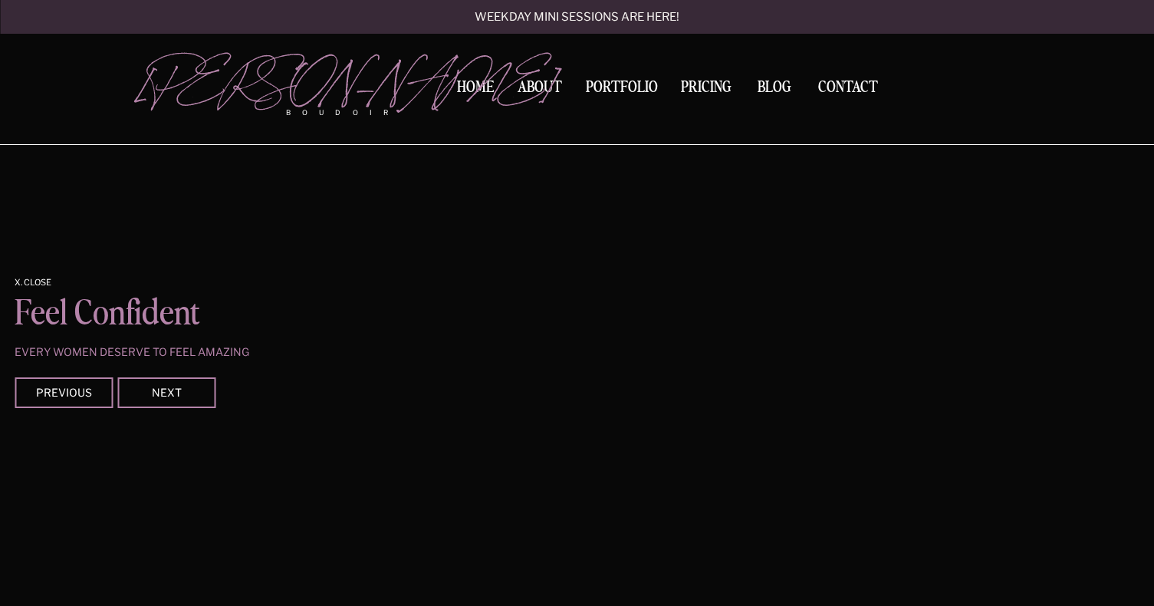
scroll to position [2666, 0]
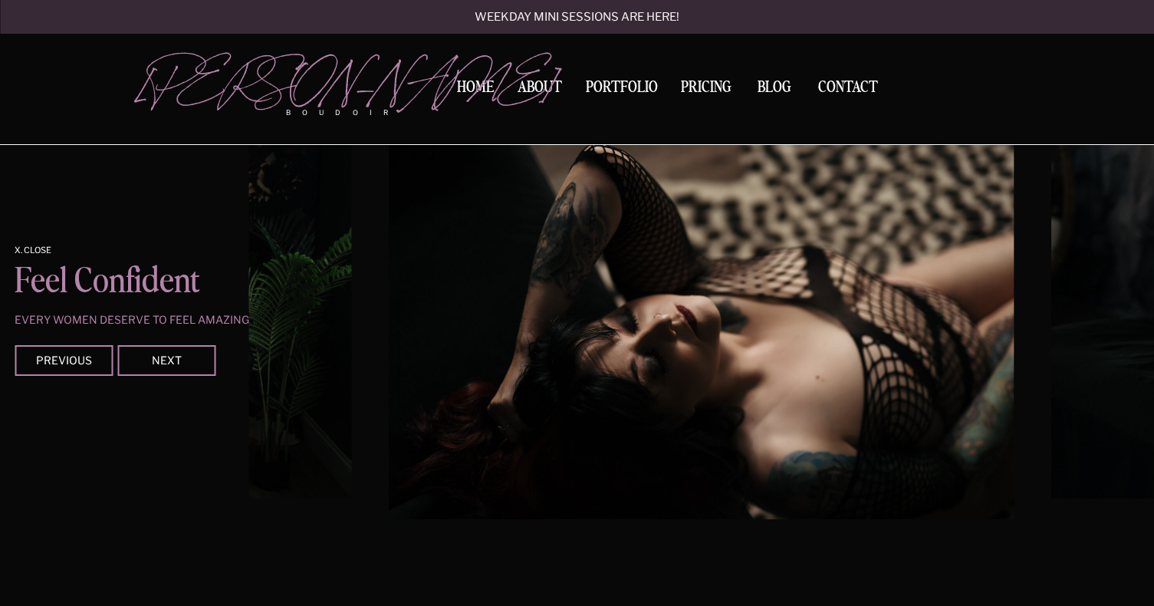
click at [179, 371] on div at bounding box center [166, 360] width 98 height 31
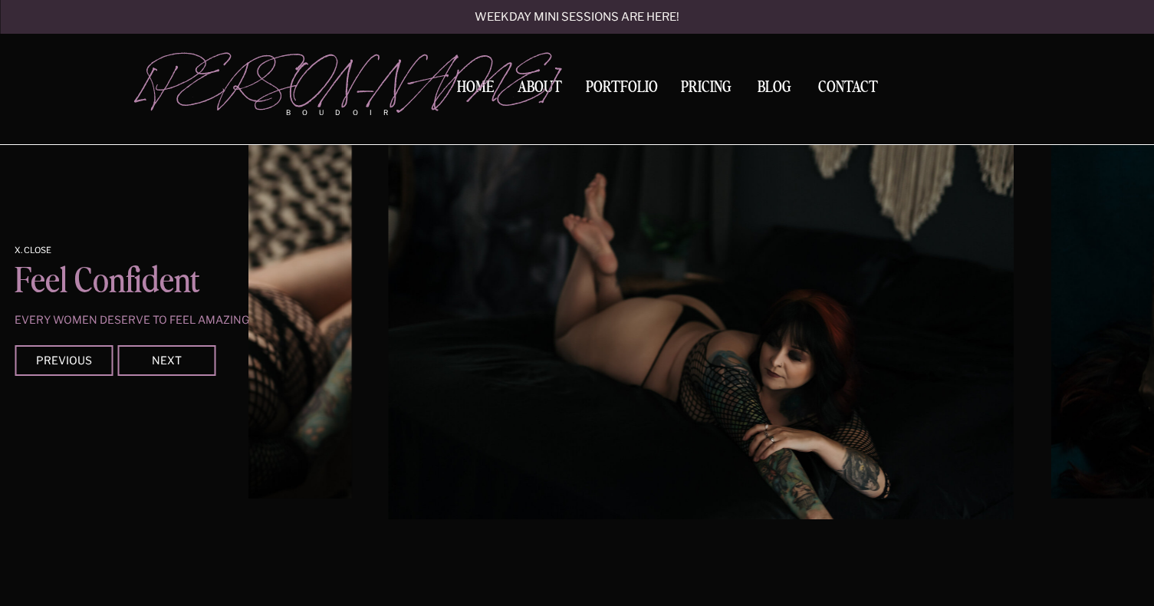
click at [179, 371] on div at bounding box center [166, 360] width 98 height 31
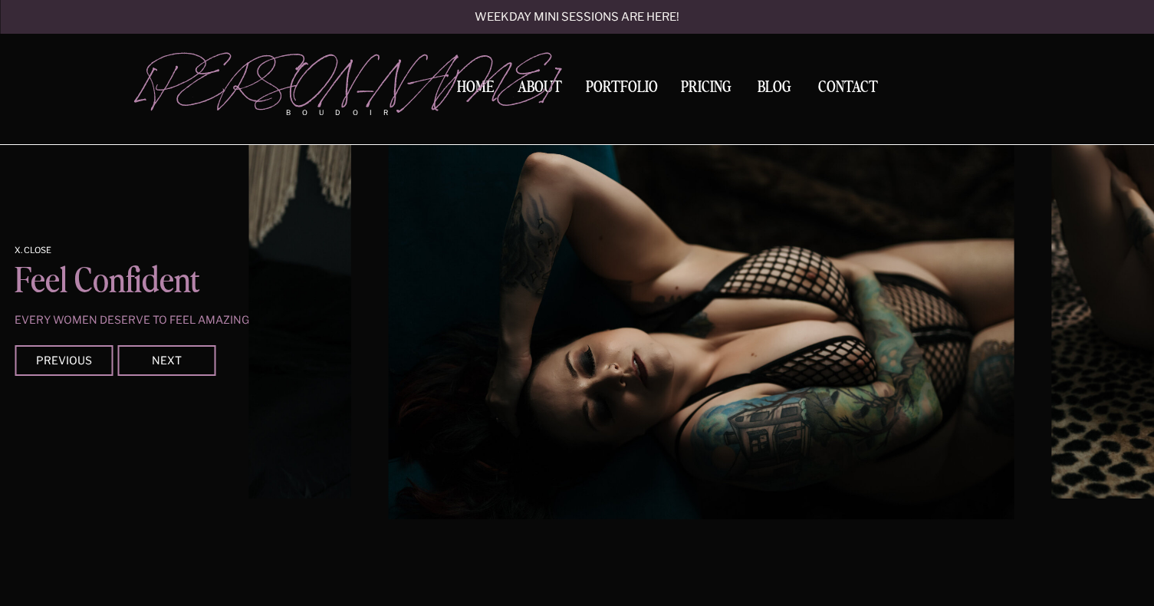
click at [194, 365] on div at bounding box center [166, 360] width 98 height 31
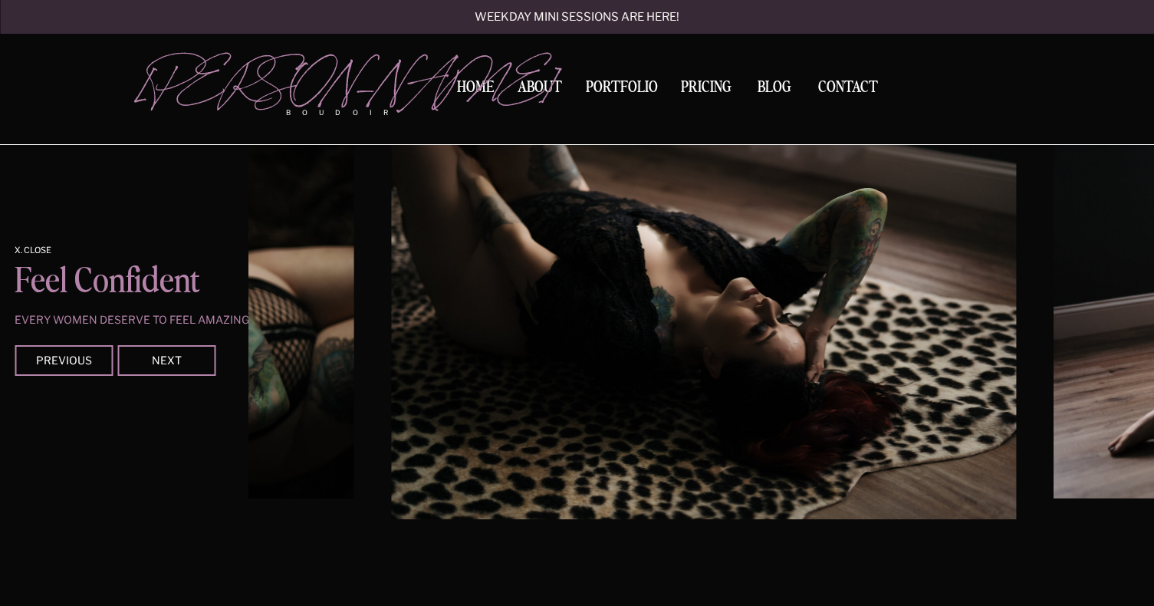
click at [194, 365] on div at bounding box center [166, 360] width 98 height 31
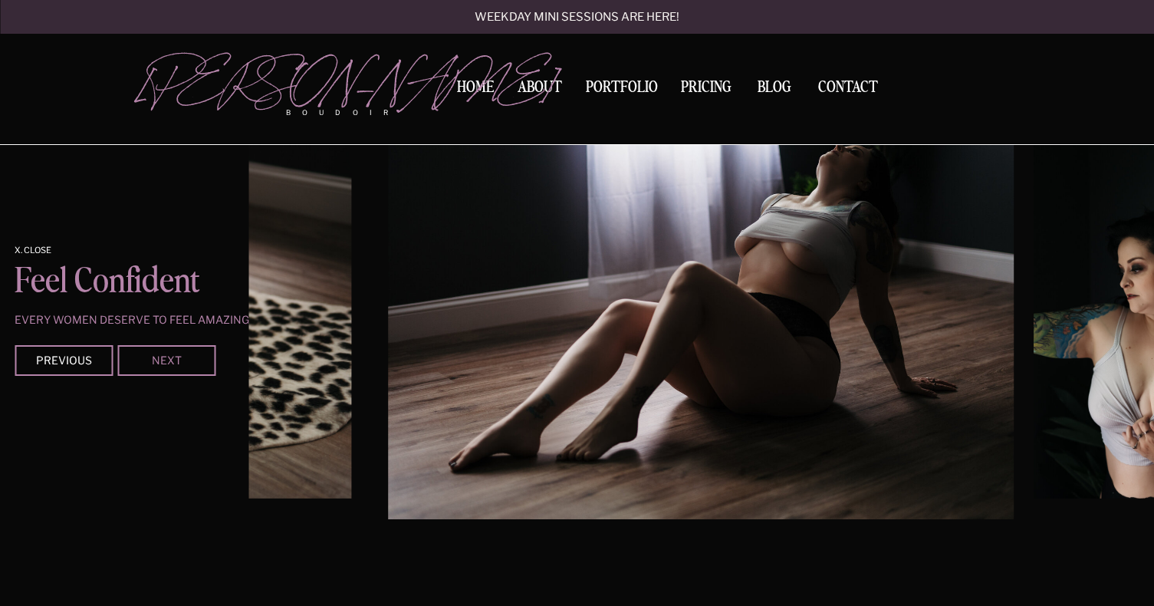
click at [186, 359] on div "Next" at bounding box center [166, 359] width 92 height 9
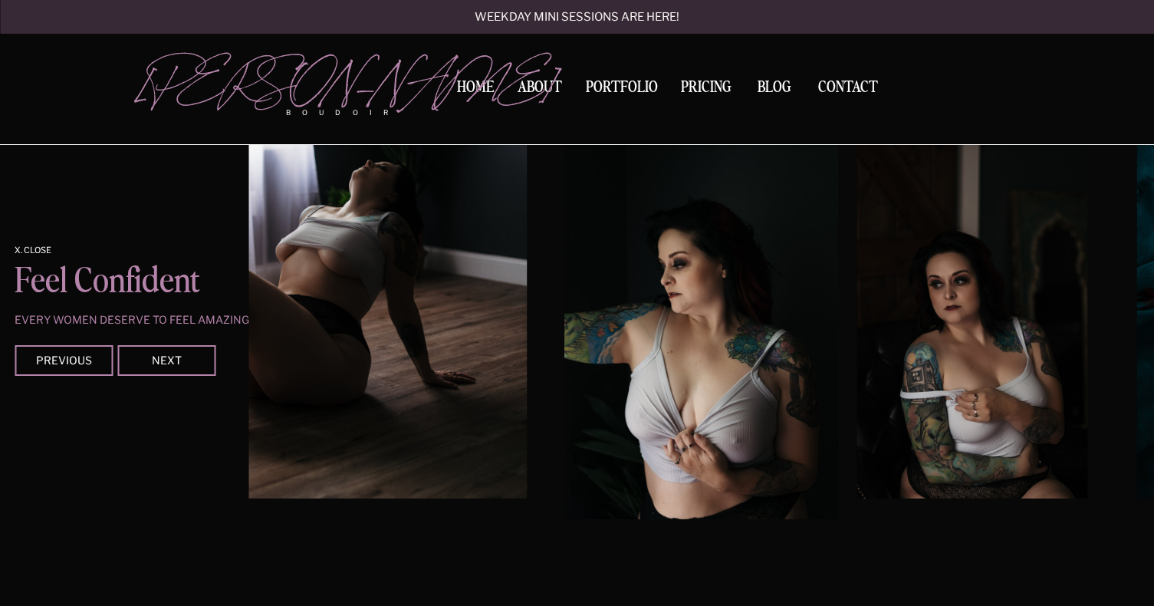
click at [191, 365] on div at bounding box center [166, 360] width 98 height 31
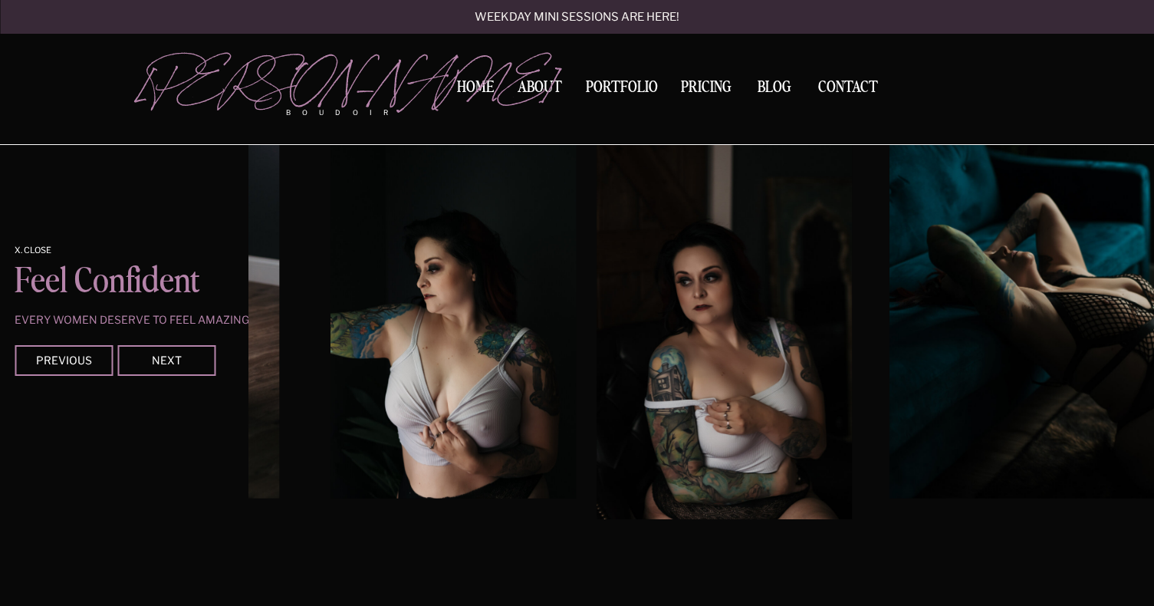
click at [191, 365] on div at bounding box center [166, 360] width 98 height 31
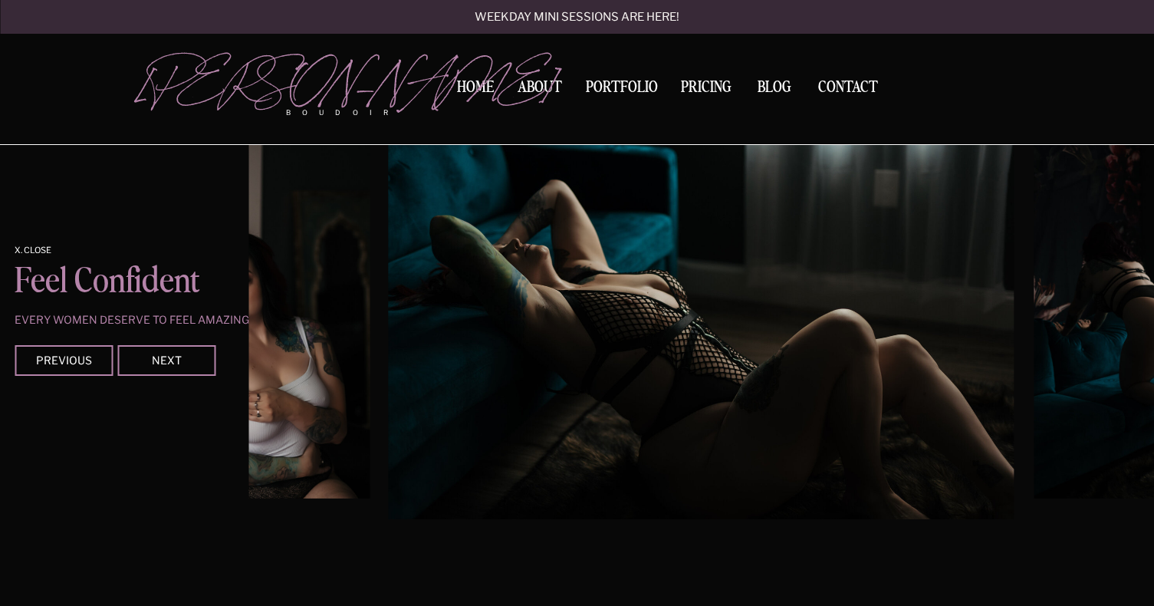
click at [191, 365] on div at bounding box center [166, 360] width 98 height 31
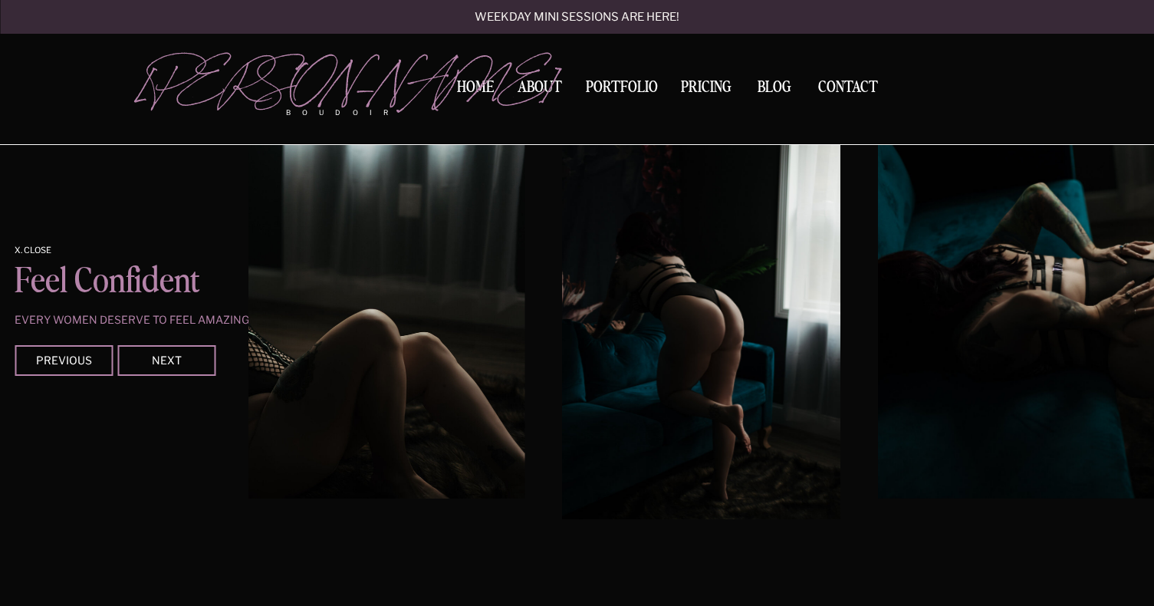
click at [191, 365] on div at bounding box center [166, 360] width 98 height 31
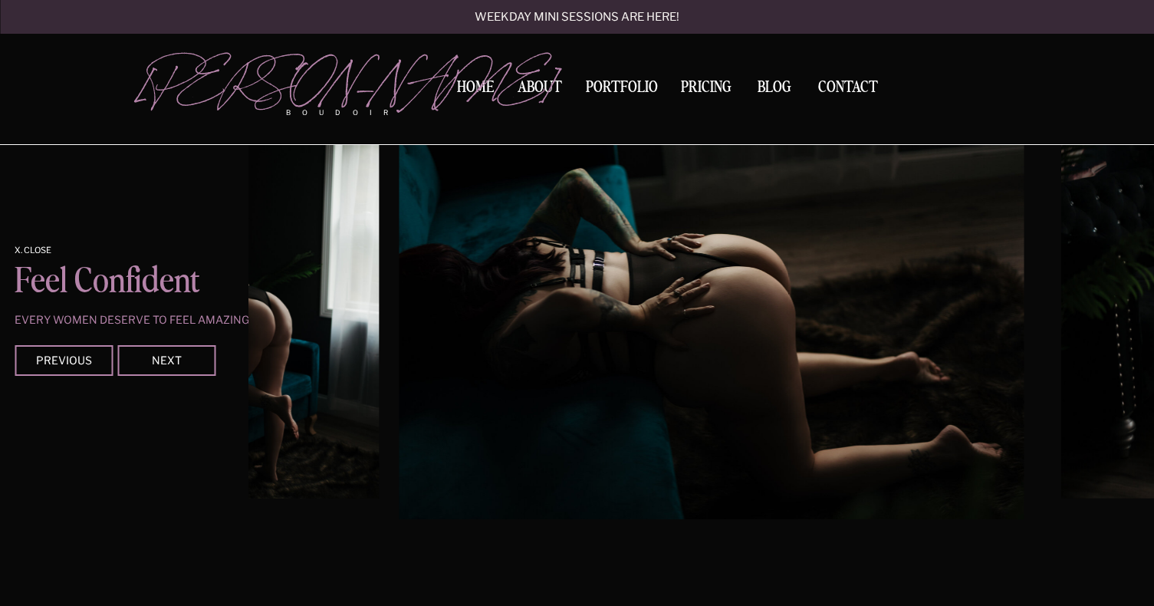
click at [191, 365] on div at bounding box center [166, 360] width 98 height 31
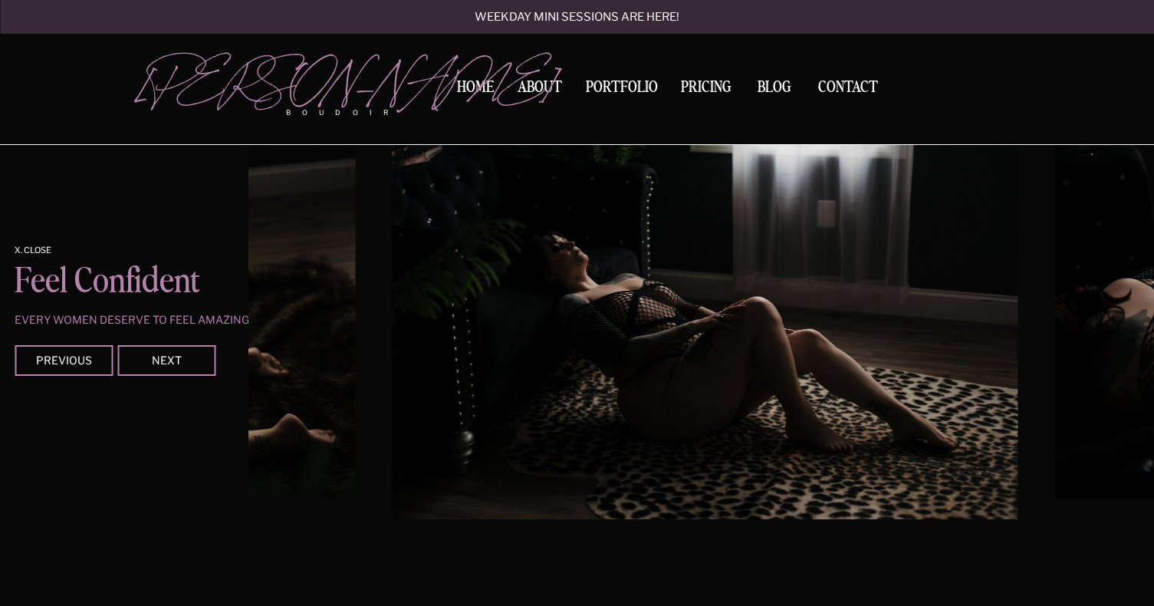
click at [191, 365] on div at bounding box center [166, 360] width 98 height 31
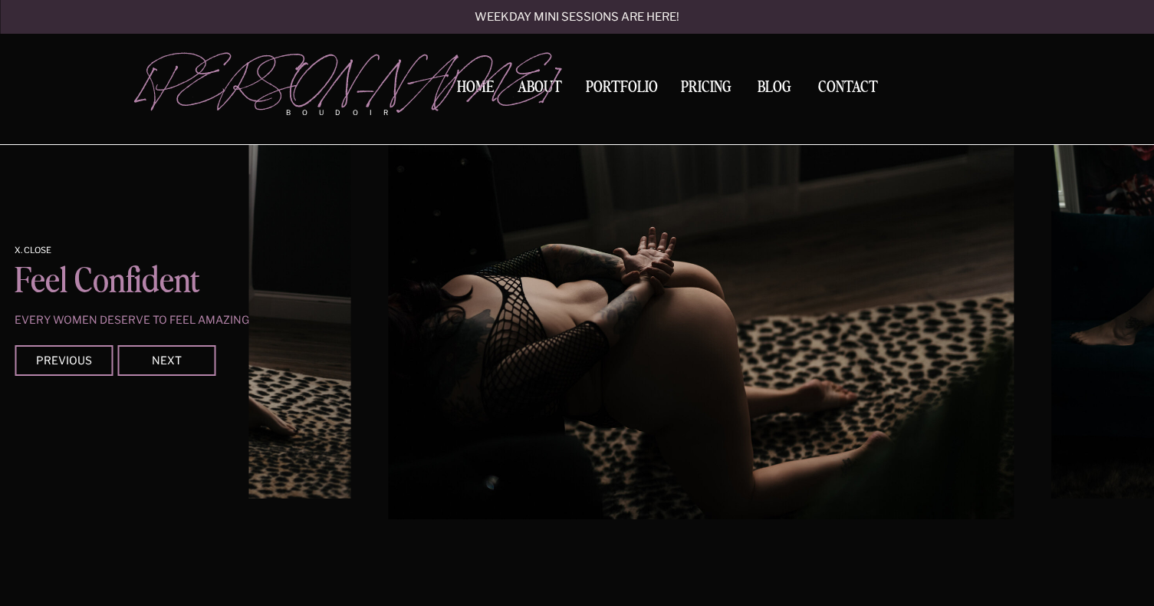
click at [191, 365] on div at bounding box center [166, 360] width 98 height 31
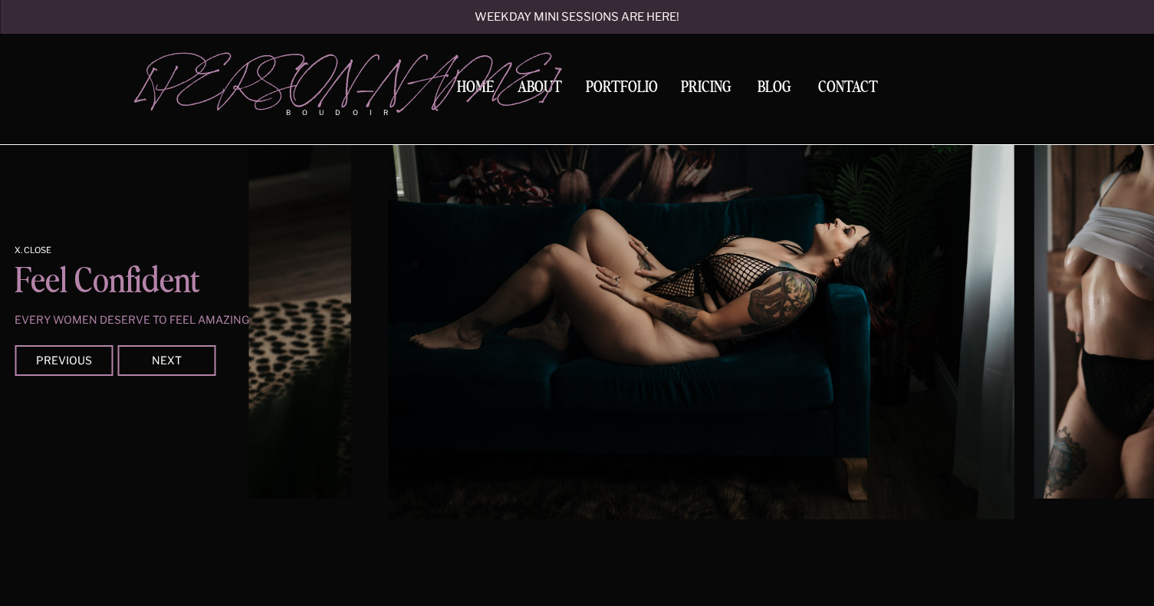
click at [191, 365] on div at bounding box center [166, 360] width 98 height 31
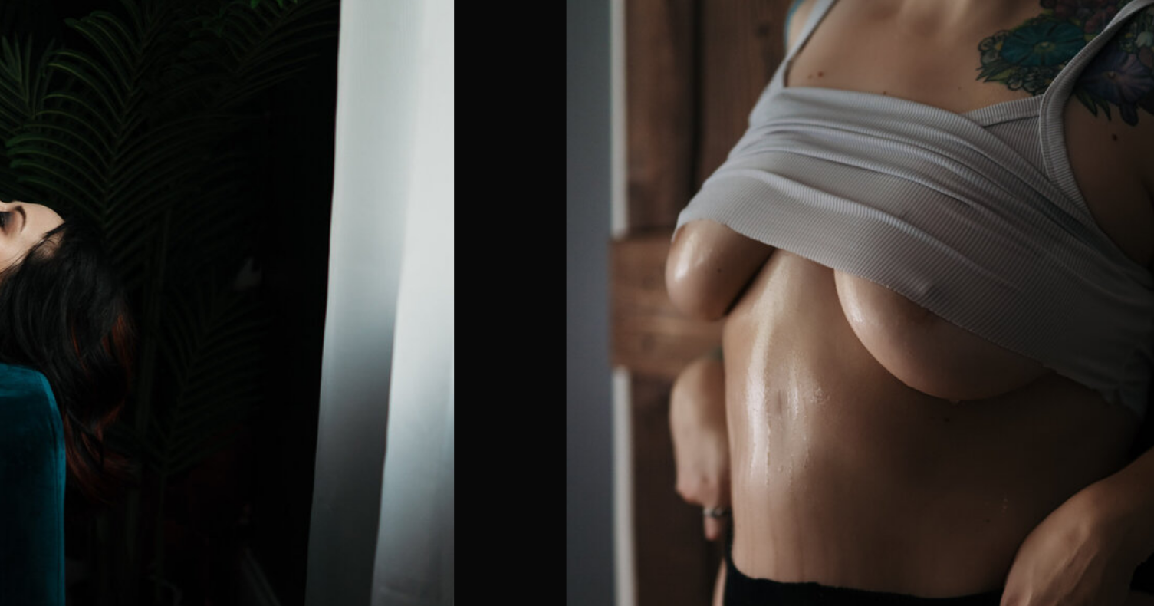
scroll to position [2653, 0]
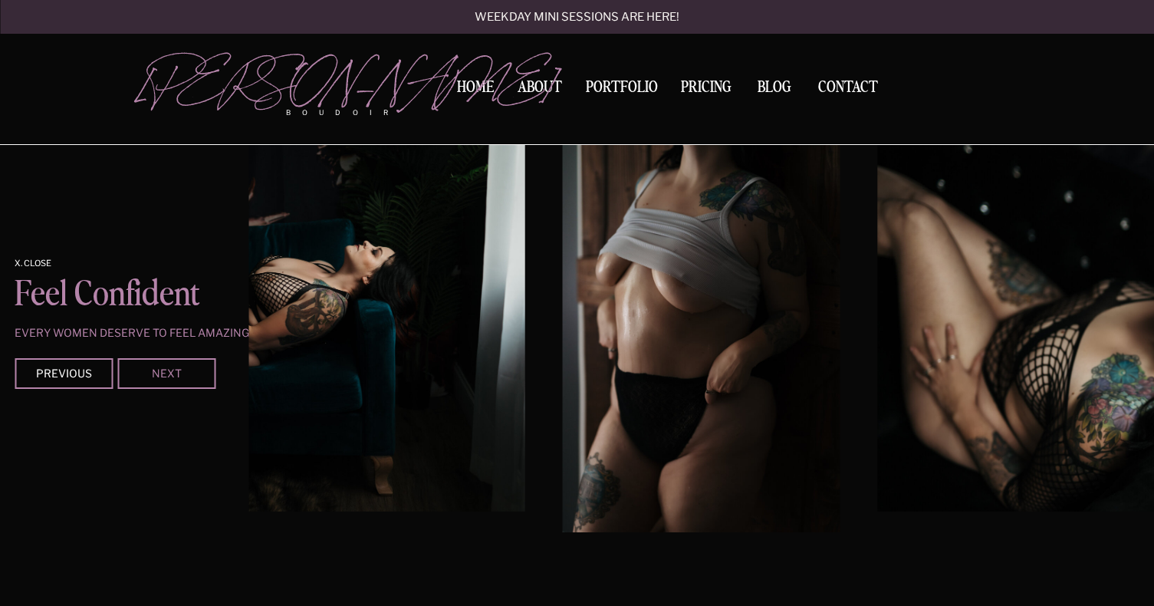
click at [196, 373] on div "Next" at bounding box center [166, 372] width 92 height 9
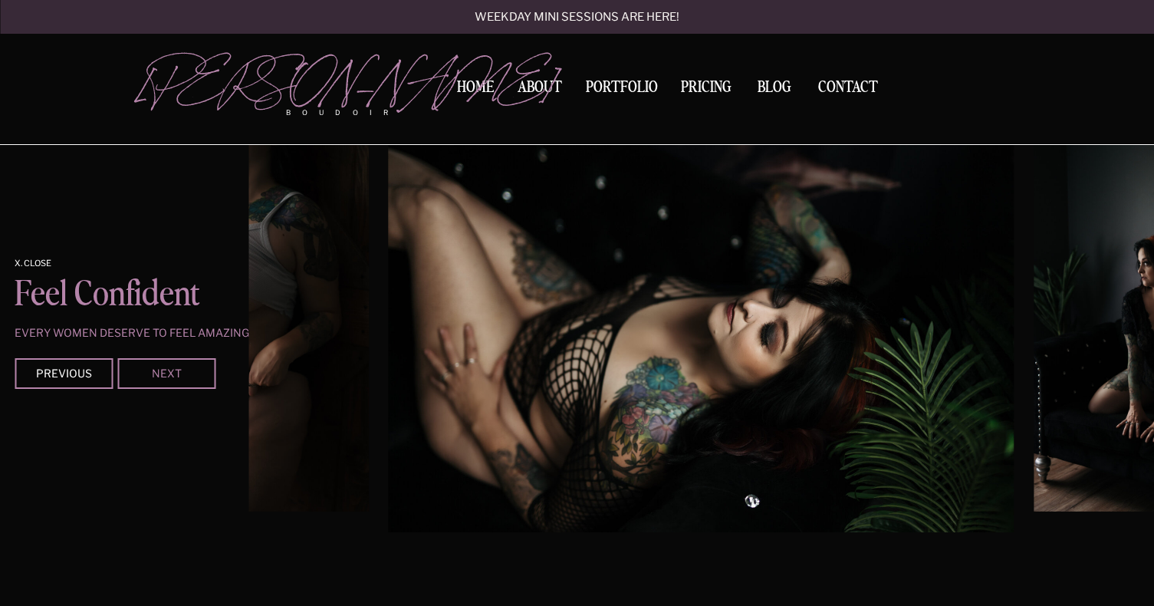
click at [196, 373] on div "Next" at bounding box center [166, 372] width 92 height 9
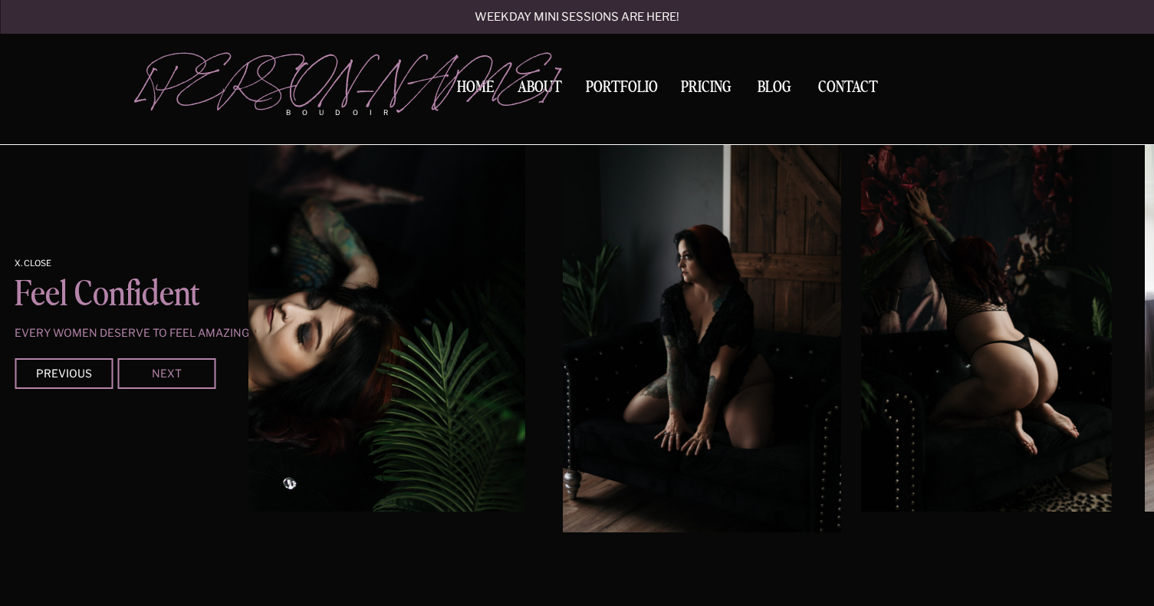
click at [196, 373] on div "Next" at bounding box center [166, 372] width 92 height 9
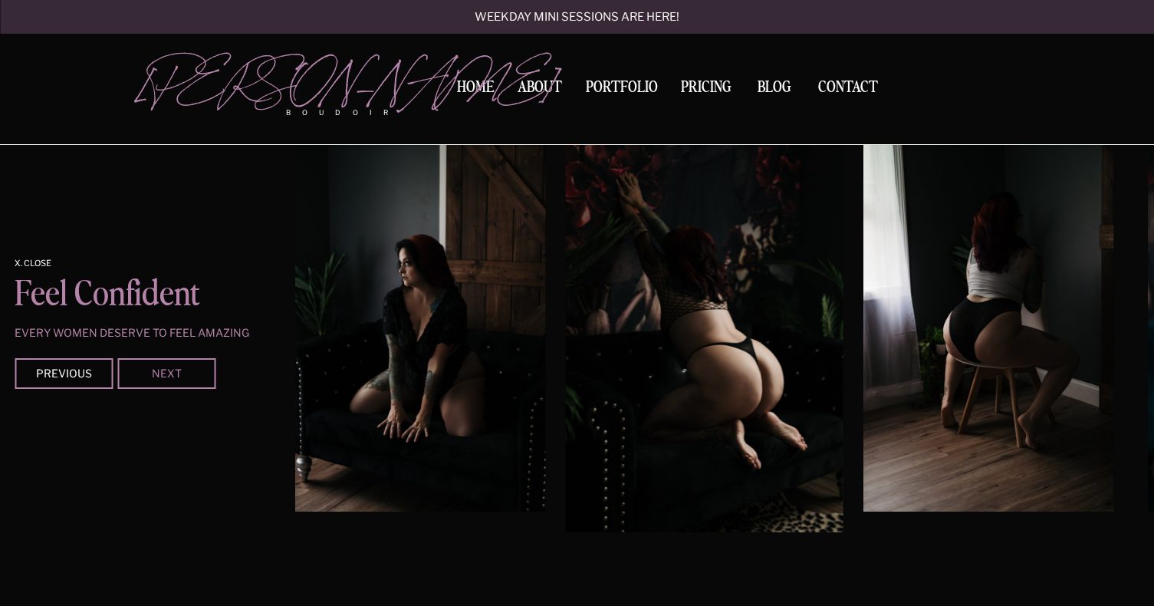
click at [196, 373] on div "Next" at bounding box center [166, 372] width 92 height 9
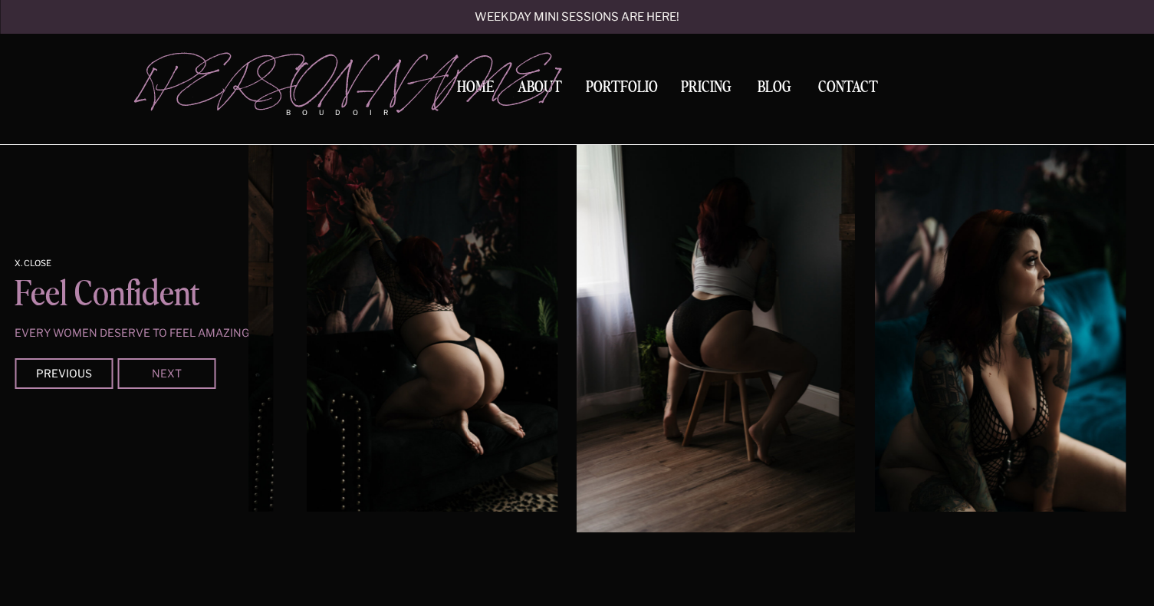
click at [196, 373] on div "Next" at bounding box center [166, 372] width 92 height 9
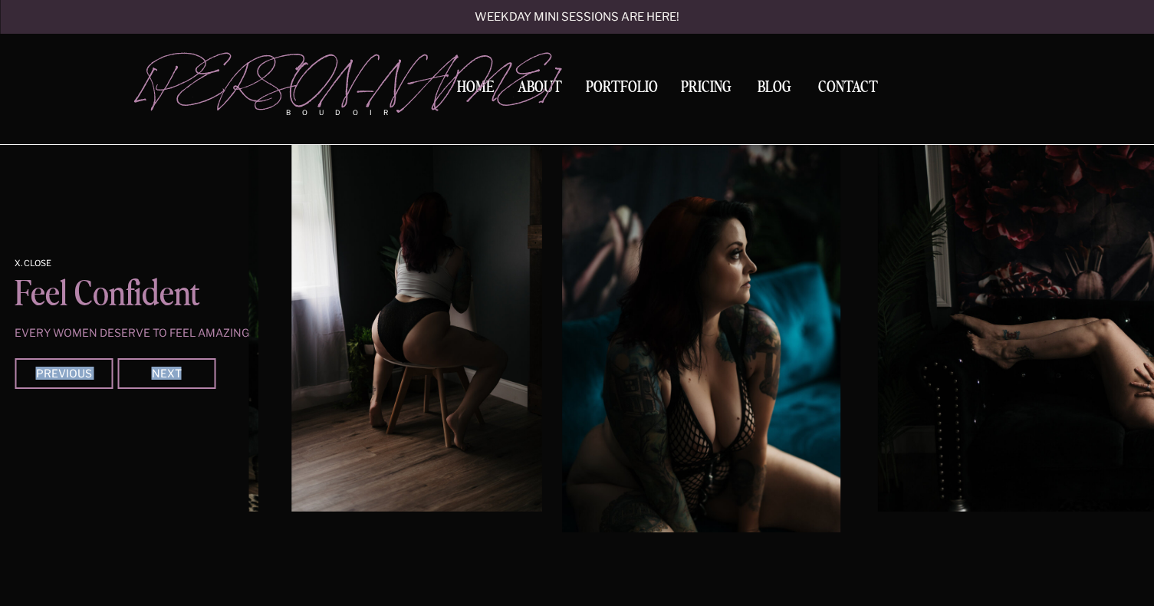
drag, startPoint x: 196, startPoint y: 373, endPoint x: 804, endPoint y: 475, distance: 616.7
click at [773, 472] on div "x. Close Feel confident Every women deserve to feel amazing Previous Next" at bounding box center [577, 323] width 920 height 621
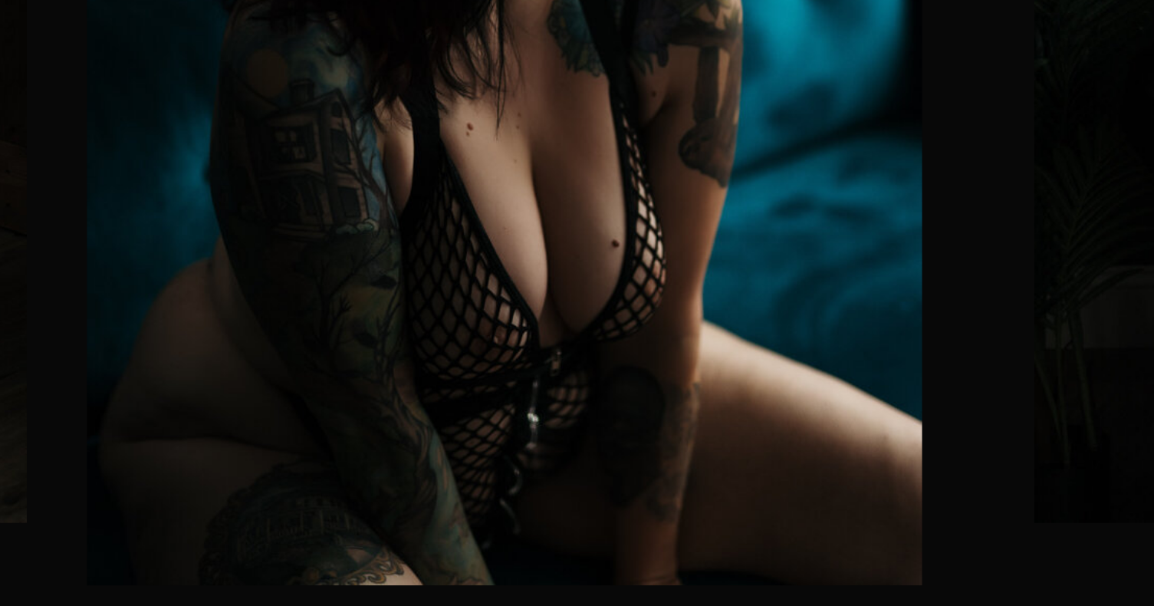
scroll to position [2641, 0]
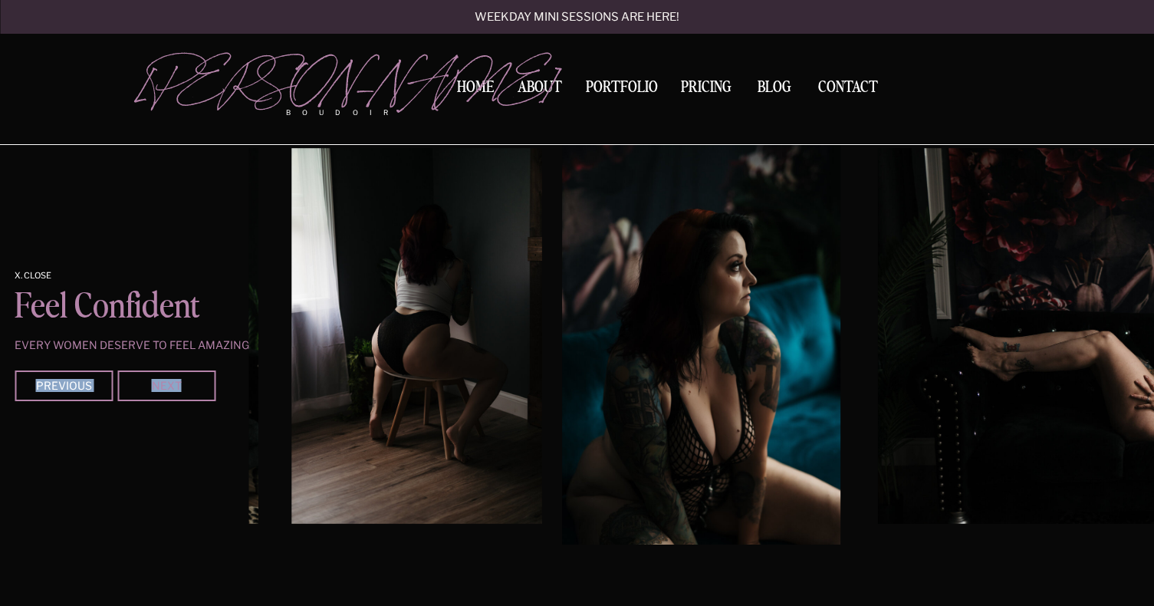
click at [161, 389] on div "Next" at bounding box center [166, 384] width 92 height 9
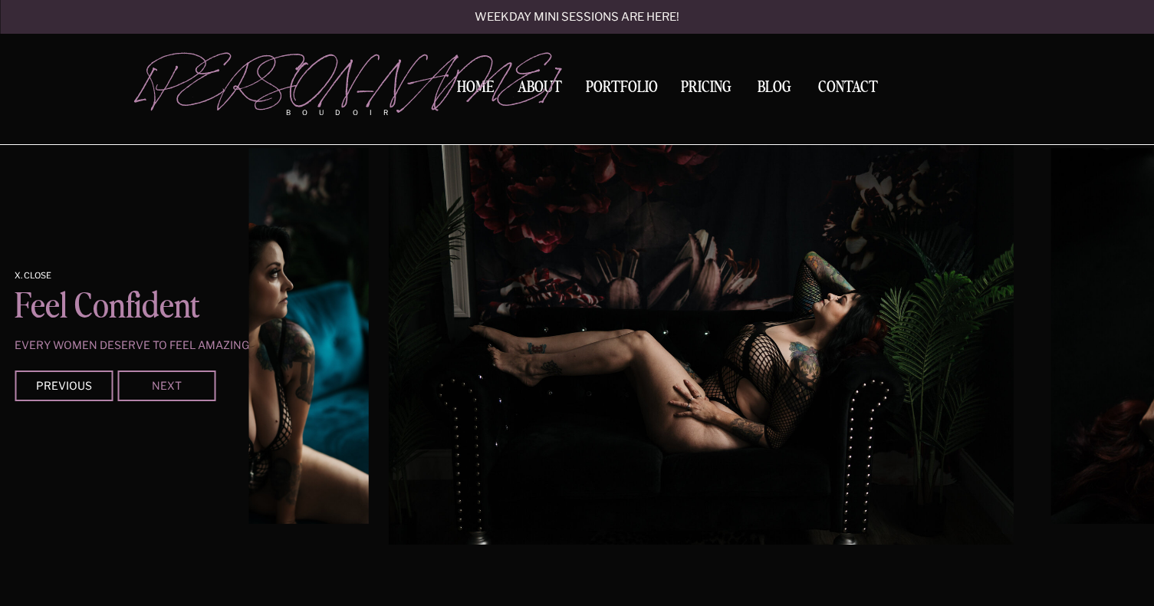
click at [161, 389] on div "Next" at bounding box center [166, 384] width 92 height 9
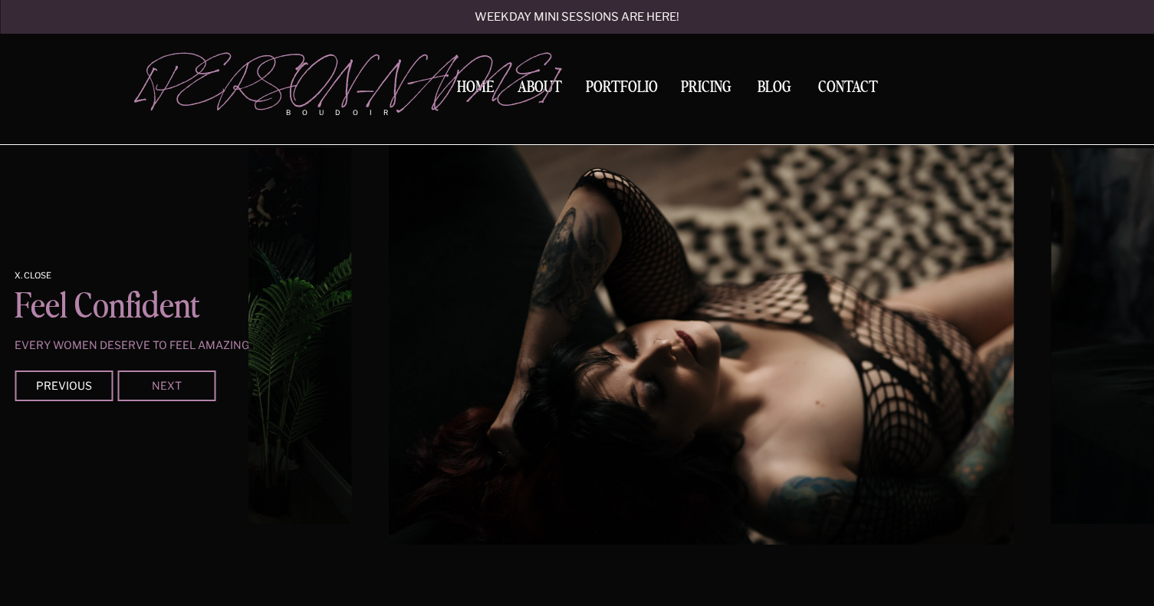
click at [161, 389] on div "Next" at bounding box center [166, 384] width 92 height 9
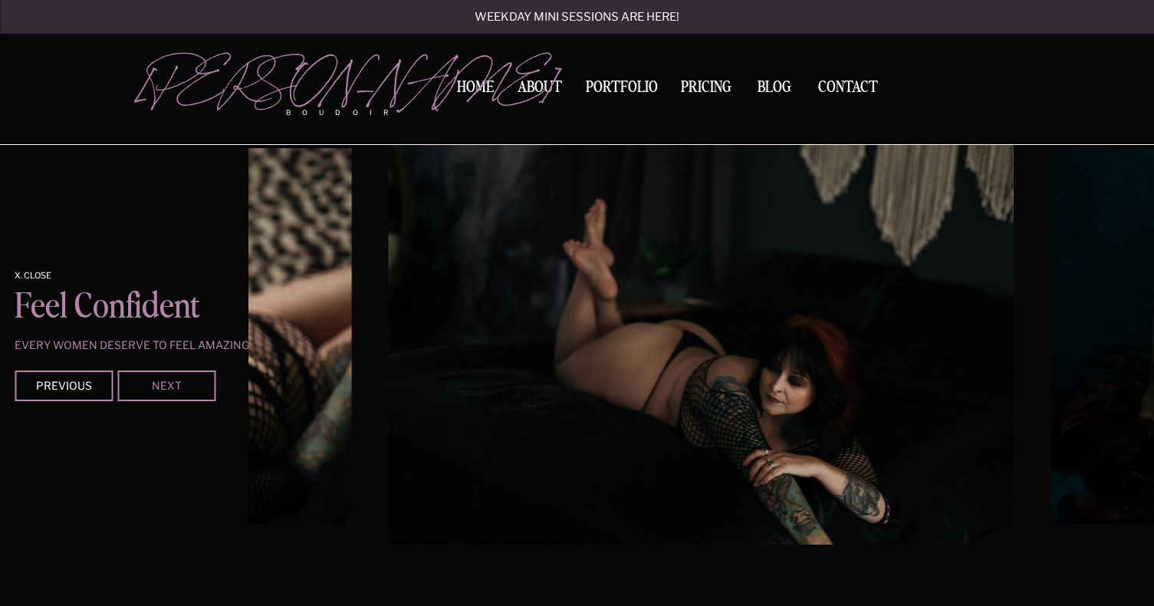
click at [161, 389] on div "Next" at bounding box center [166, 384] width 92 height 9
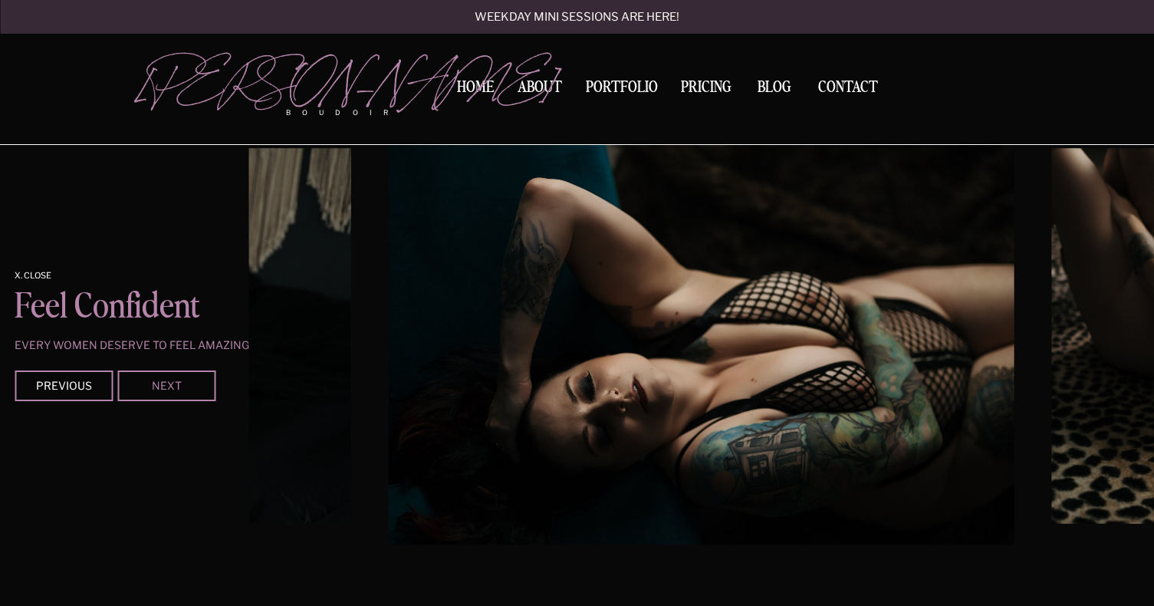
click at [161, 389] on div "Next" at bounding box center [166, 384] width 92 height 9
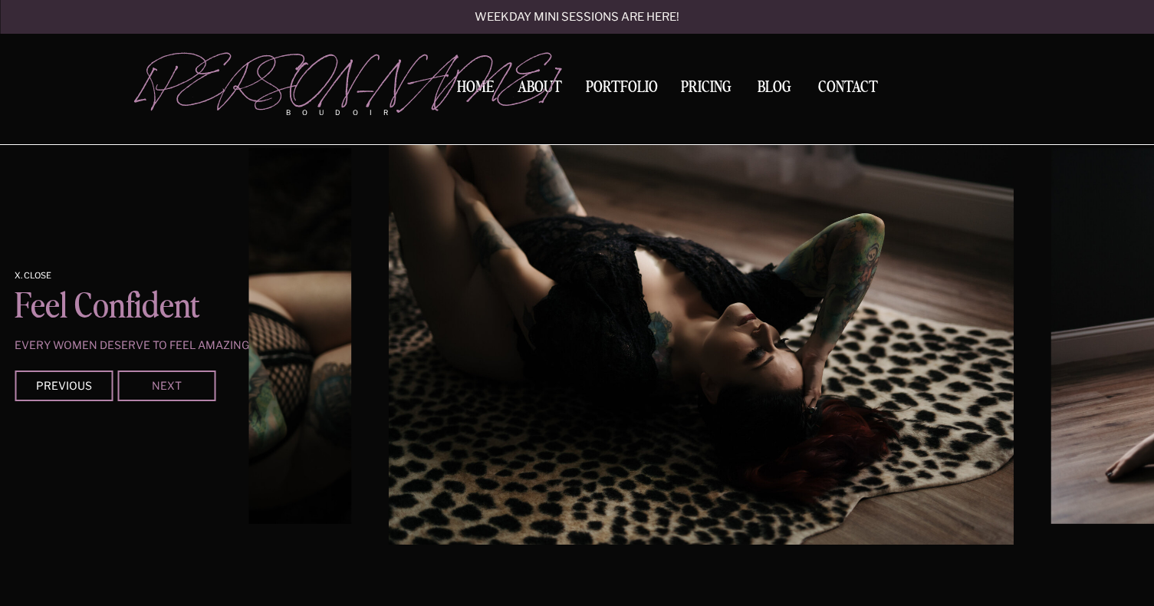
click at [161, 389] on div "Next" at bounding box center [166, 384] width 92 height 9
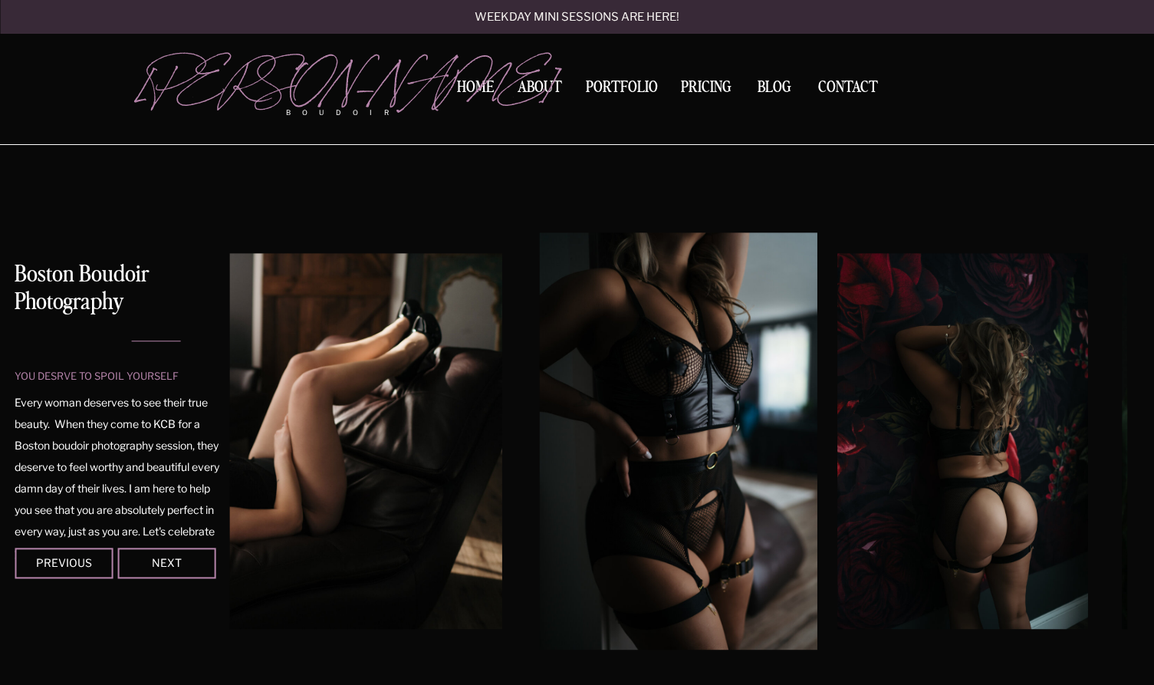
scroll to position [21, 0]
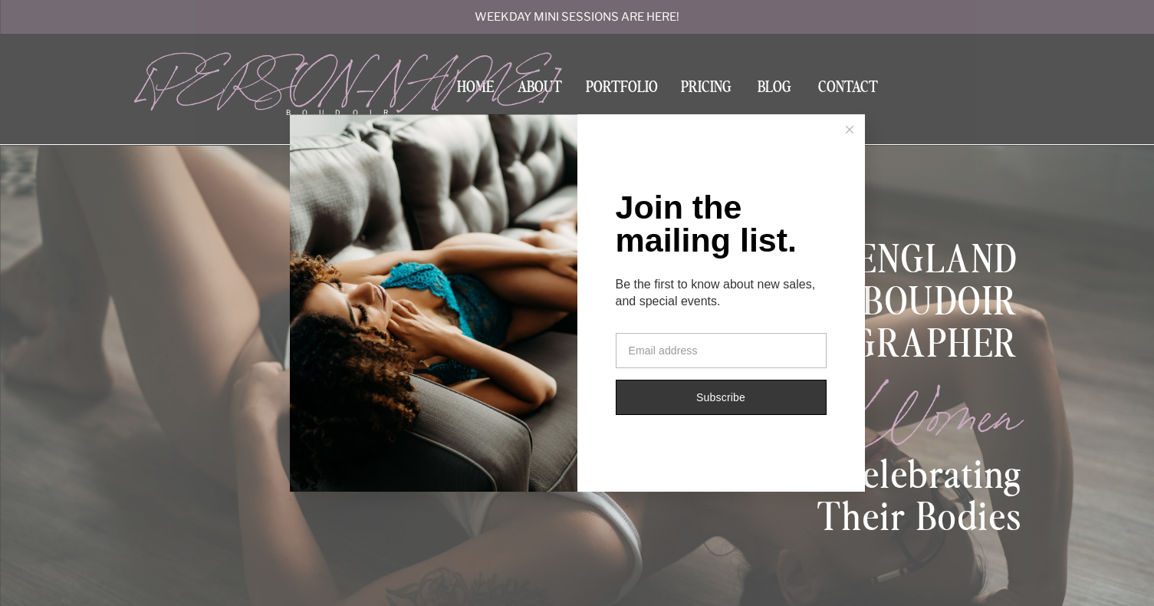
click at [848, 130] on icon at bounding box center [850, 130] width 8 height 8
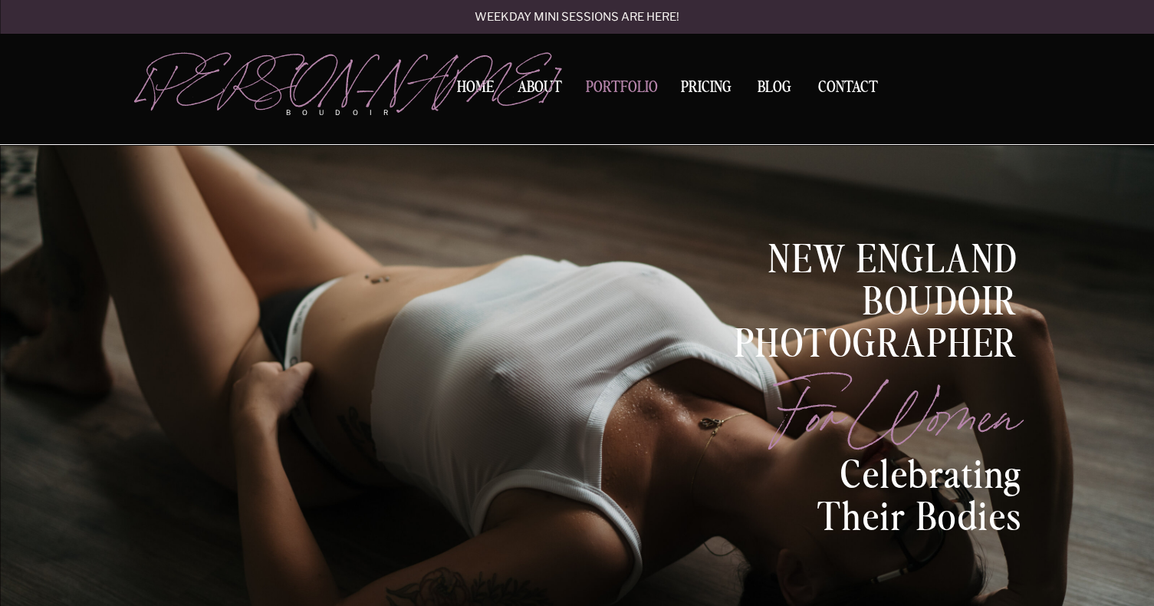
click at [607, 83] on nav "Portfolio" at bounding box center [622, 90] width 83 height 21
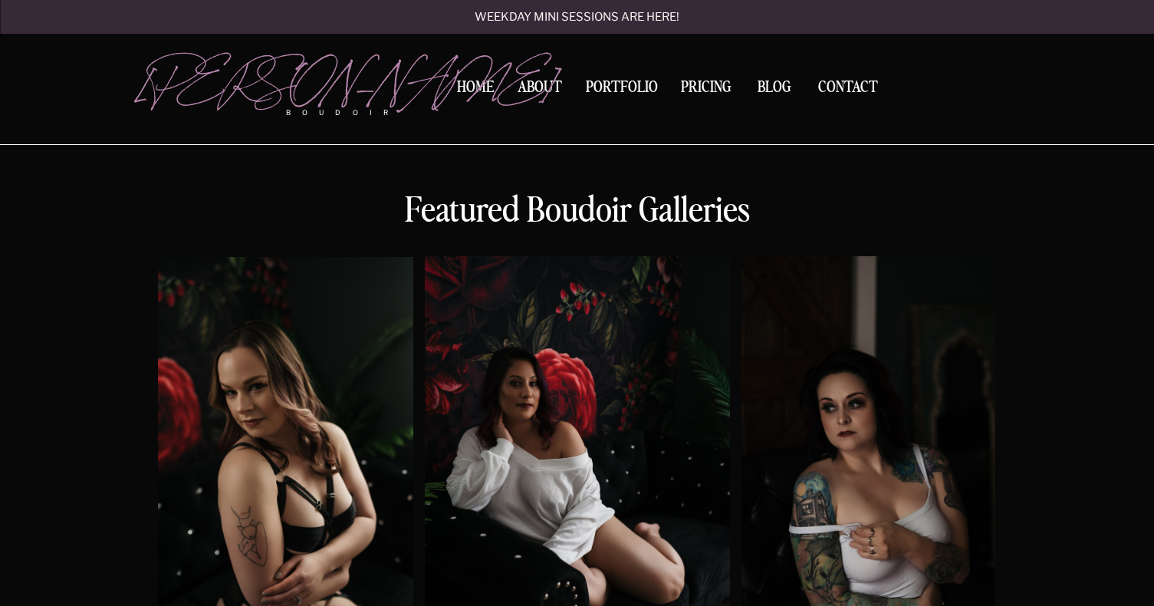
scroll to position [764, 0]
